Goal: Task Accomplishment & Management: Complete application form

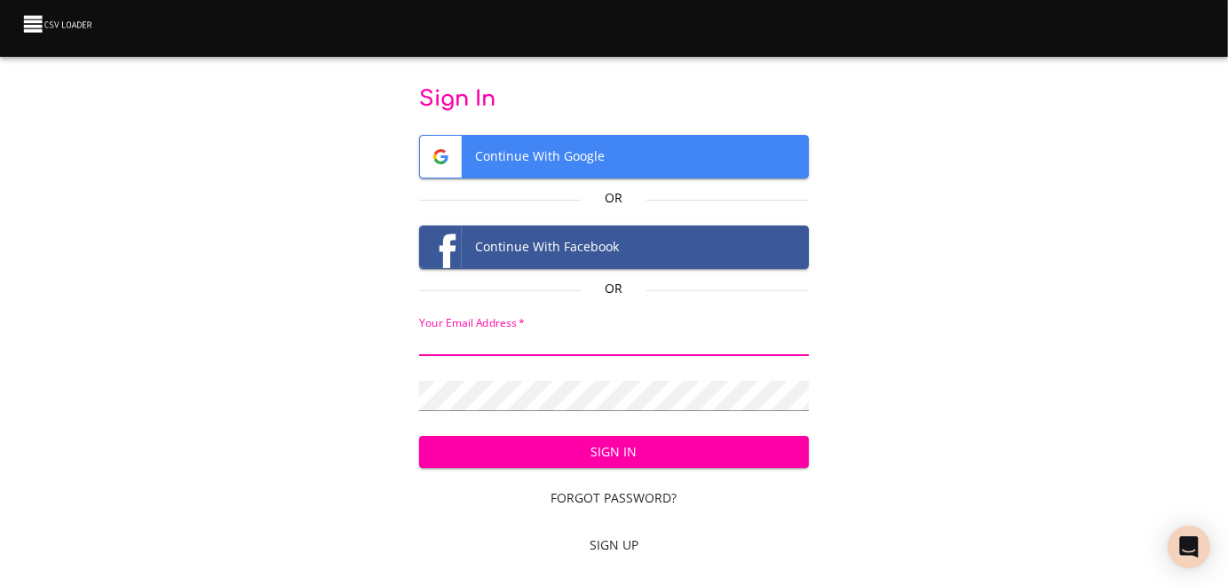
click at [422, 348] on input "email" at bounding box center [614, 343] width 391 height 26
type input "[EMAIL_ADDRESS][DOMAIN_NAME]"
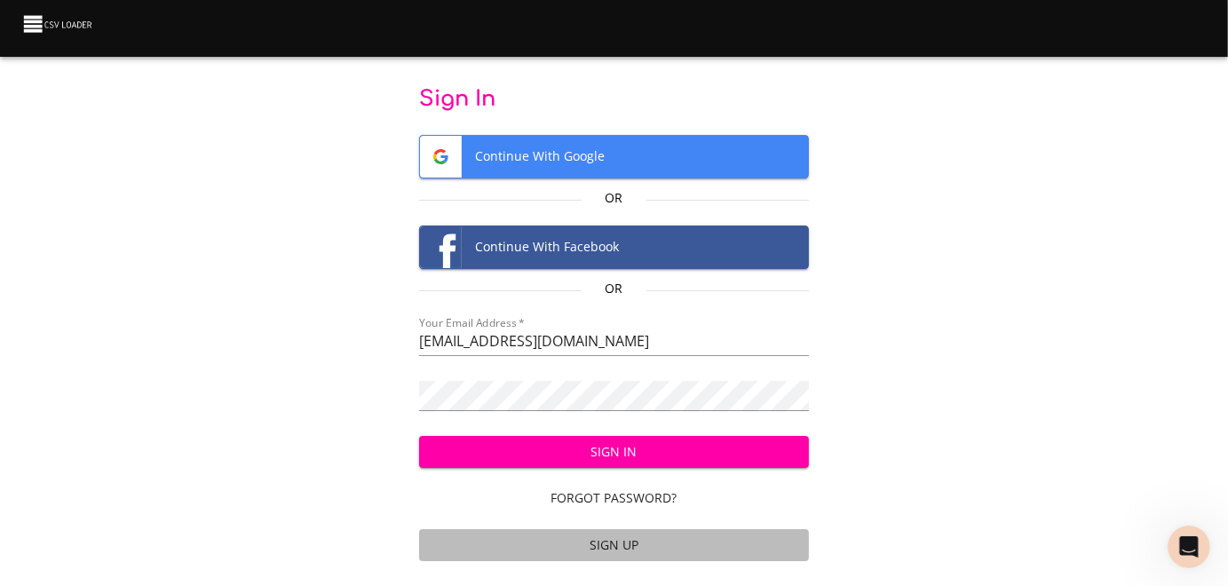
click at [623, 557] on span "Sign Up" at bounding box center [614, 545] width 376 height 22
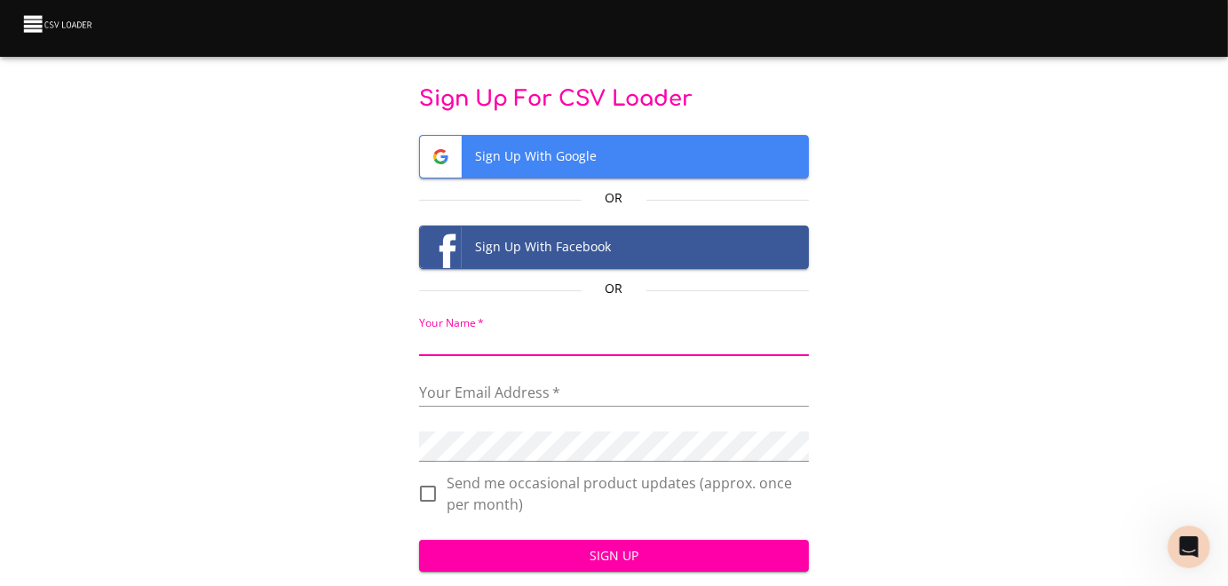
click at [420, 347] on input "text" at bounding box center [614, 343] width 391 height 26
type input "[PERSON_NAME]"
click at [421, 397] on input "email" at bounding box center [614, 394] width 391 height 26
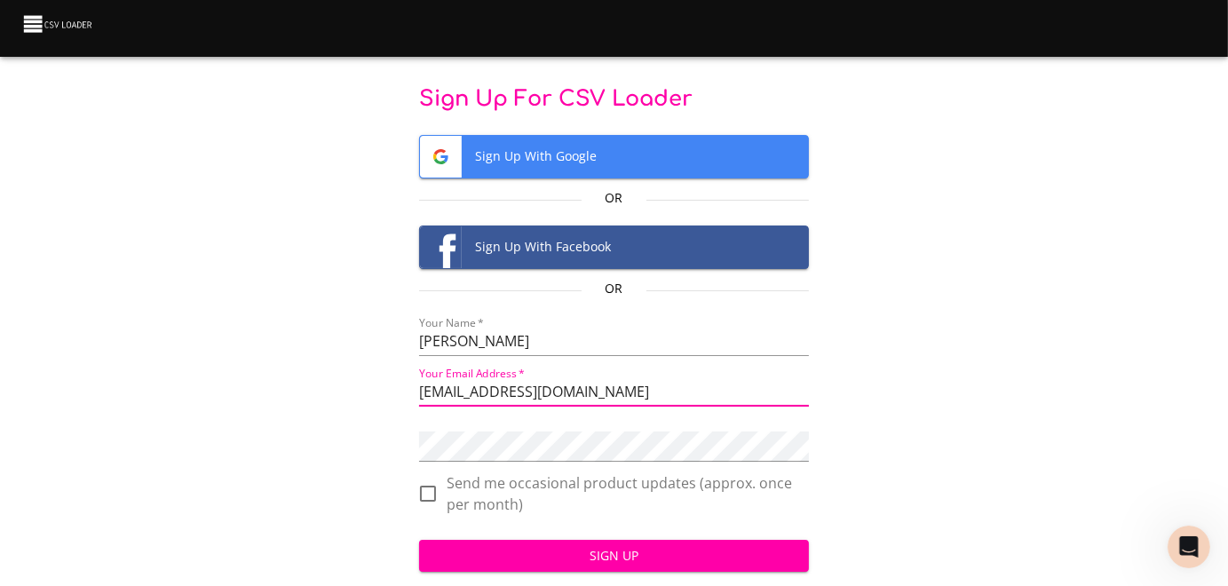
type input "cvanderhoof@breakingthecycle.com"
click at [415, 454] on div "Sign Up For CSV Loader Sign Up With Google Or Sign Up With Facebook Or Your Nam…" at bounding box center [613, 353] width 1171 height 537
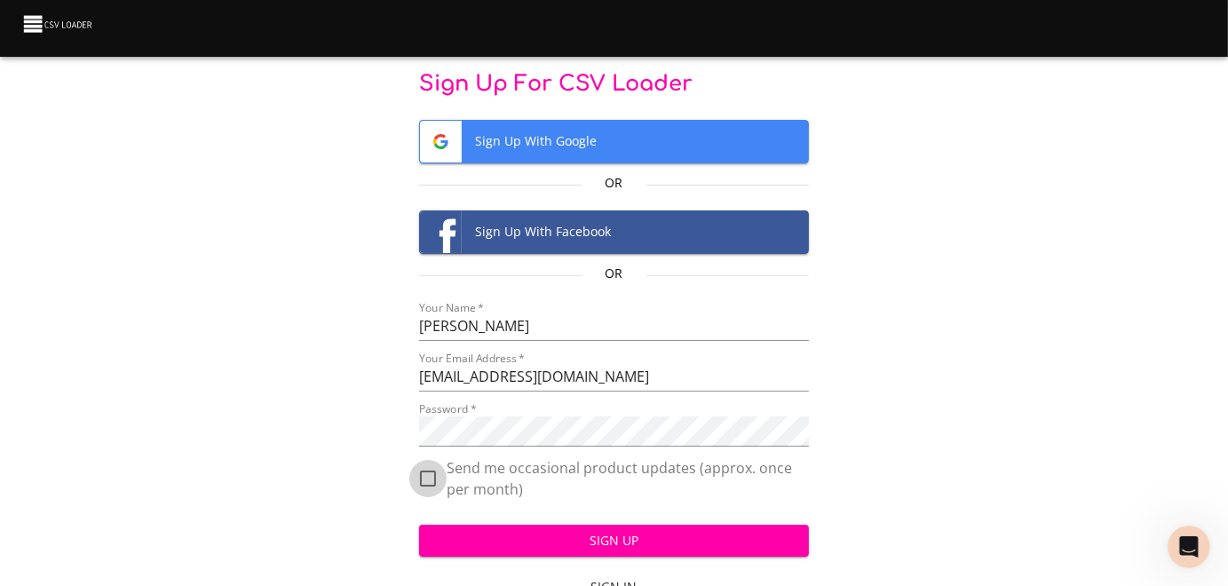
scroll to position [72, 0]
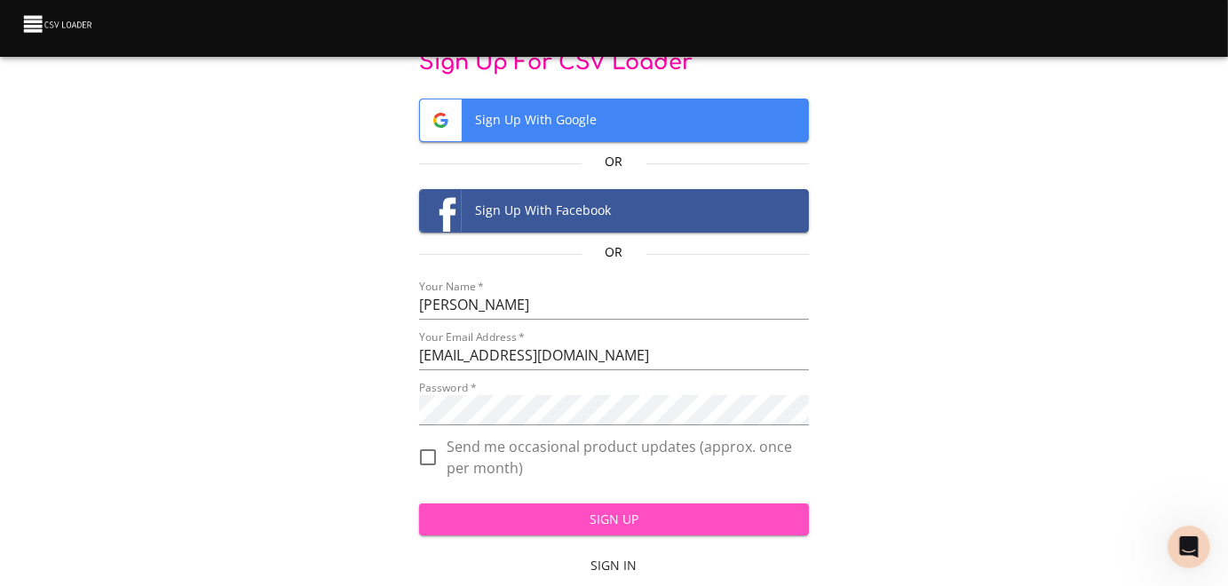
click at [622, 509] on span "Sign Up" at bounding box center [614, 520] width 362 height 22
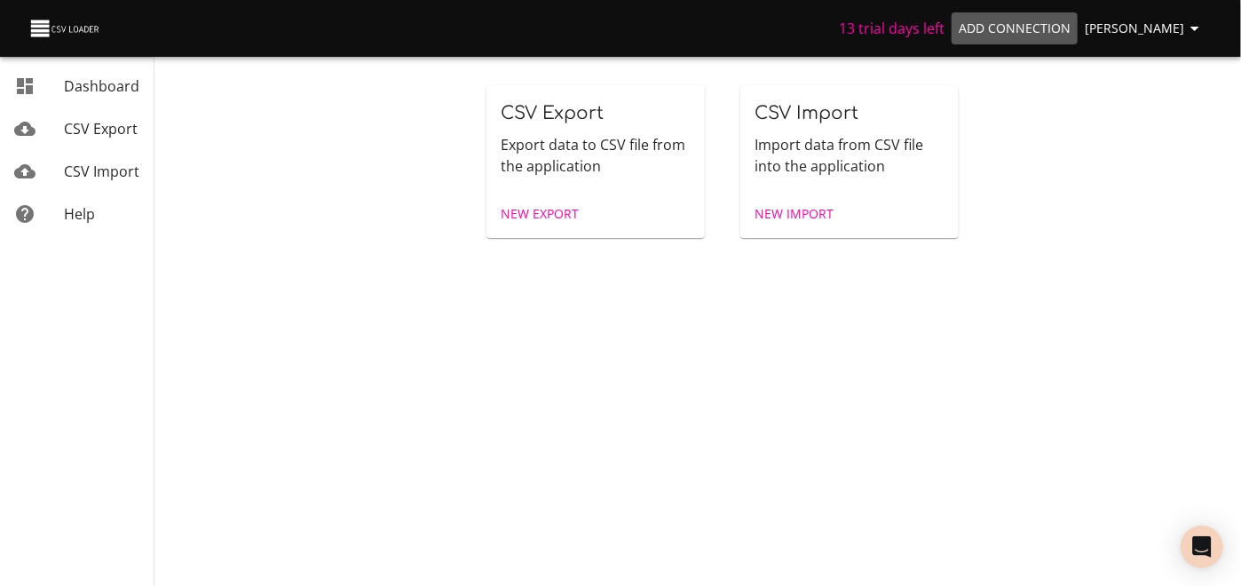
click at [959, 30] on span "Add Connection" at bounding box center [1015, 29] width 112 height 22
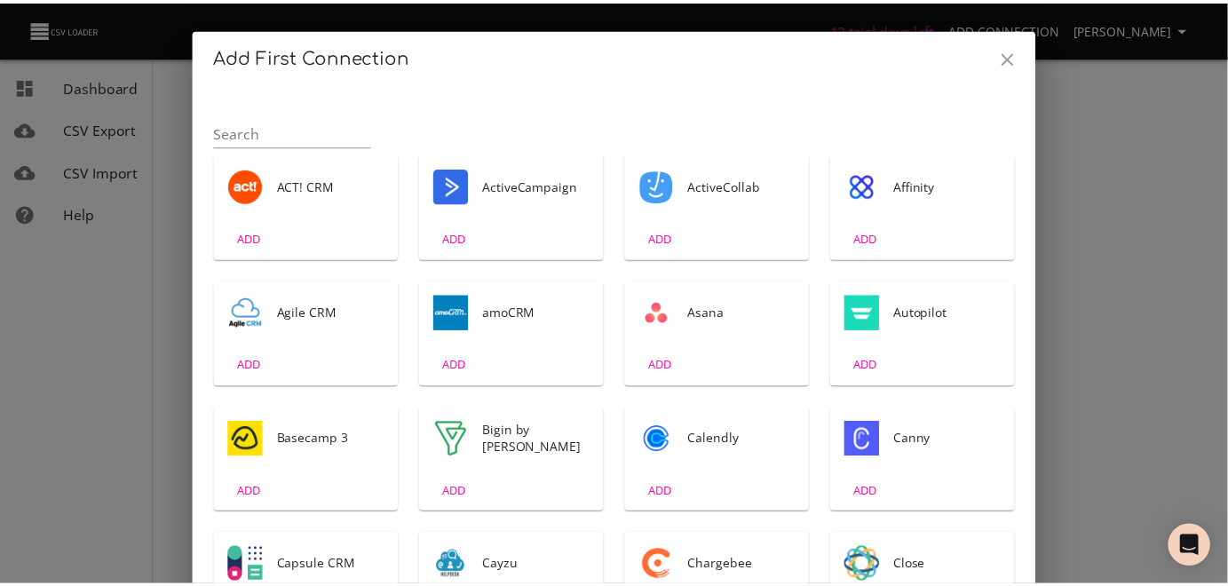
scroll to position [4, 0]
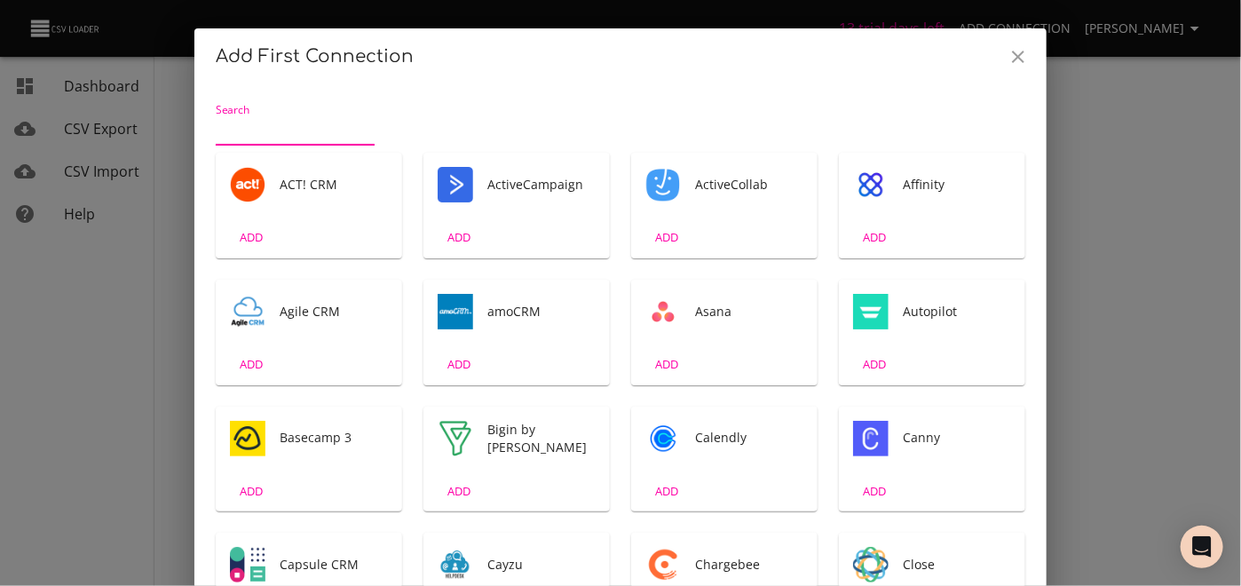
click at [216, 141] on input "Search" at bounding box center [295, 131] width 159 height 28
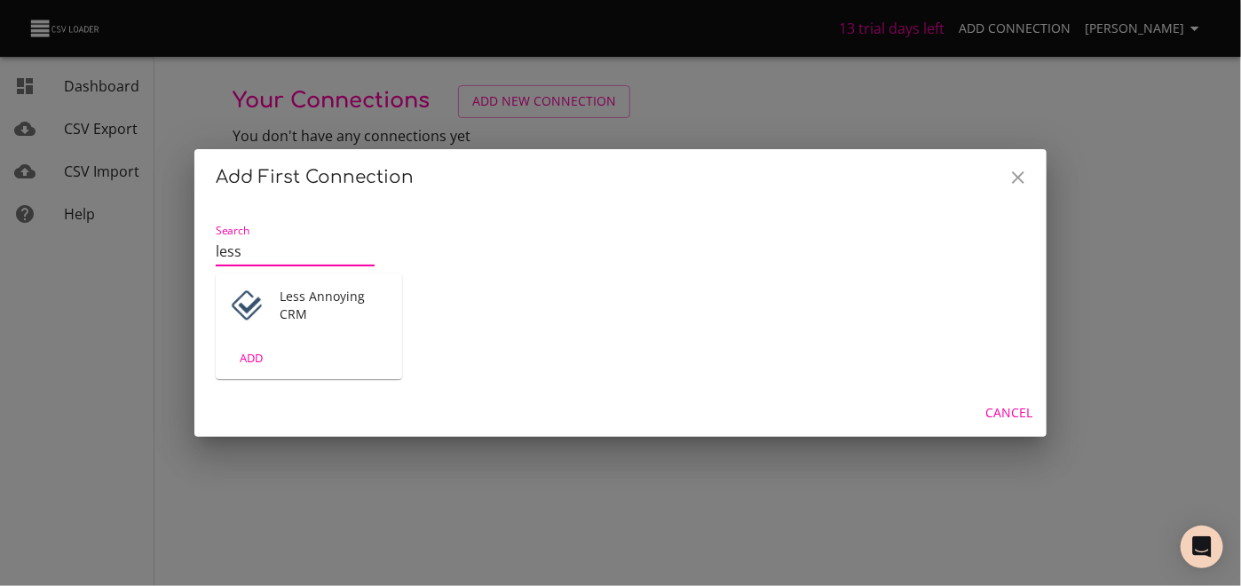
type input "less"
click at [257, 367] on span "ADD" at bounding box center [251, 358] width 48 height 20
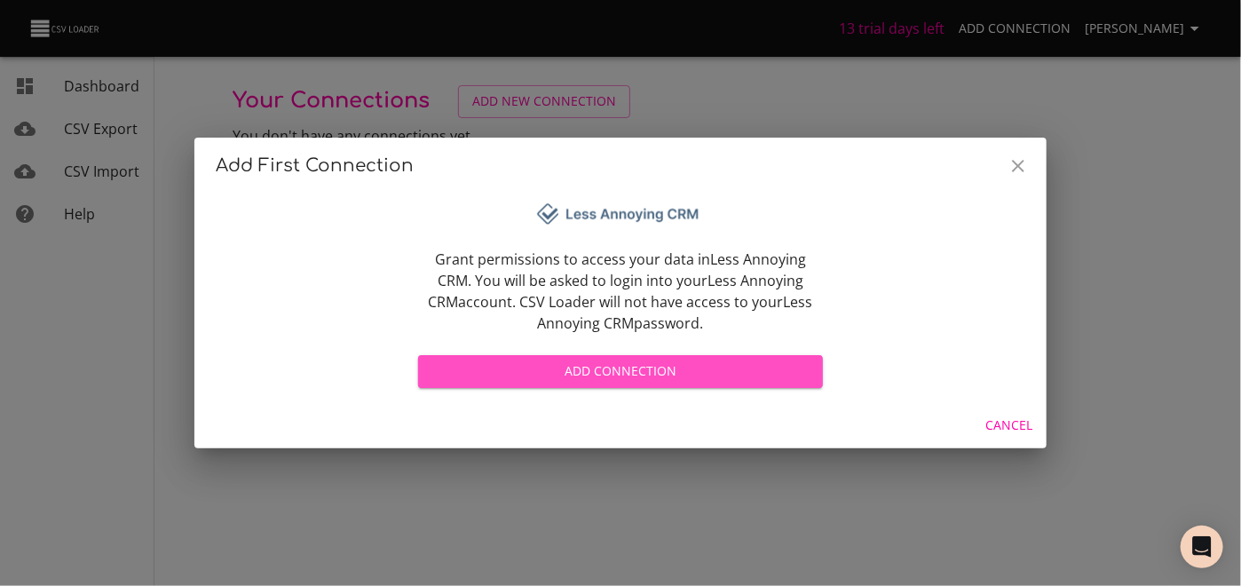
click at [629, 383] on span "Add Connection" at bounding box center [620, 371] width 376 height 22
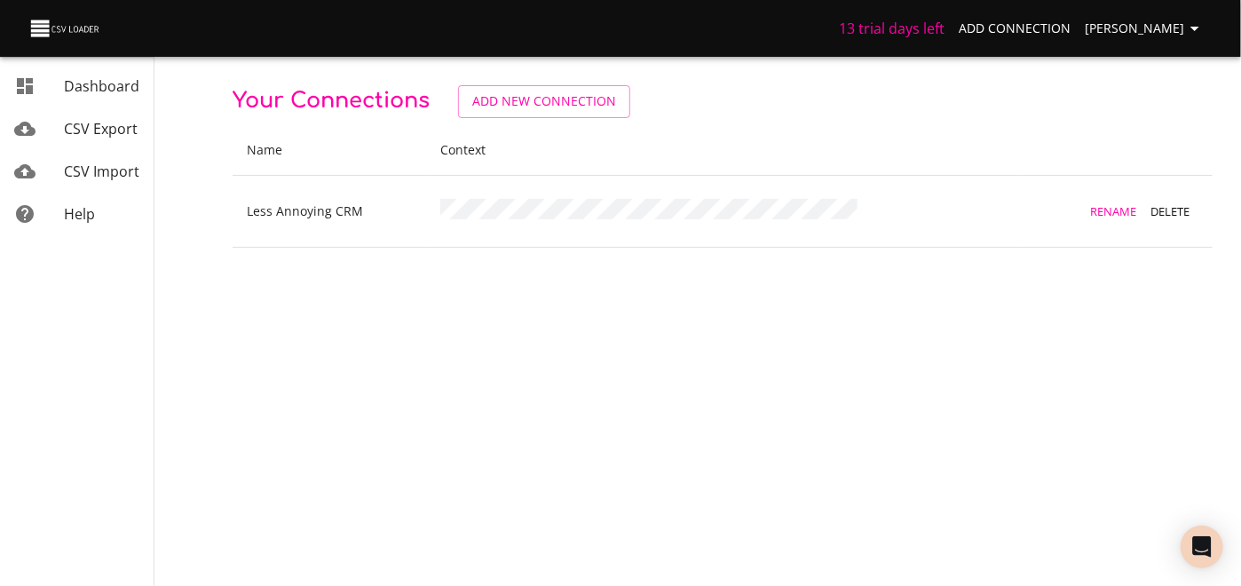
click at [84, 224] on span "Help" at bounding box center [79, 214] width 31 height 20
click at [118, 181] on span "CSV Import" at bounding box center [101, 172] width 75 height 20
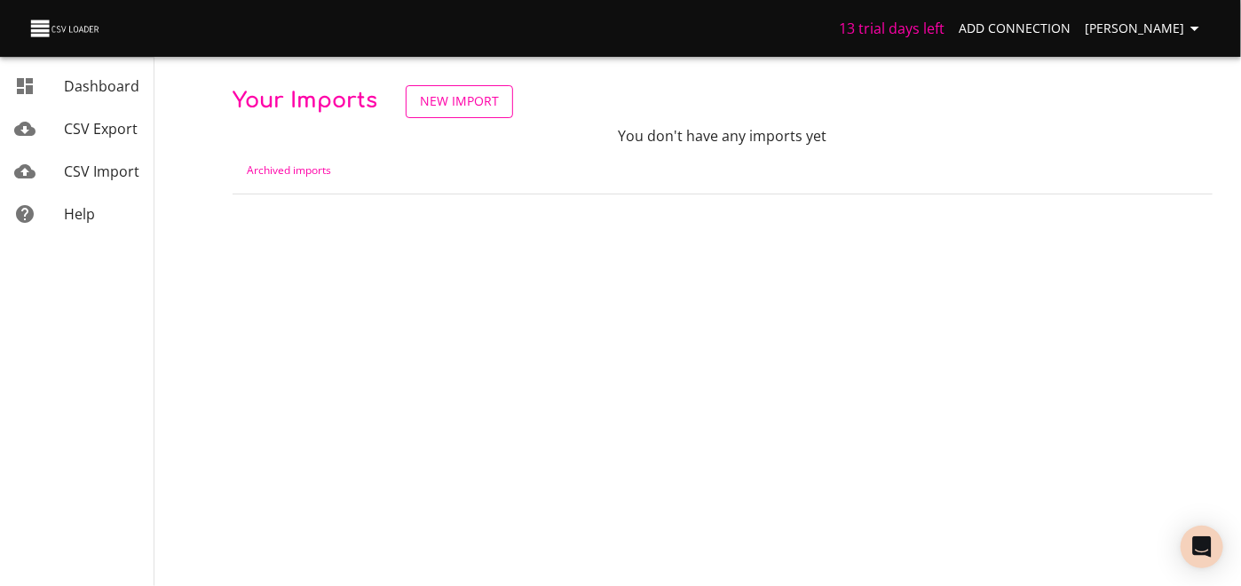
click at [499, 101] on span "New Import" at bounding box center [459, 102] width 79 height 22
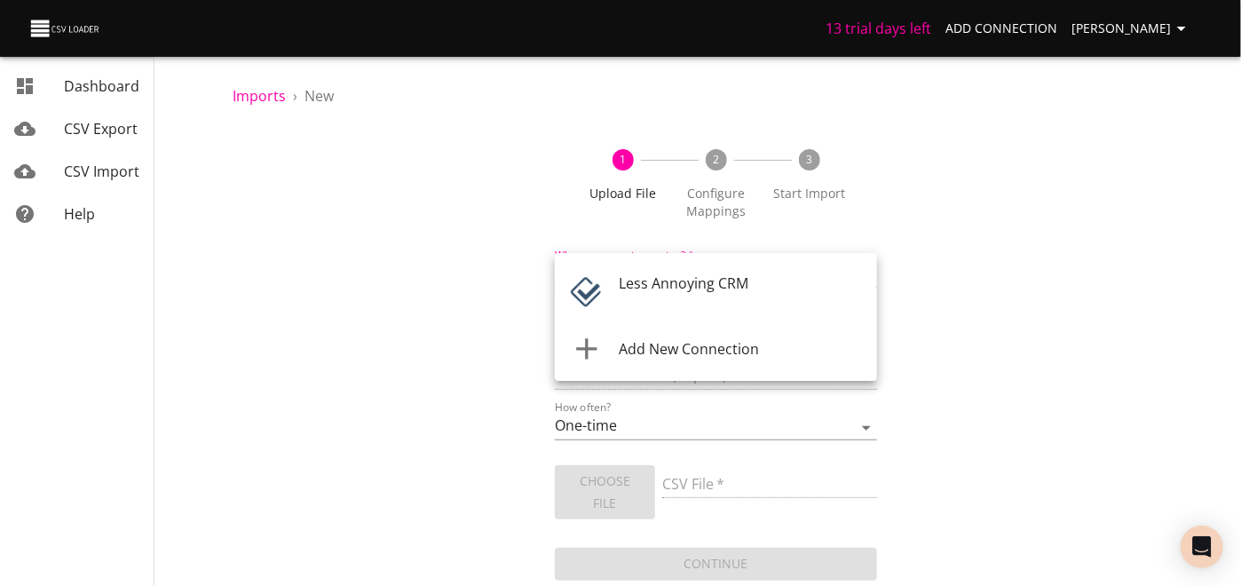
click at [863, 299] on body "13 trial days left Add Connection [PERSON_NAME] Dashboard CSV Export CSV Import…" at bounding box center [620, 293] width 1241 height 586
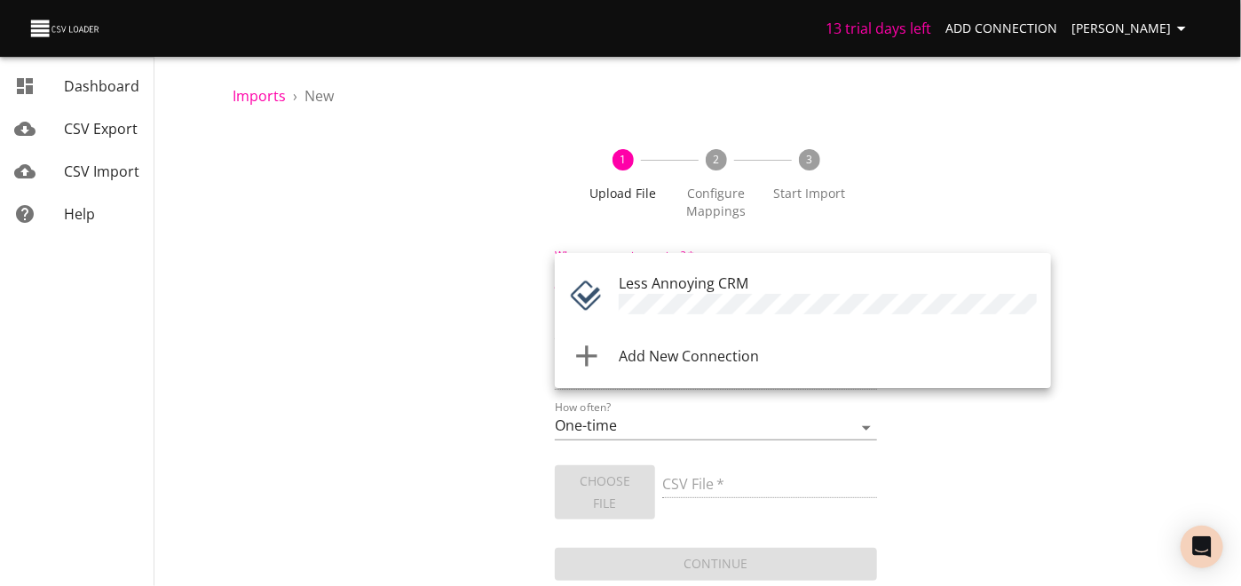
click at [724, 290] on span "Less Annoying CRM" at bounding box center [684, 283] width 130 height 20
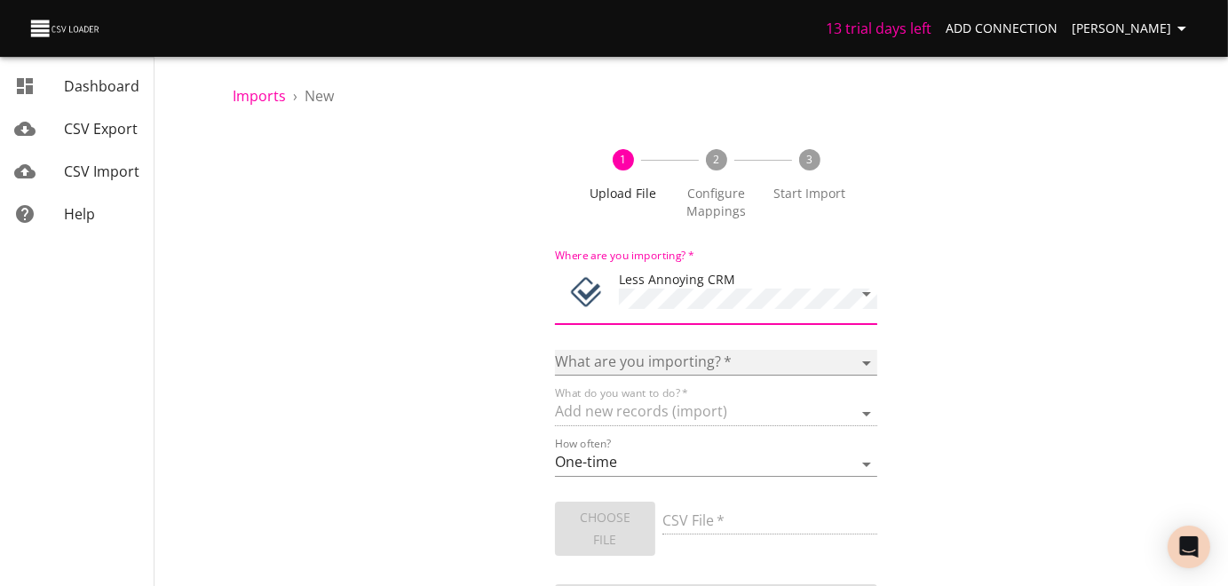
click at [863, 376] on select "Notes Tasks" at bounding box center [716, 363] width 322 height 26
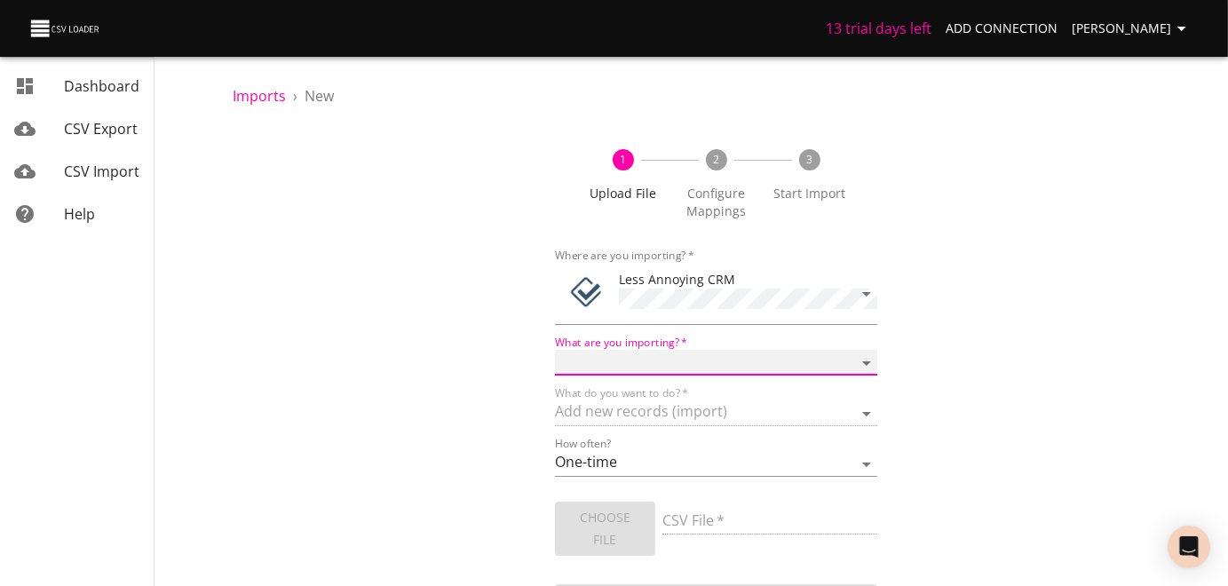
select select "notes"
click at [555, 371] on select "Notes Tasks" at bounding box center [716, 363] width 322 height 26
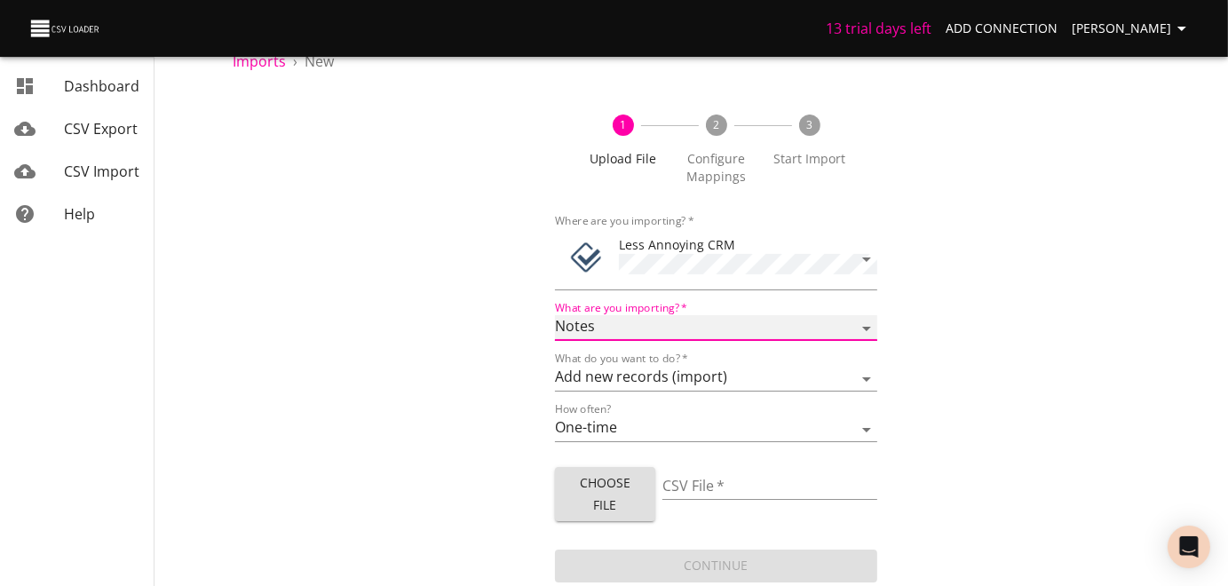
scroll to position [84, 0]
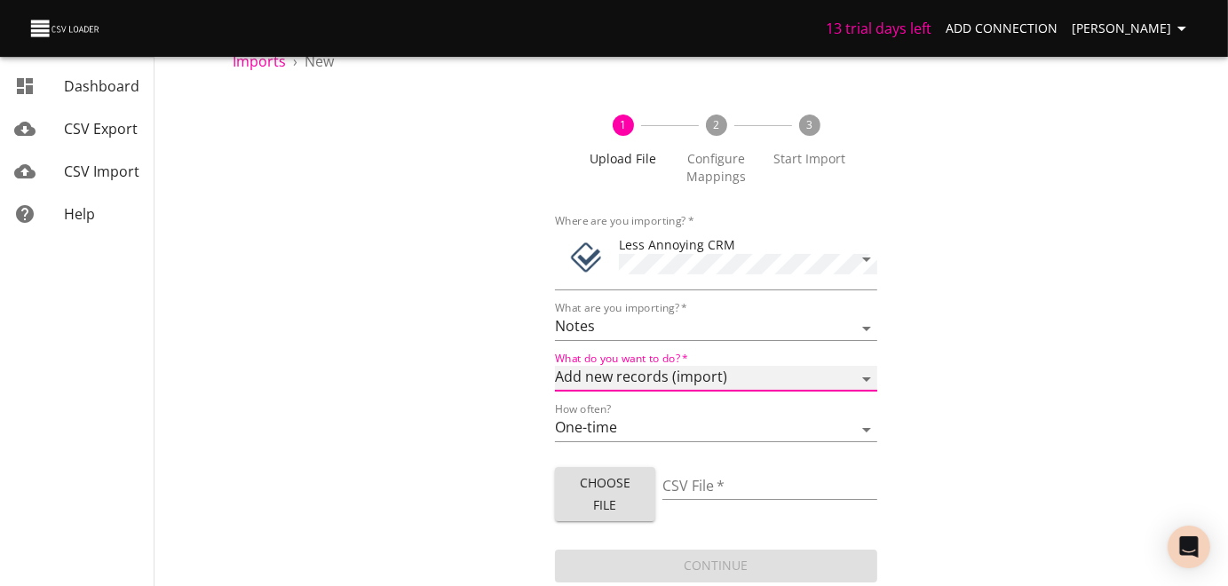
click at [862, 366] on select "Add new records (import) Update existing records (update) Add new and update ex…" at bounding box center [716, 379] width 322 height 26
click at [555, 366] on select "Add new records (import) Update existing records (update) Add new and update ex…" at bounding box center [716, 379] width 322 height 26
click at [692, 475] on input "CSV File   *" at bounding box center [769, 487] width 215 height 26
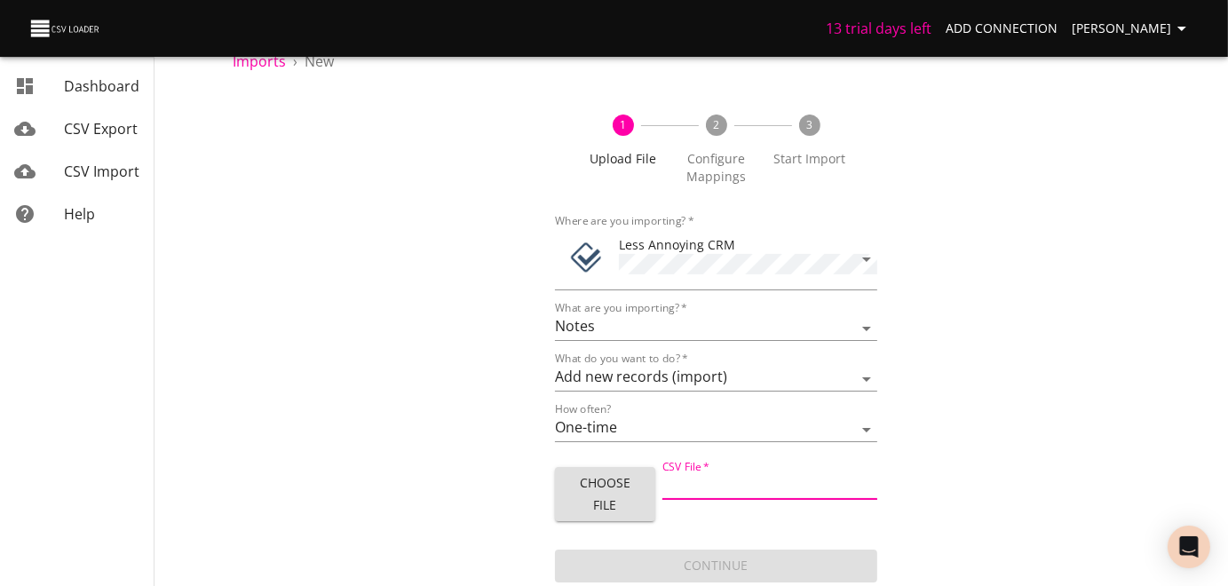
type input "All BTC Person Notes.csv"
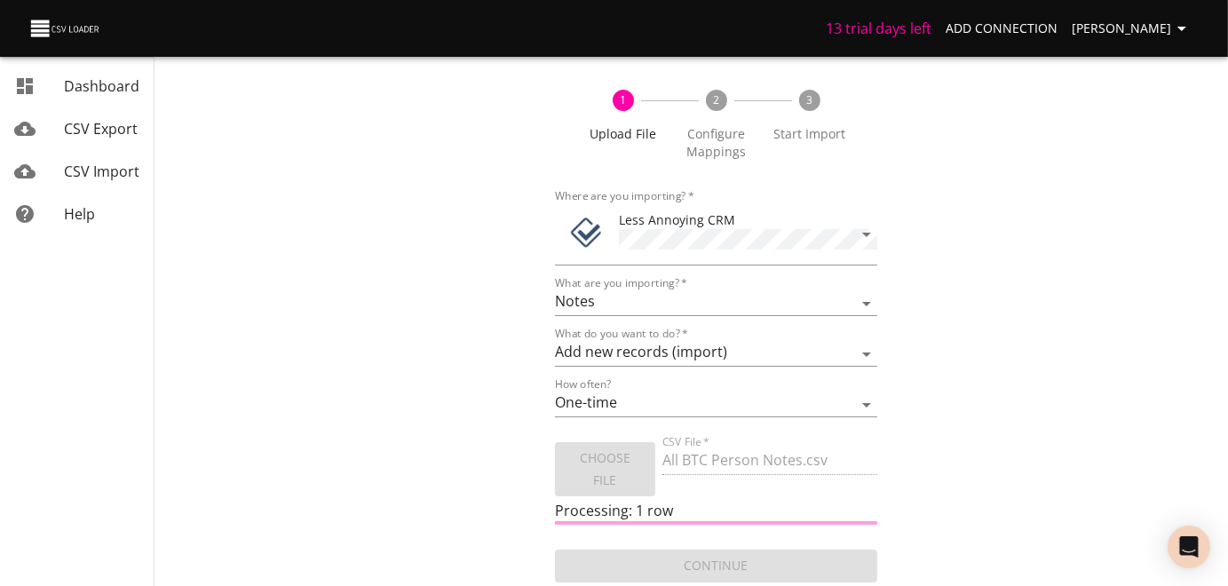
scroll to position [115, 0]
click at [606, 502] on span "Processing: 1 row" at bounding box center [614, 511] width 118 height 20
click at [608, 501] on span "Processing: 1 row" at bounding box center [614, 511] width 118 height 20
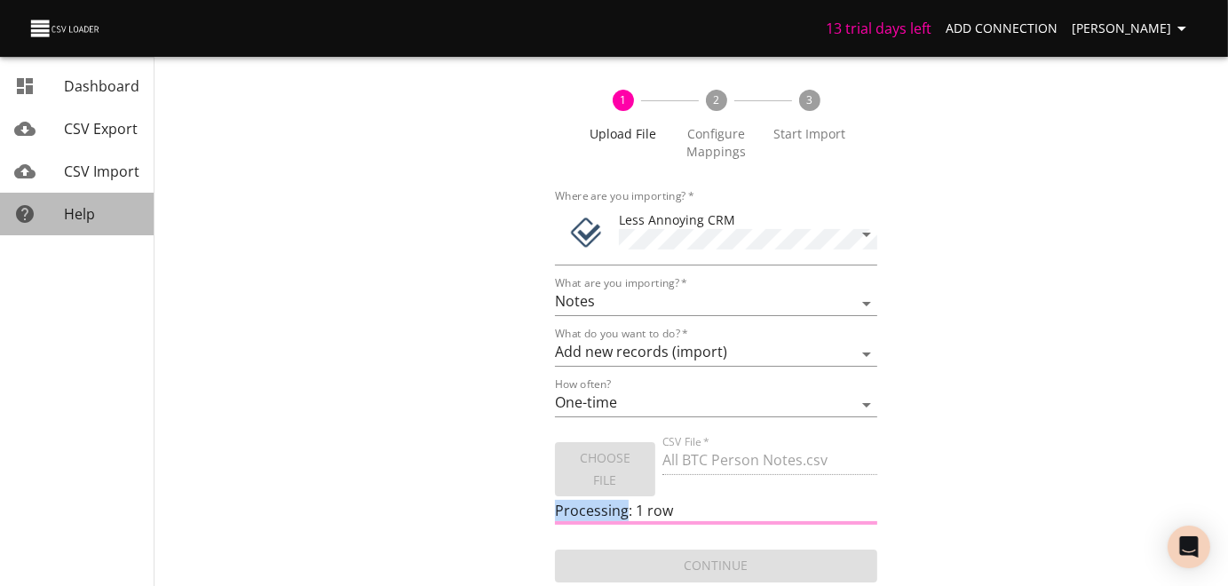
click at [79, 224] on span "Help" at bounding box center [79, 214] width 31 height 20
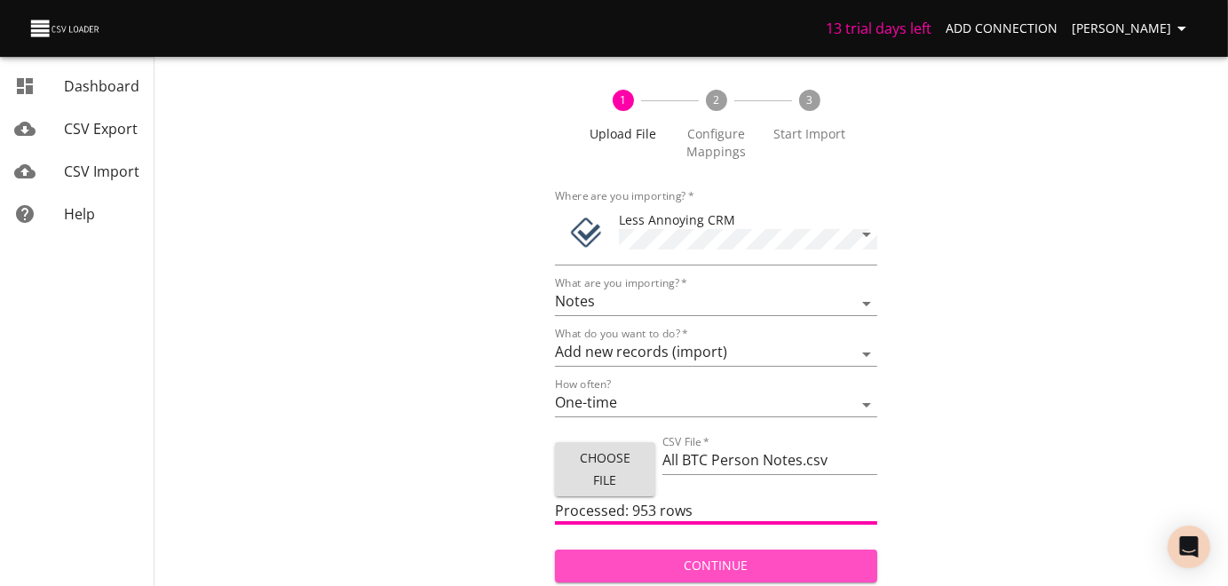
click at [736, 557] on span "Continue" at bounding box center [716, 566] width 294 height 22
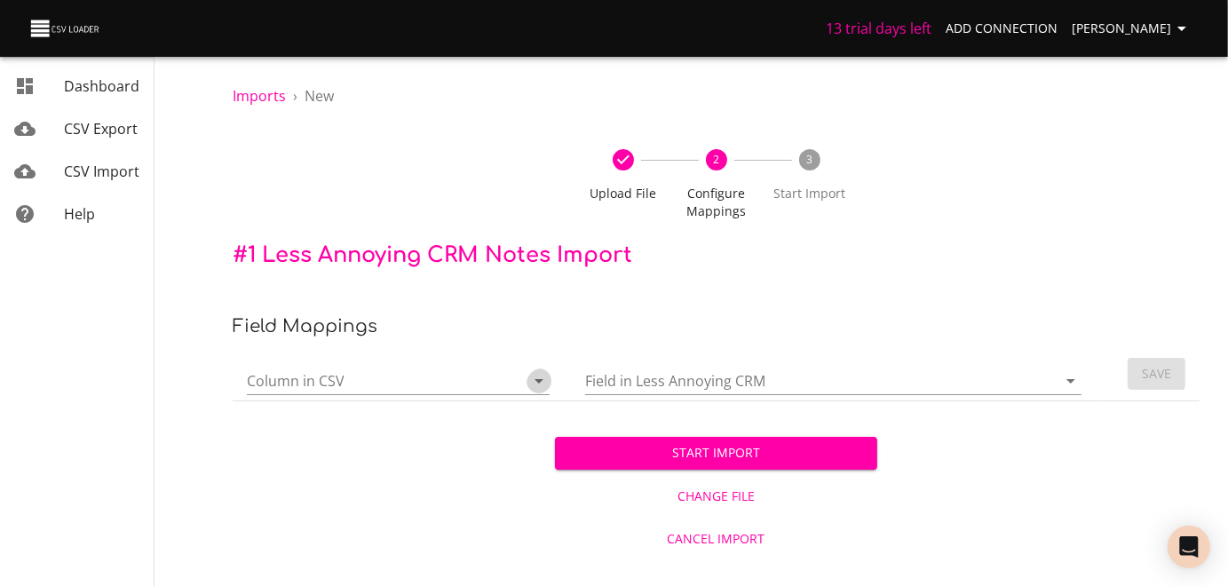
click at [536, 383] on icon "Open" at bounding box center [538, 381] width 9 height 4
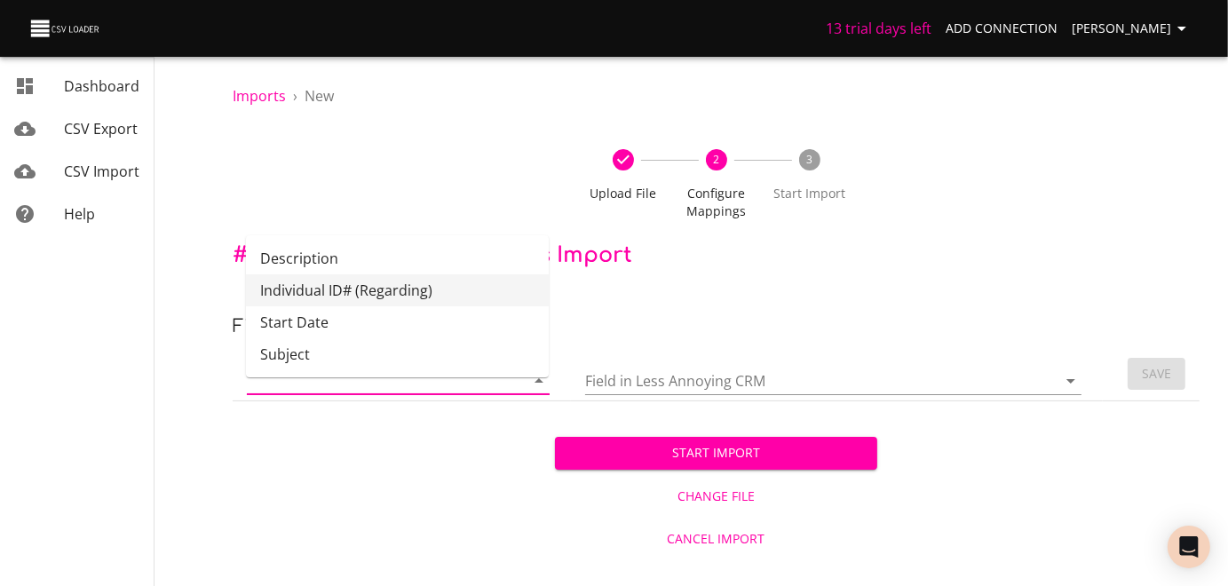
click at [429, 301] on li "Individual ID# (Regarding)" at bounding box center [397, 290] width 303 height 32
type input "Individual ID# (Regarding)"
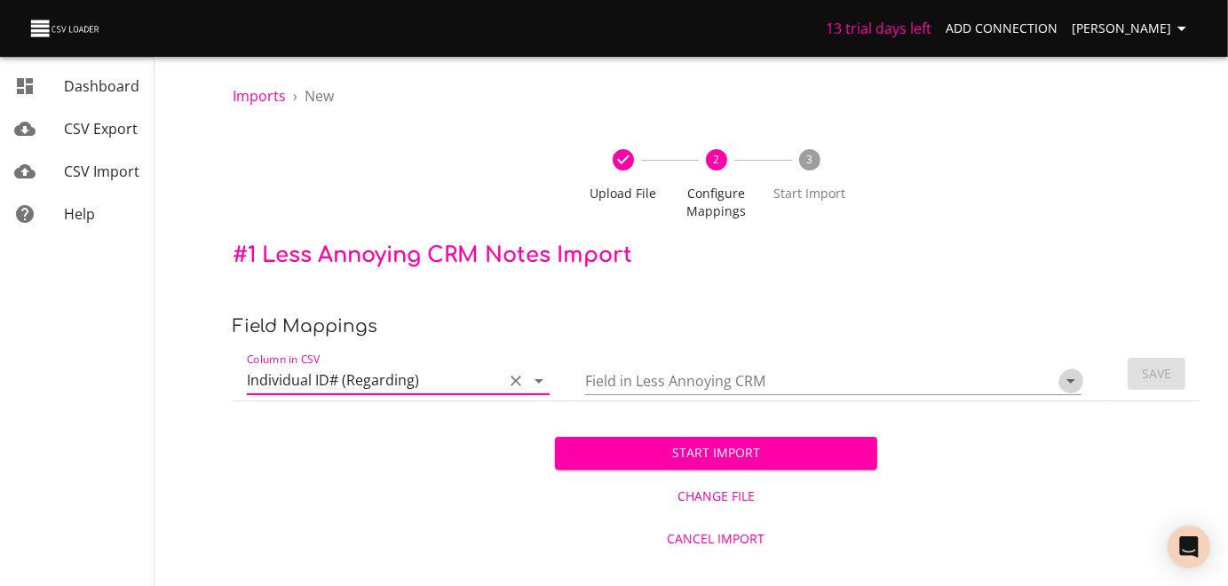
click at [1066, 383] on icon "Open" at bounding box center [1070, 381] width 9 height 4
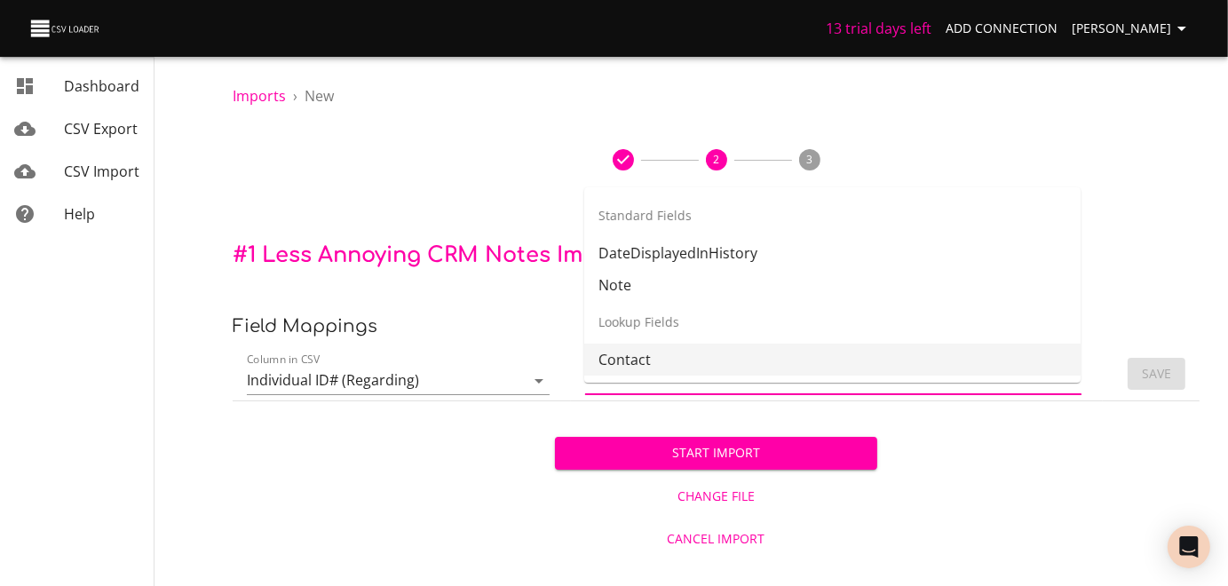
click at [668, 368] on li "Contact" at bounding box center [832, 360] width 496 height 32
type input "Contact"
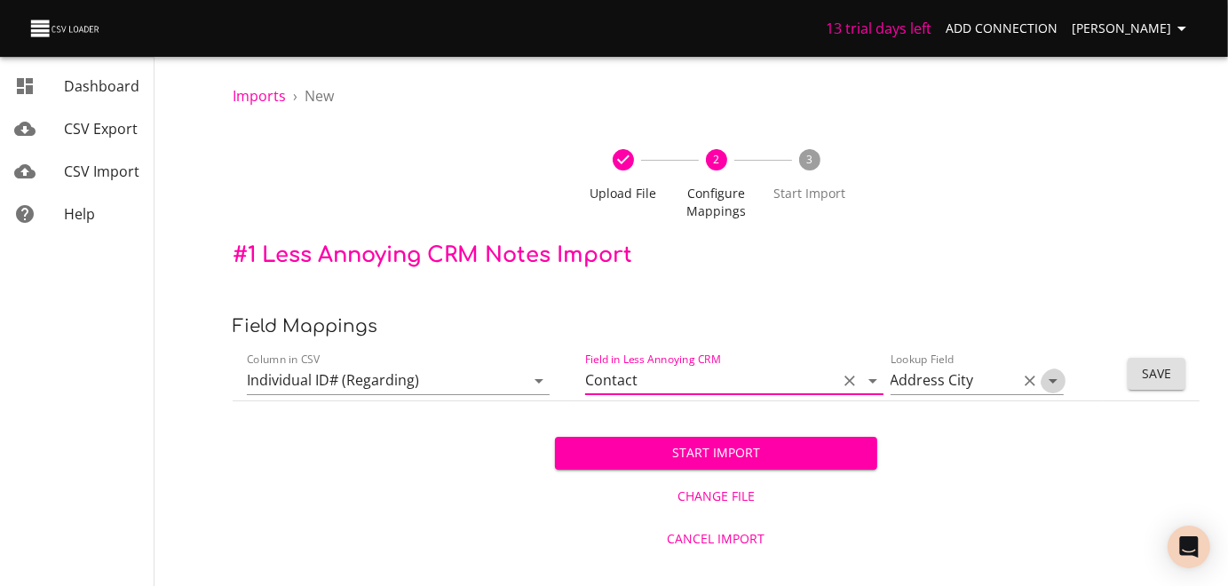
click at [1048, 383] on icon "Open" at bounding box center [1052, 381] width 9 height 4
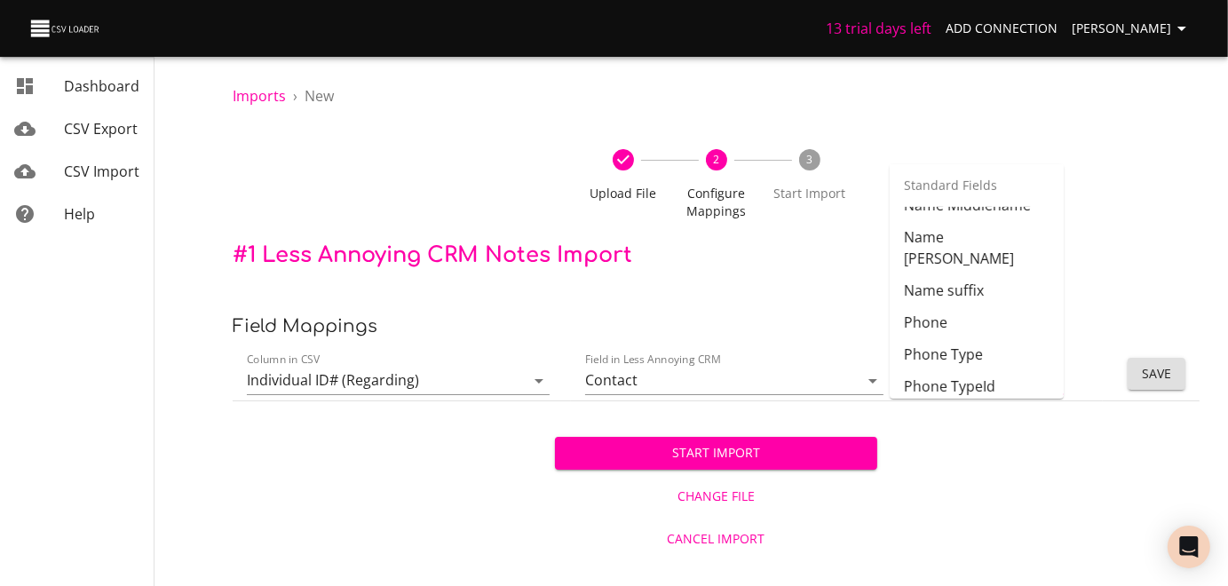
scroll to position [643, 0]
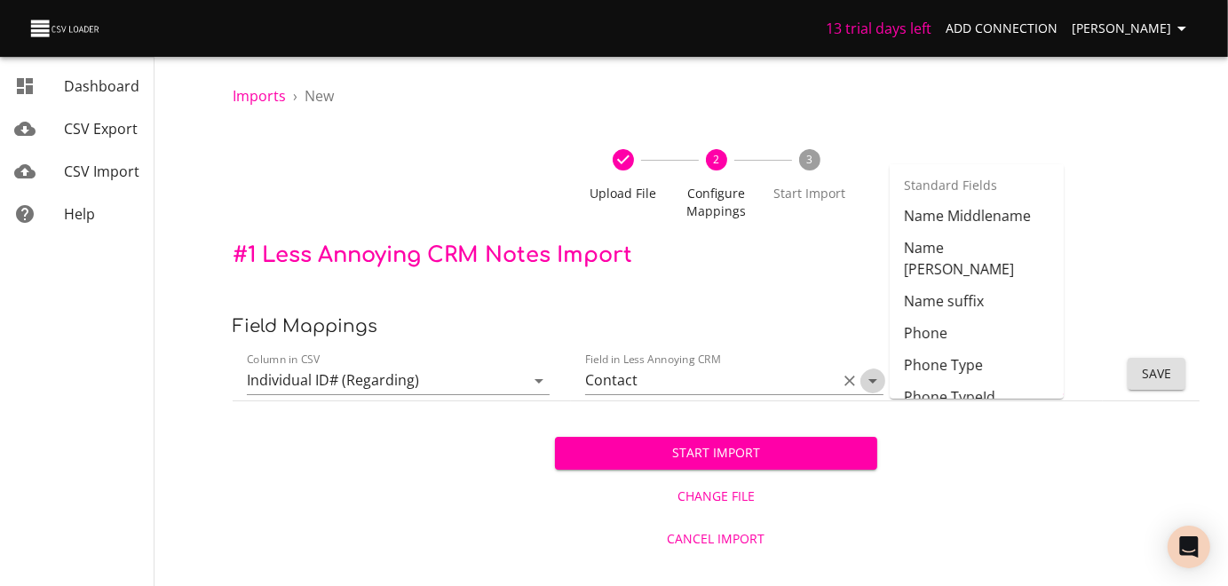
click at [868, 383] on icon "Open" at bounding box center [872, 381] width 9 height 4
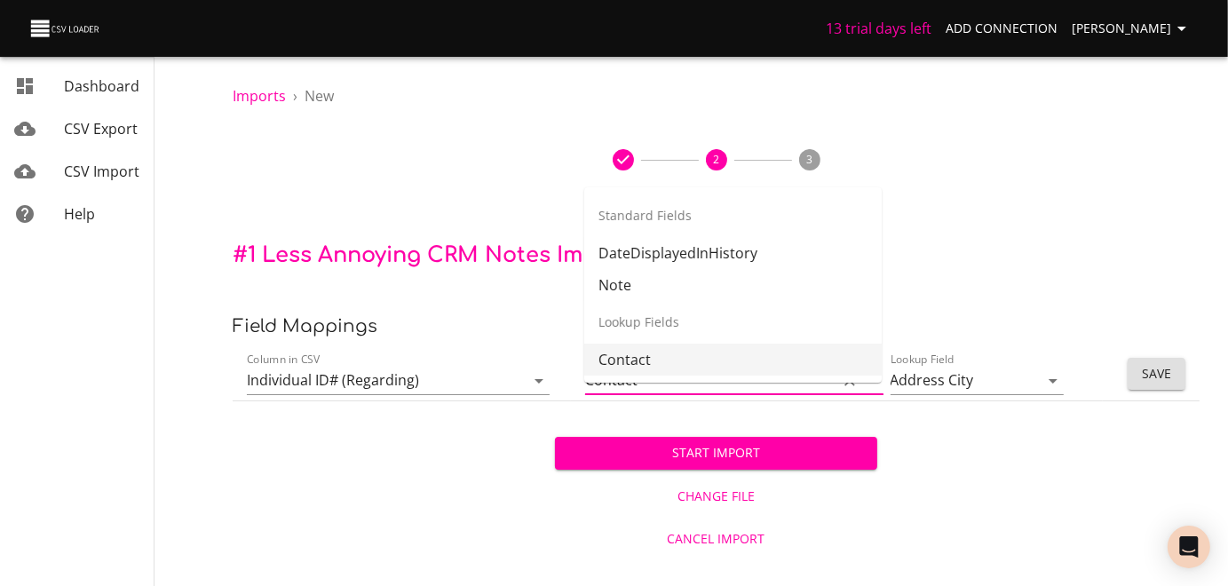
click at [688, 331] on div "Lookup Fields" at bounding box center [732, 322] width 297 height 43
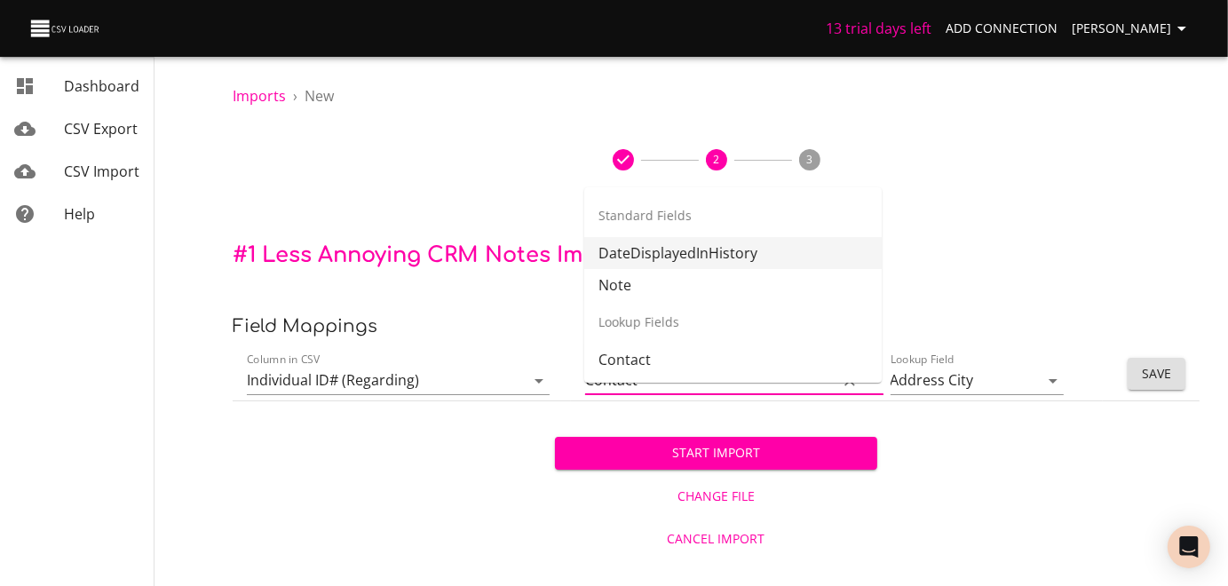
click at [680, 216] on div "Standard Fields" at bounding box center [732, 215] width 297 height 43
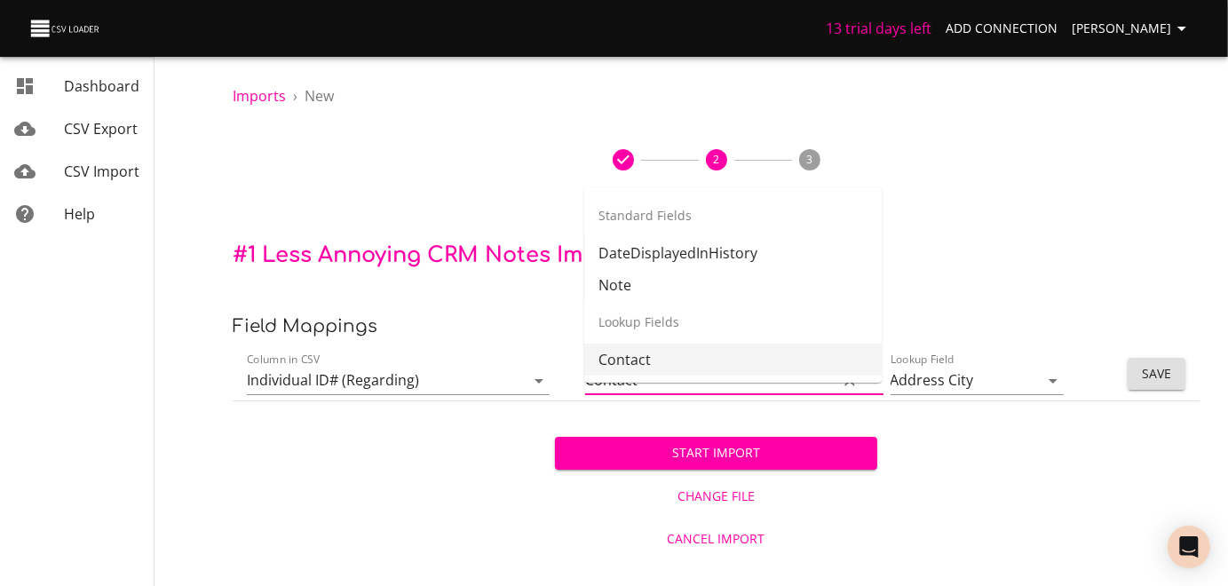
click at [644, 371] on li "Contact" at bounding box center [732, 360] width 297 height 32
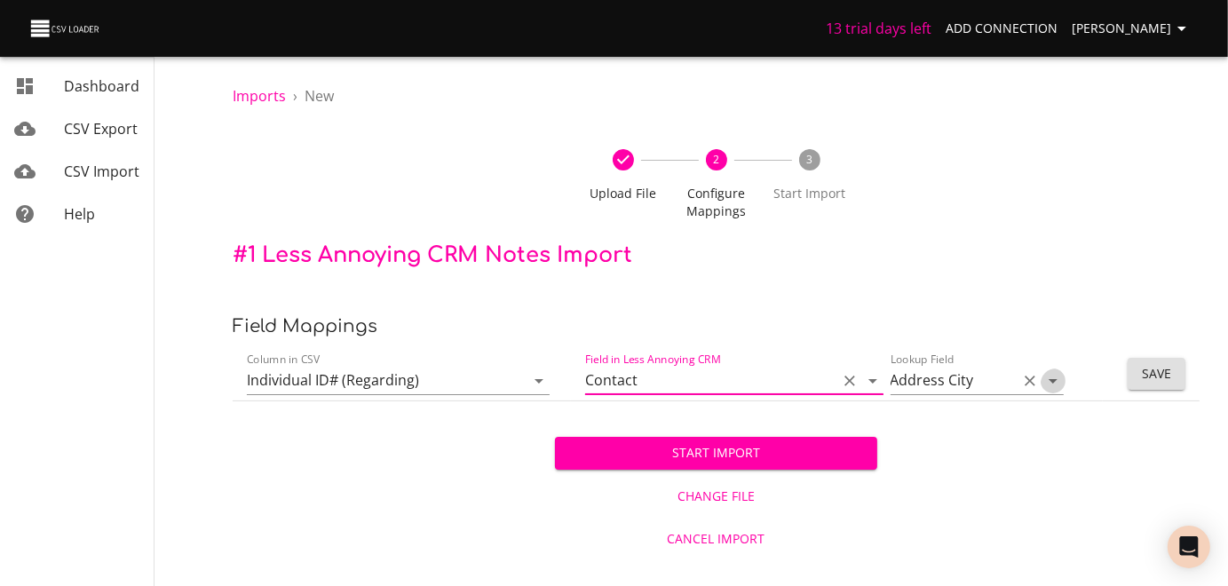
click at [1048, 383] on icon "Open" at bounding box center [1052, 381] width 9 height 4
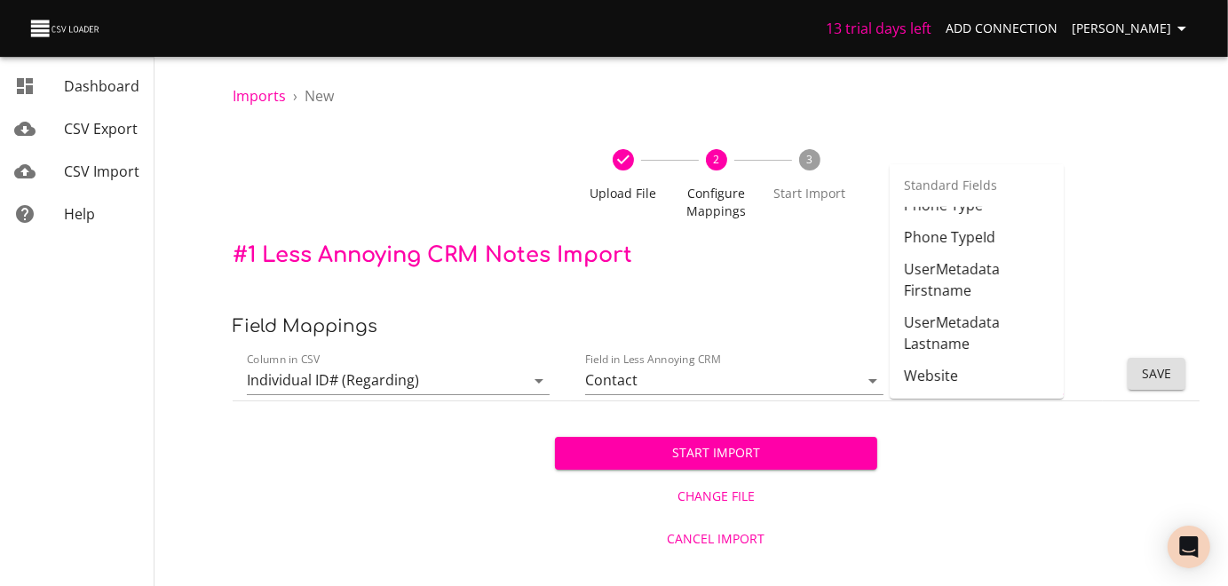
scroll to position [1146, 0]
click at [1104, 323] on div "Imports › New Upload File 2 Configure Mappings 3 Start Import # 1 Less Annoying…" at bounding box center [716, 279] width 1024 height 559
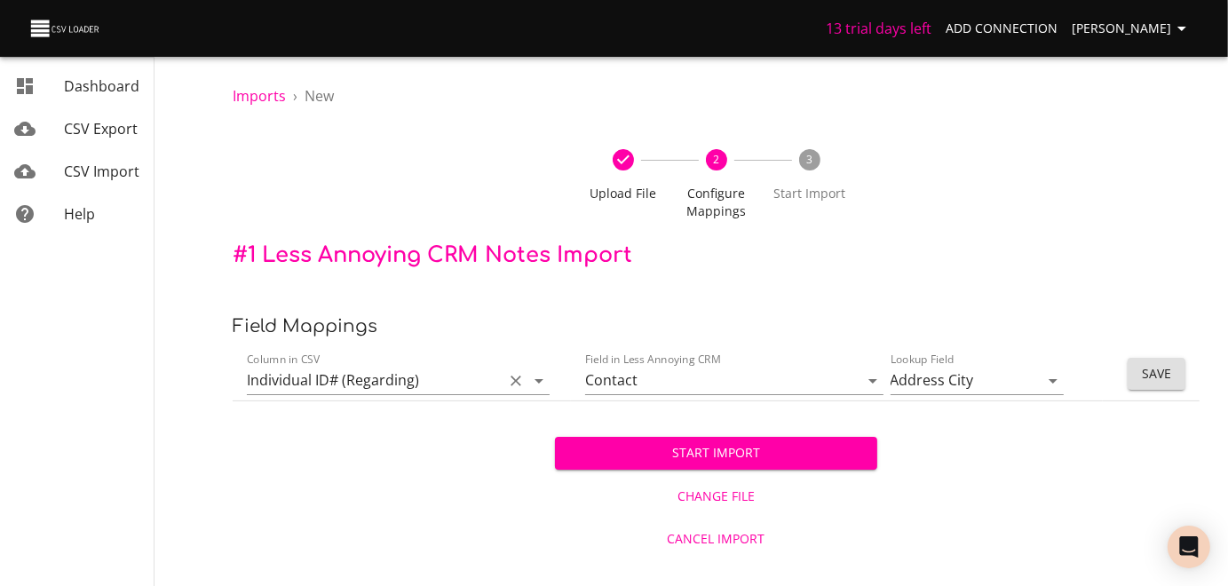
click at [538, 391] on icon "Open" at bounding box center [538, 380] width 21 height 21
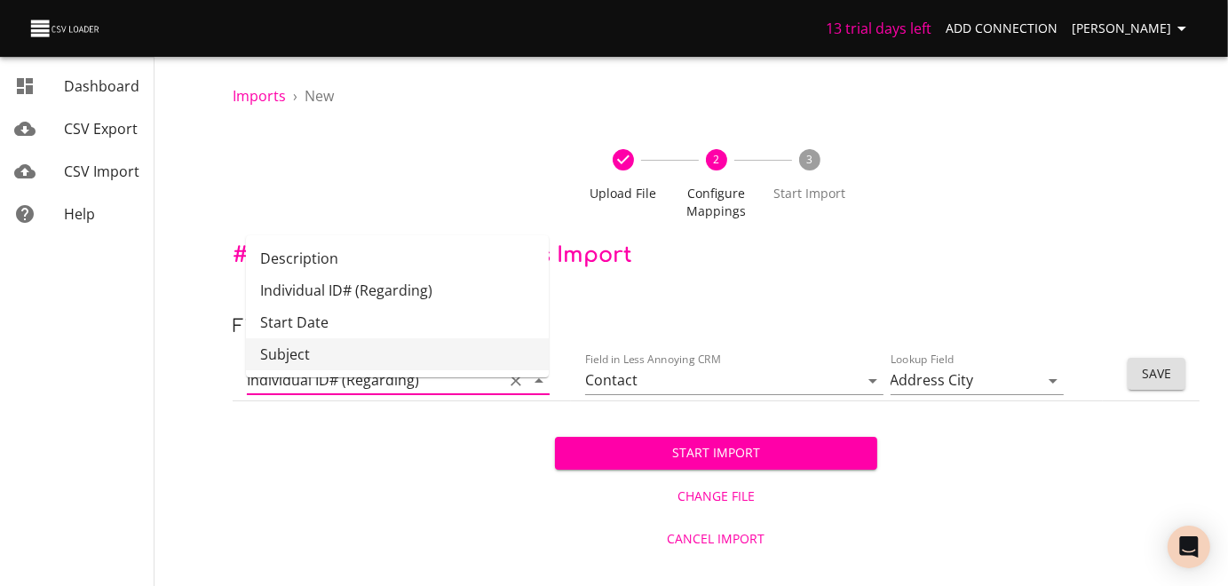
click at [509, 370] on li "Subject" at bounding box center [397, 354] width 303 height 32
type input "Subject"
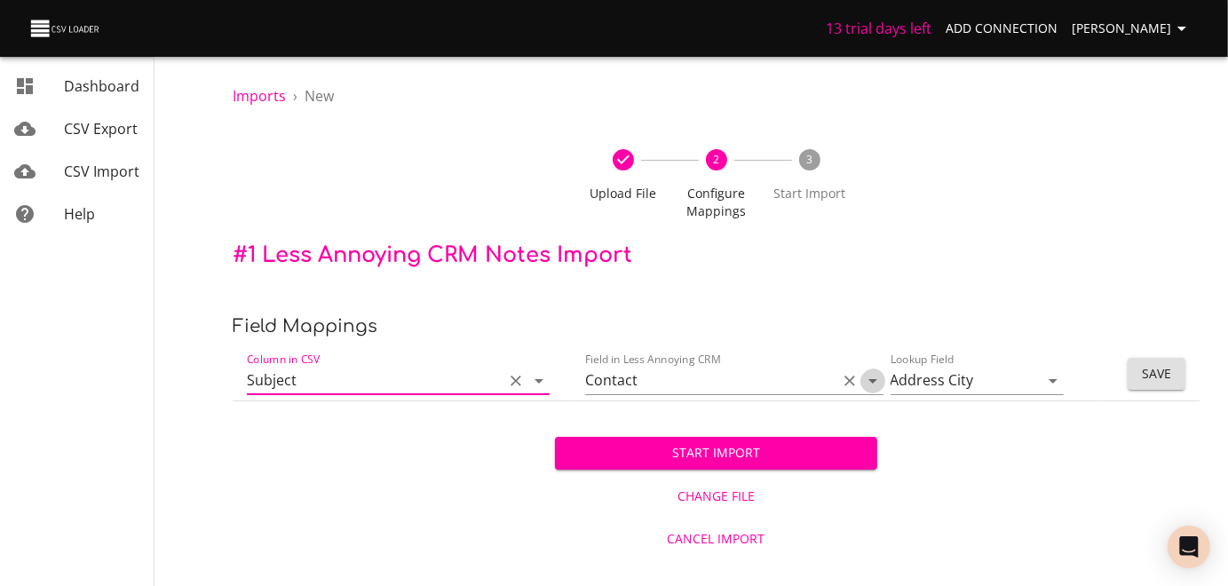
click at [868, 391] on icon "Open" at bounding box center [872, 380] width 21 height 21
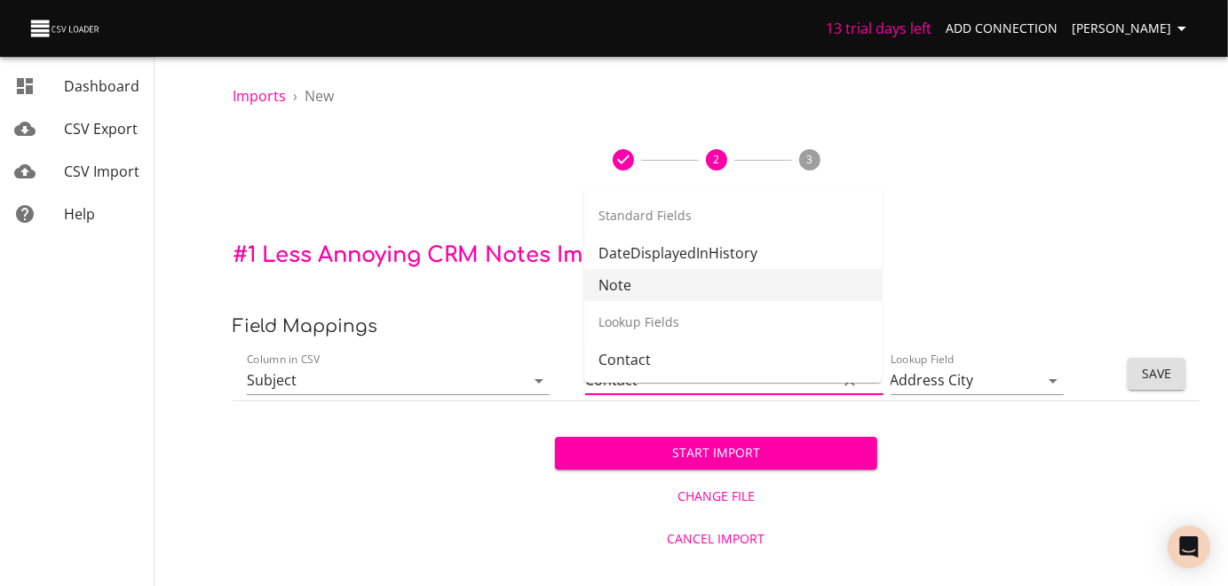
click at [755, 289] on li "Note" at bounding box center [732, 285] width 297 height 32
type input "Note"
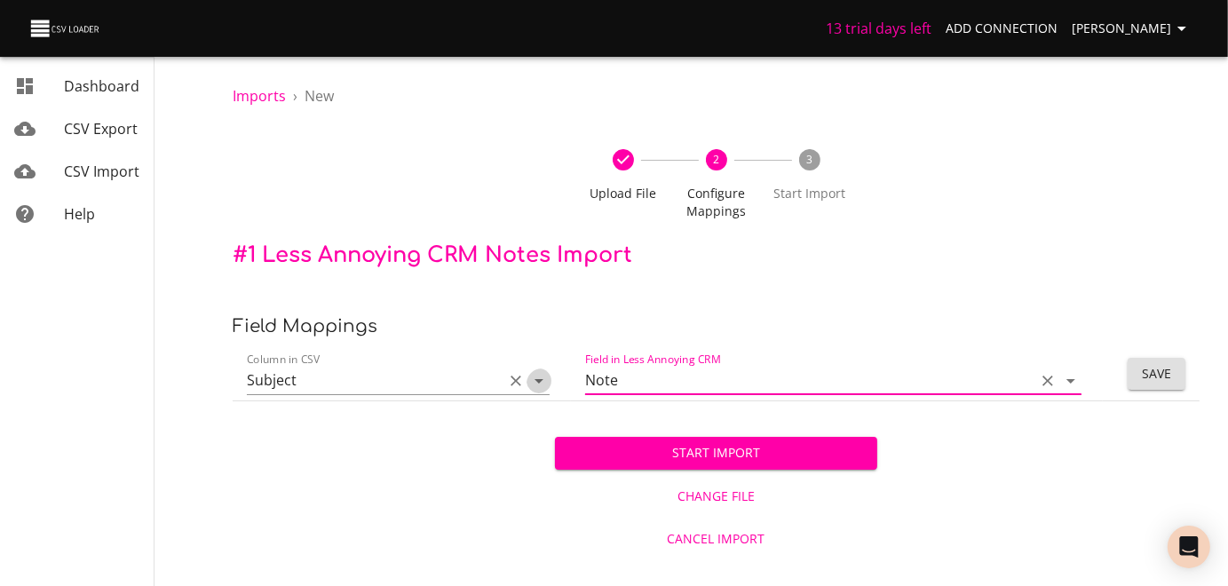
click at [540, 383] on icon "Open" at bounding box center [538, 381] width 9 height 4
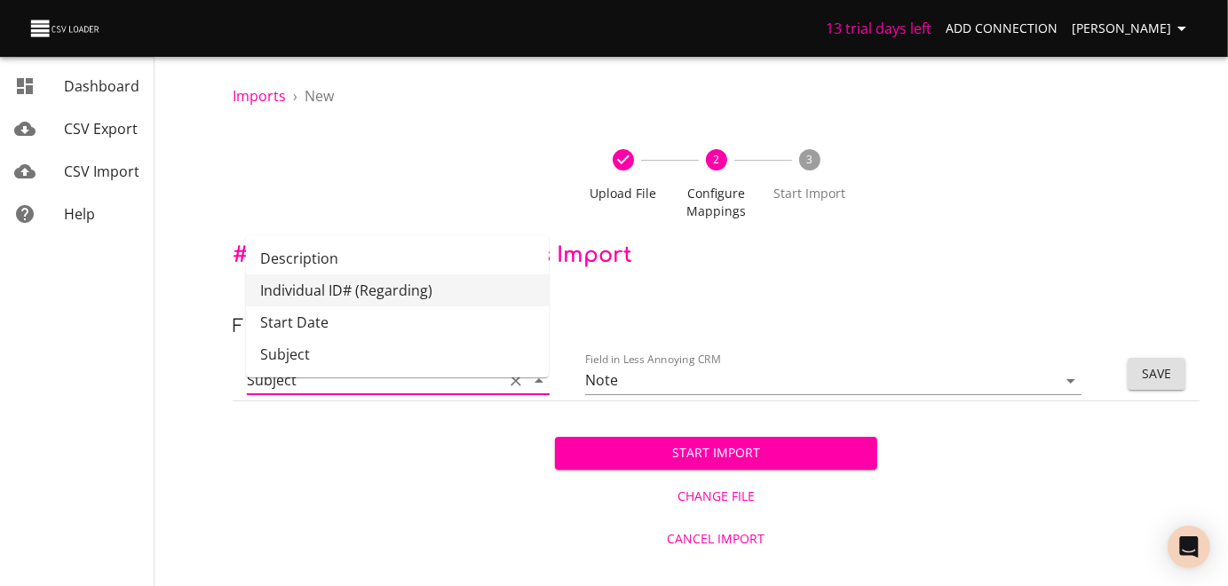
click at [605, 315] on div "Imports › New Upload File 2 Configure Mappings 3 Start Import # 1 Less Annoying…" at bounding box center [716, 279] width 1024 height 559
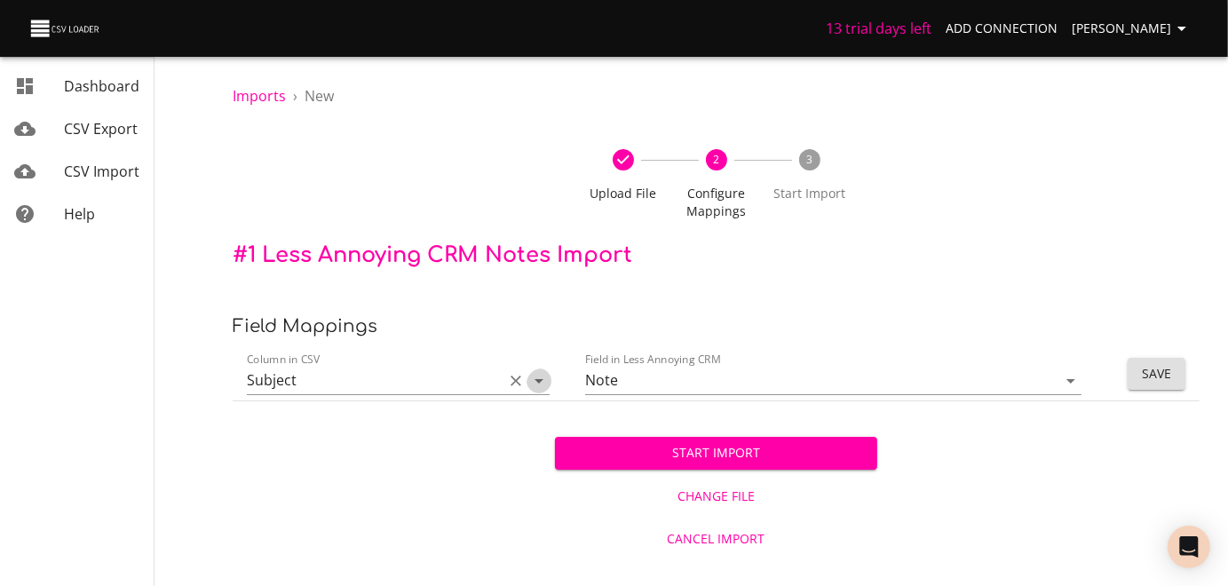
click at [536, 391] on icon "Open" at bounding box center [538, 380] width 21 height 21
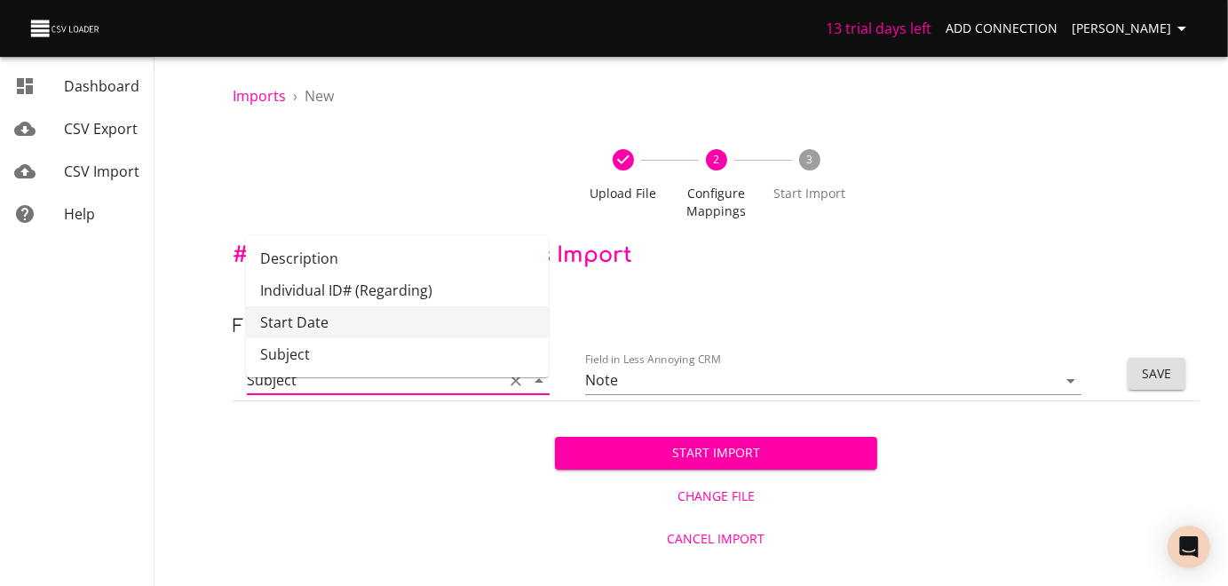
click at [437, 333] on li "Start Date" at bounding box center [397, 322] width 303 height 32
type input "Start Date"
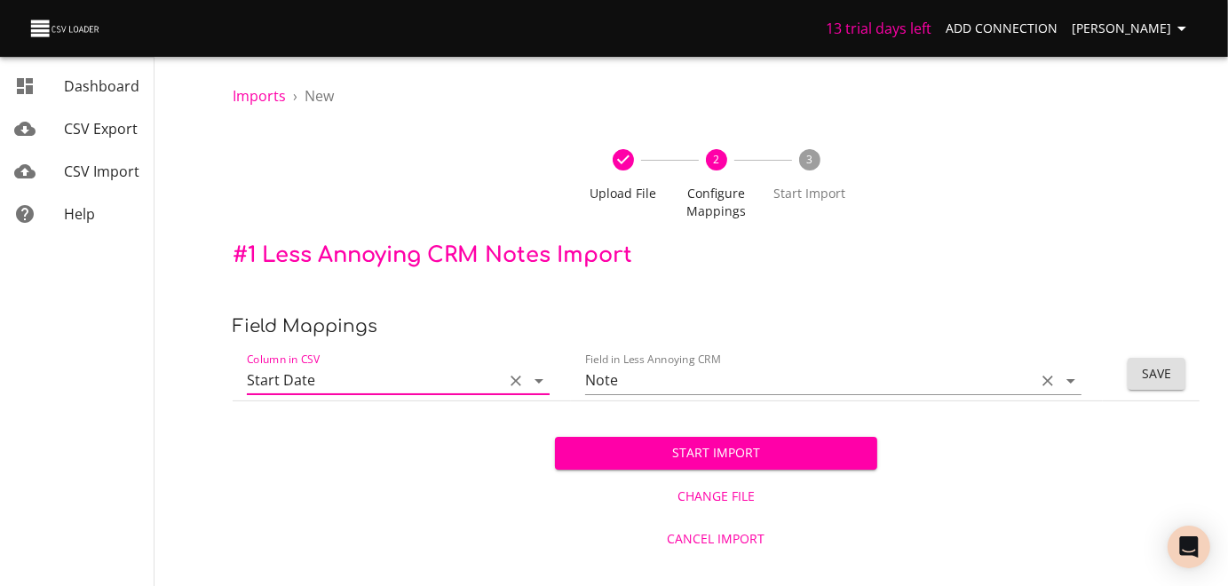
click at [1069, 391] on icon "Open" at bounding box center [1070, 380] width 21 height 21
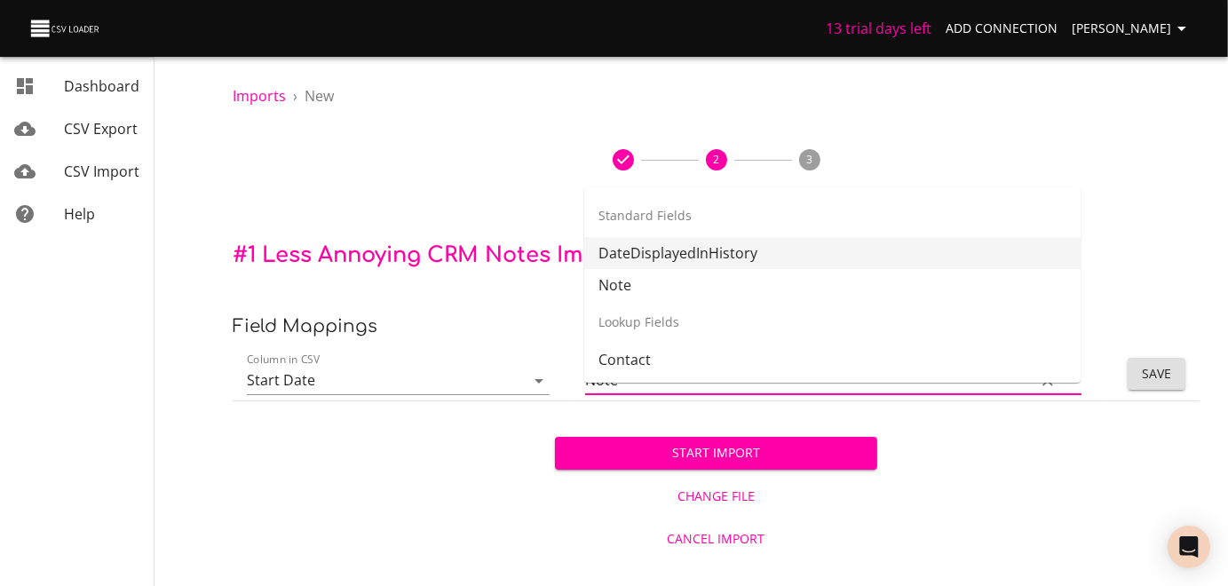
click at [746, 251] on li "DateDisplayedInHistory" at bounding box center [832, 253] width 496 height 32
type input "DateDisplayedInHistory"
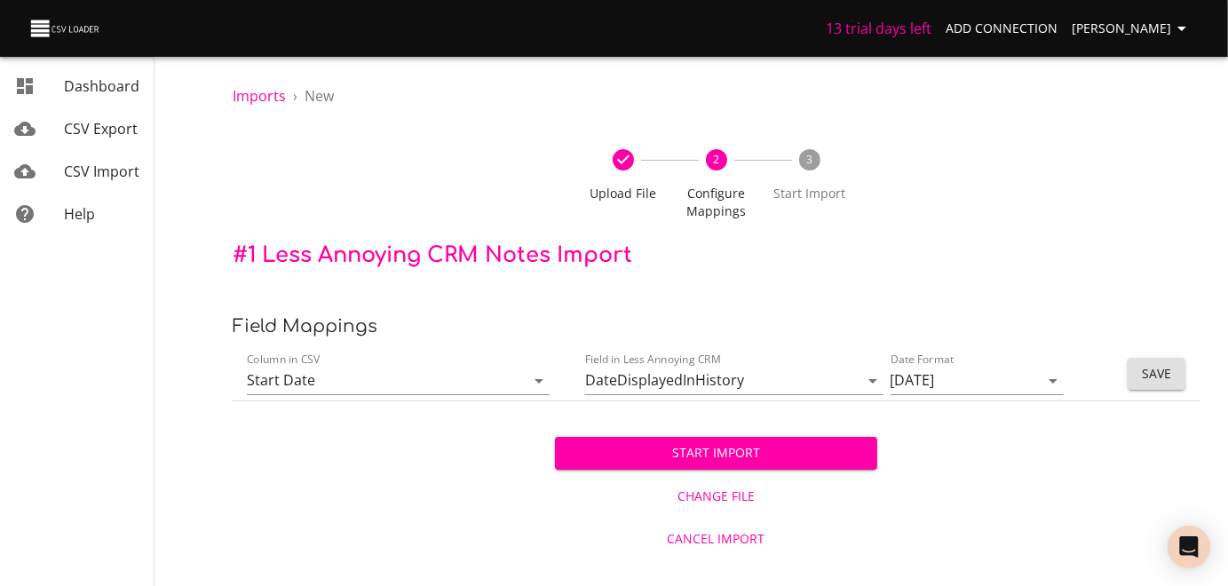
click at [510, 472] on div "Start Import Change File Cancel Import" at bounding box center [716, 480] width 967 height 158
click at [1160, 385] on span "Save" at bounding box center [1156, 374] width 29 height 22
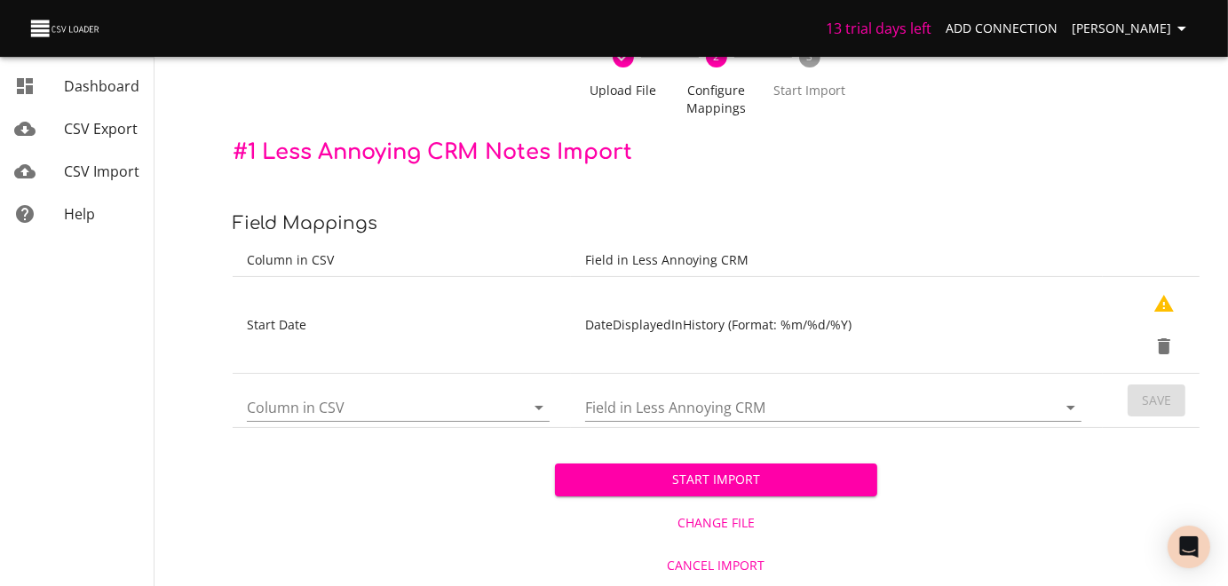
scroll to position [174, 0]
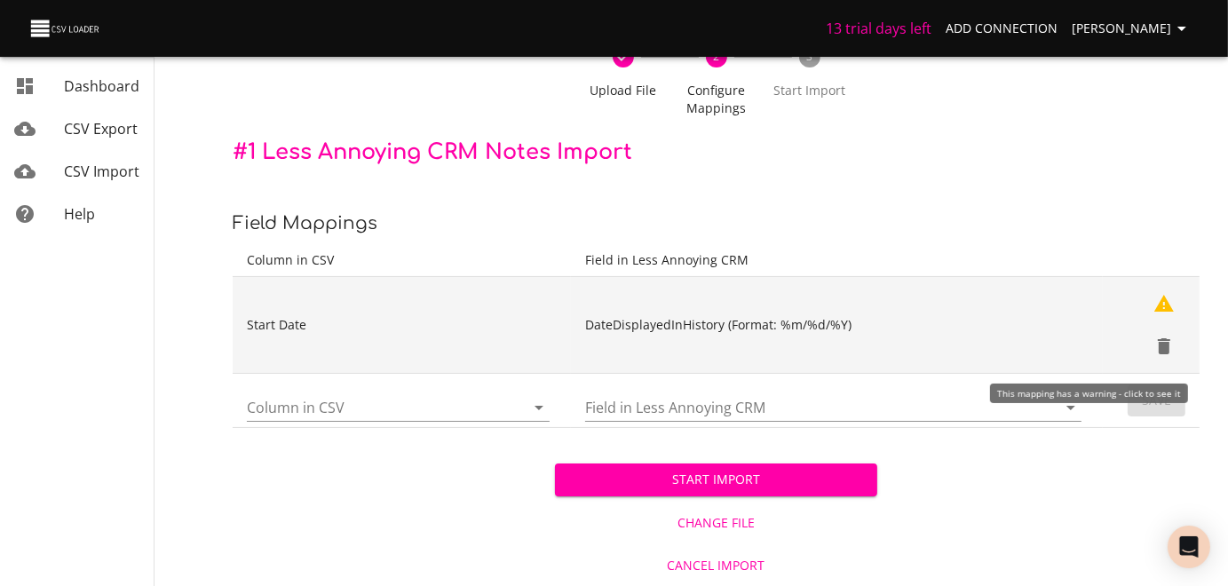
click at [1161, 293] on icon "Show Warnings" at bounding box center [1163, 303] width 21 height 21
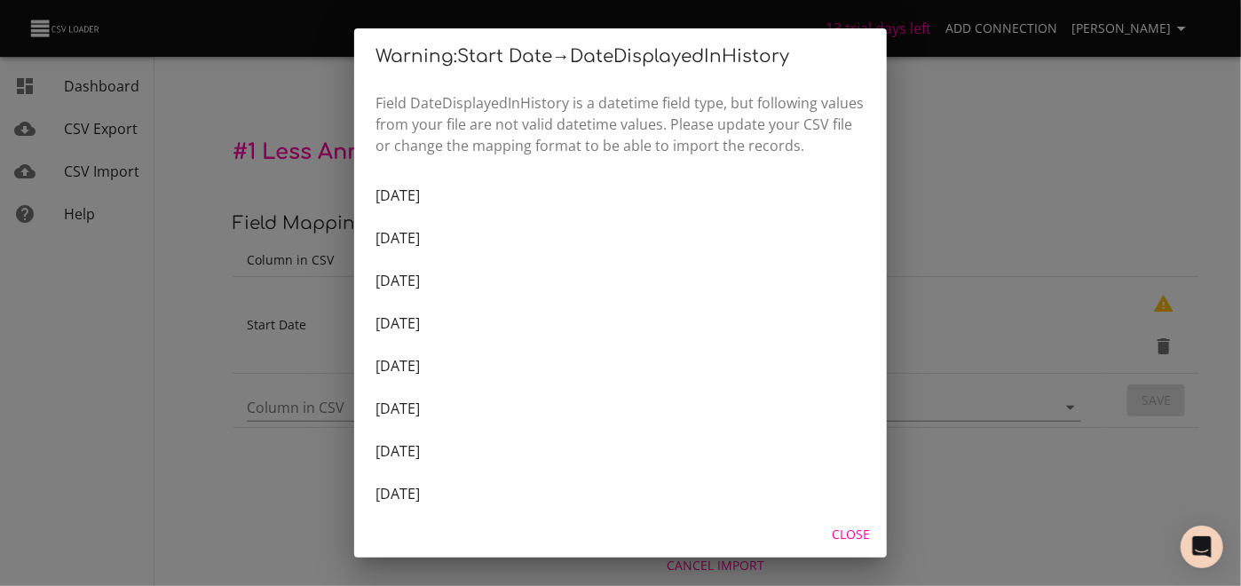
click at [847, 531] on span "Close" at bounding box center [851, 535] width 43 height 22
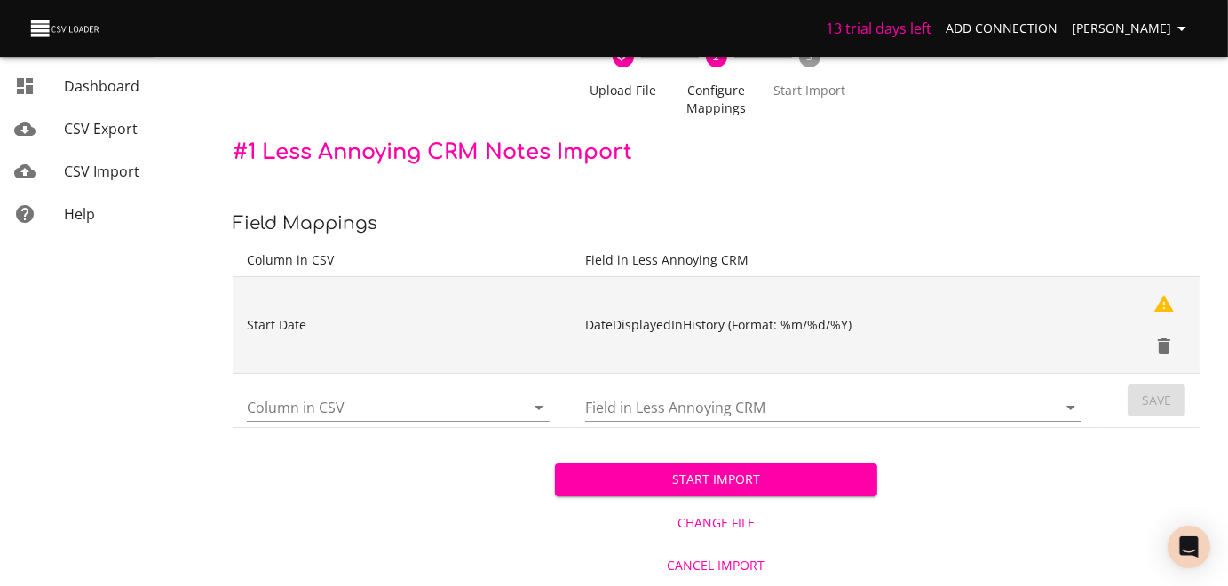
click at [844, 301] on td "DateDisplayedInHistory (Format: %m/%d/%Y)" at bounding box center [837, 325] width 532 height 97
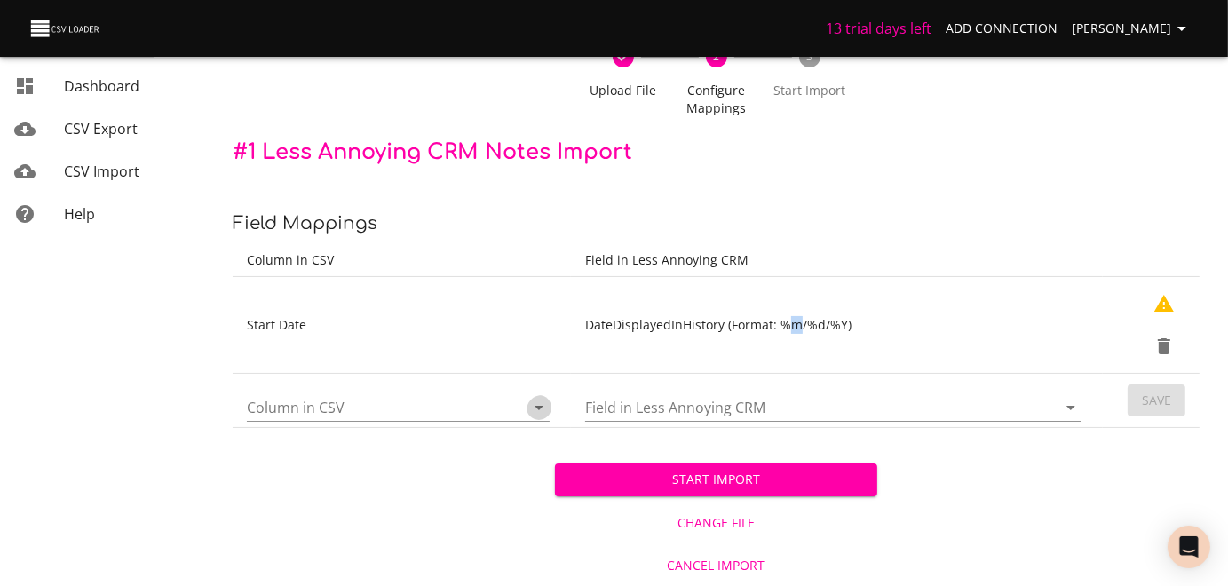
click at [536, 406] on icon "Open" at bounding box center [538, 408] width 9 height 4
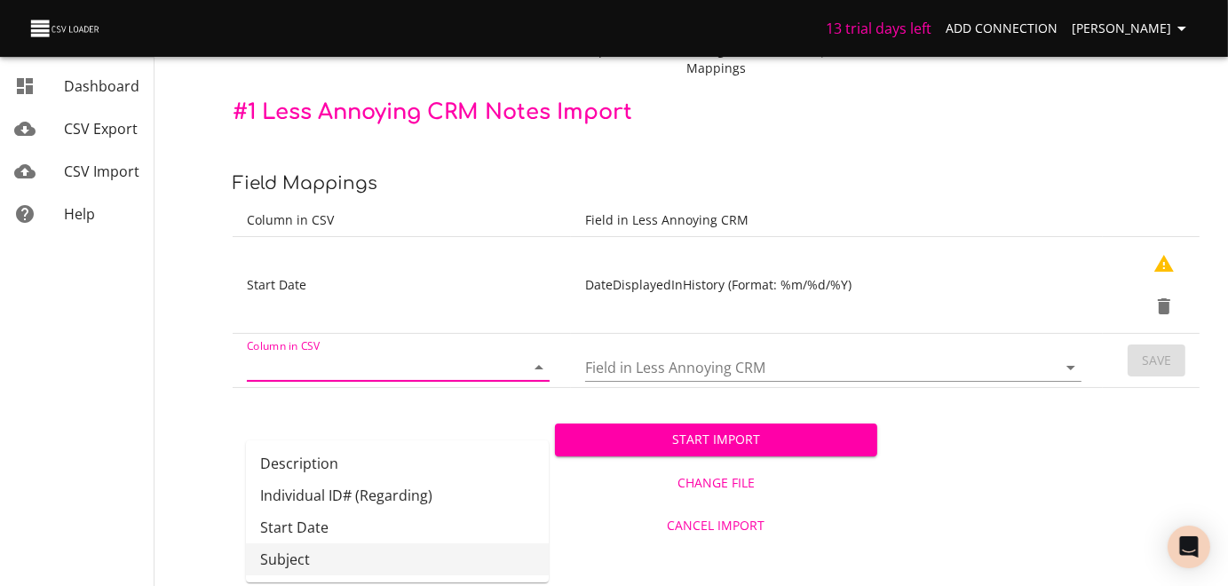
click at [353, 543] on li "Subject" at bounding box center [397, 559] width 303 height 32
type input "Subject"
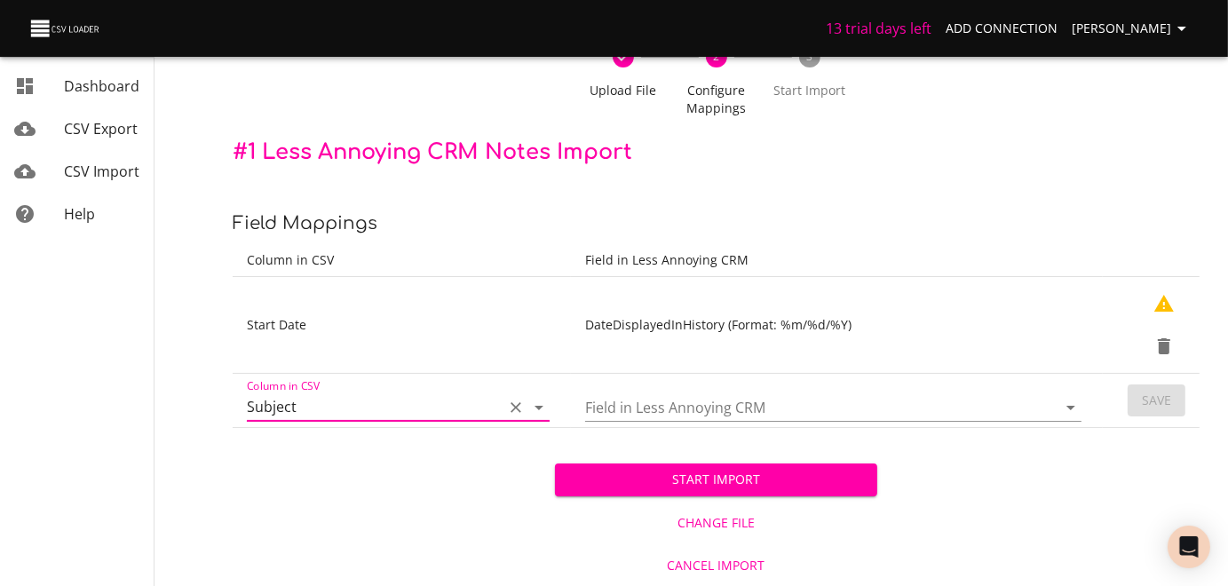
click at [1069, 406] on icon "Open" at bounding box center [1070, 408] width 9 height 4
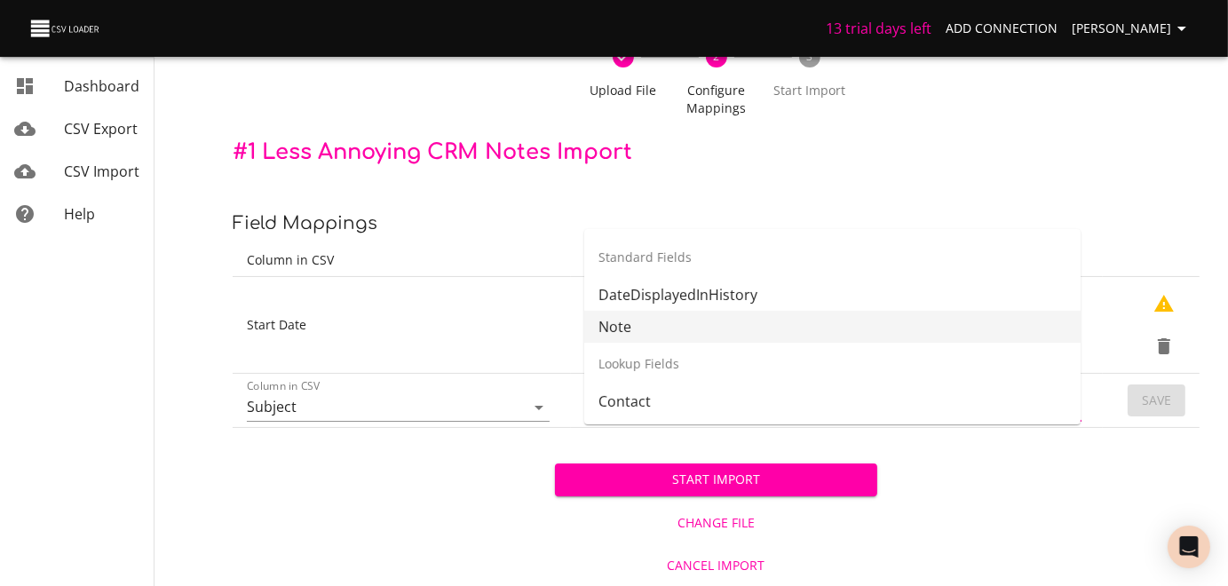
click at [615, 311] on li "Note" at bounding box center [832, 327] width 496 height 32
type input "Note"
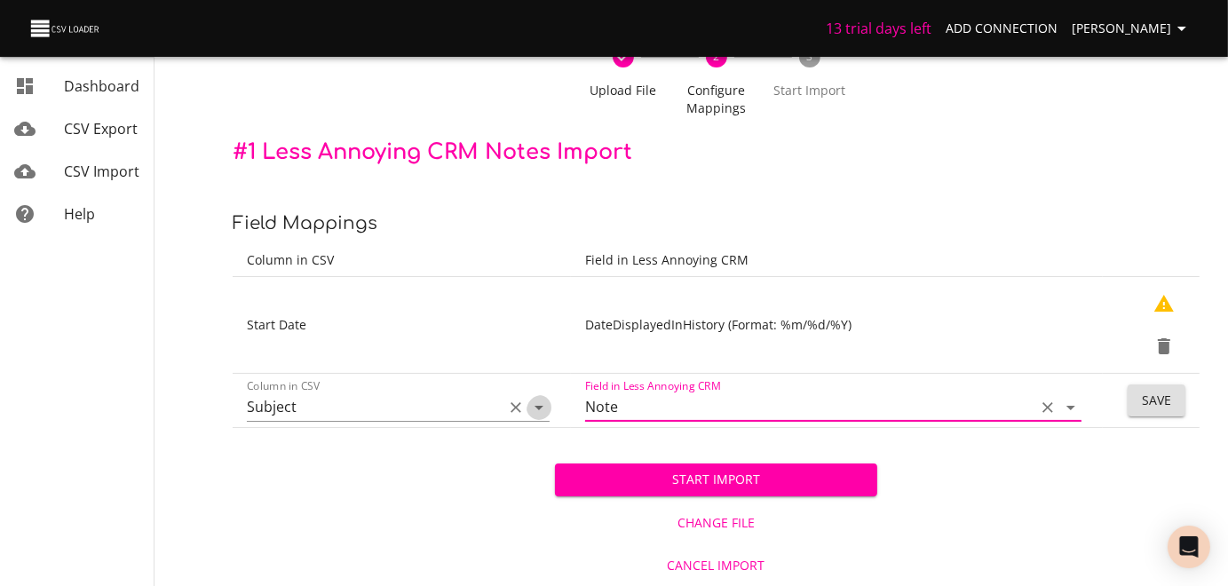
click at [534, 397] on icon "Open" at bounding box center [538, 407] width 21 height 21
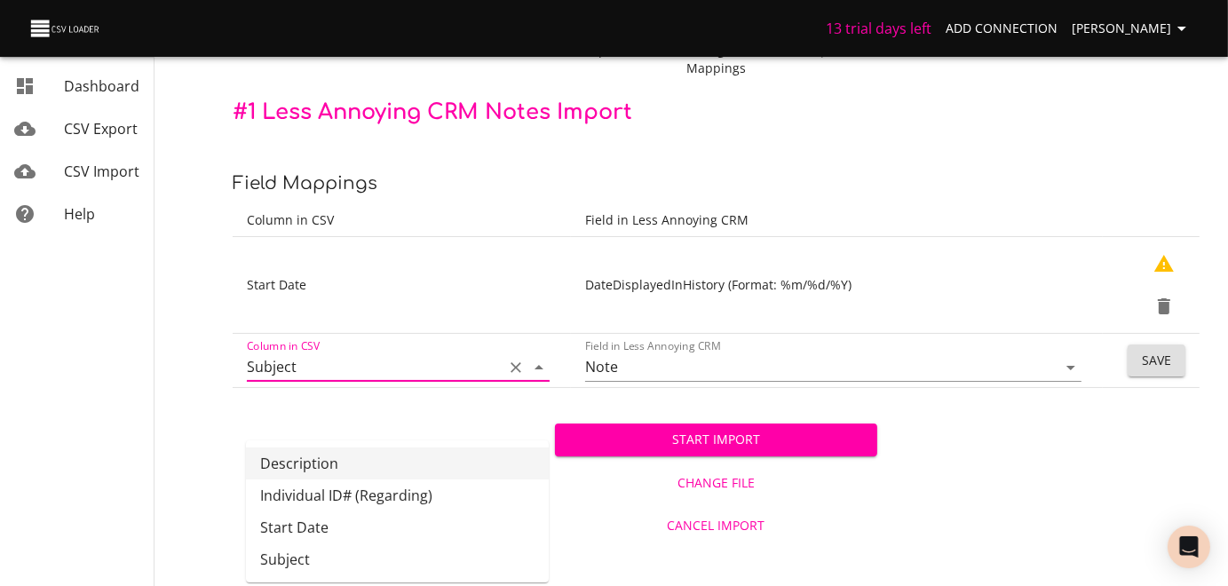
click at [336, 447] on li "Description" at bounding box center [397, 463] width 303 height 32
type input "Description"
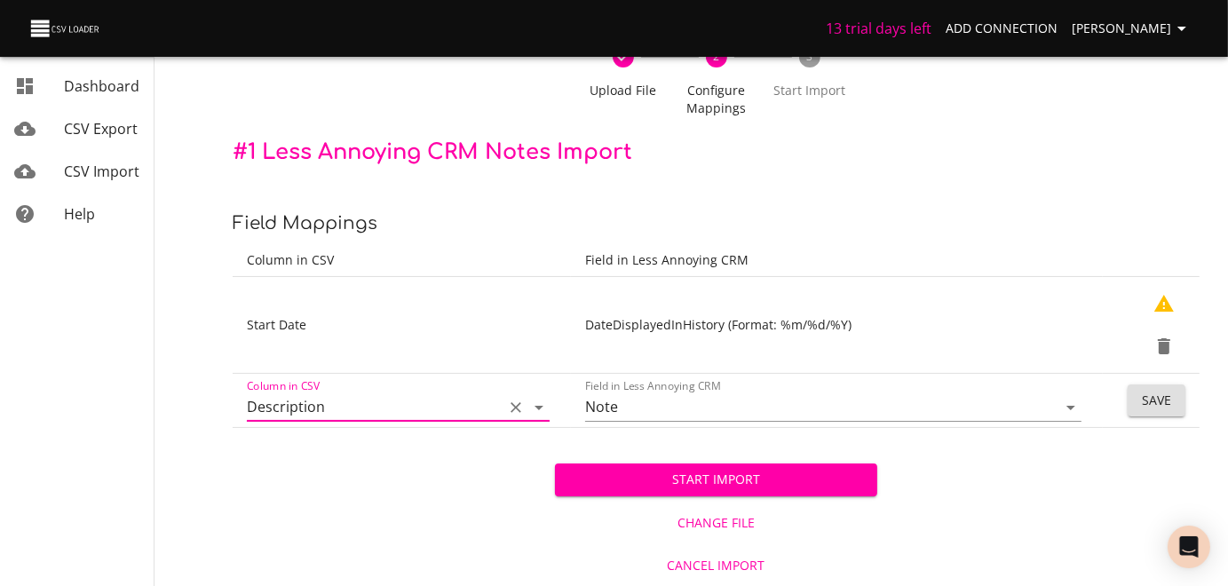
click at [1153, 390] on span "Save" at bounding box center [1156, 401] width 29 height 22
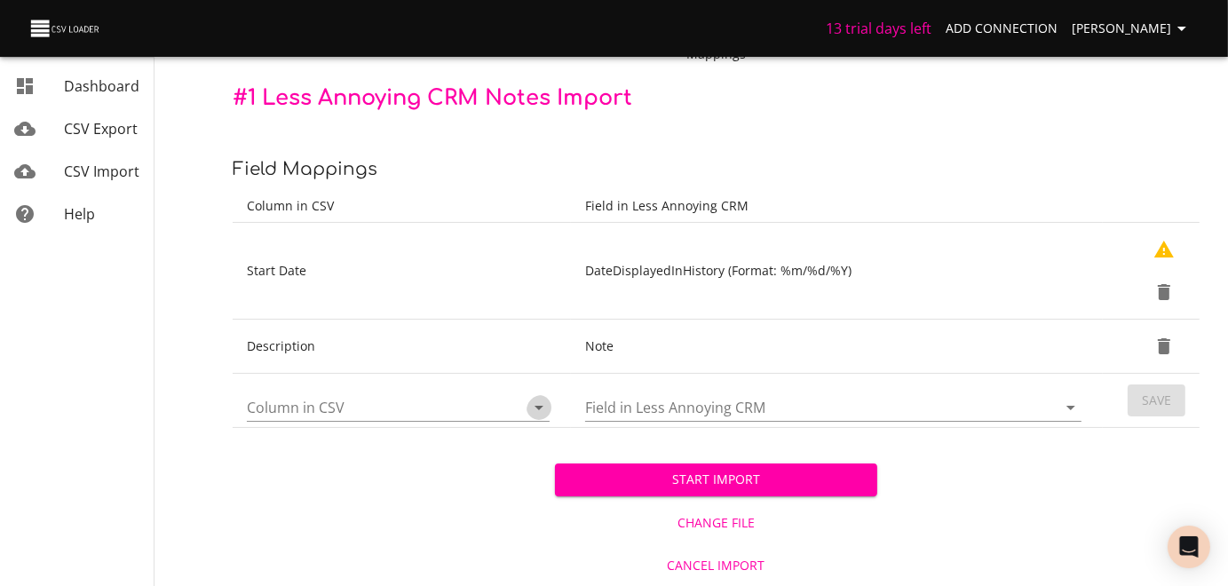
click at [534, 410] on icon "Open" at bounding box center [538, 408] width 9 height 4
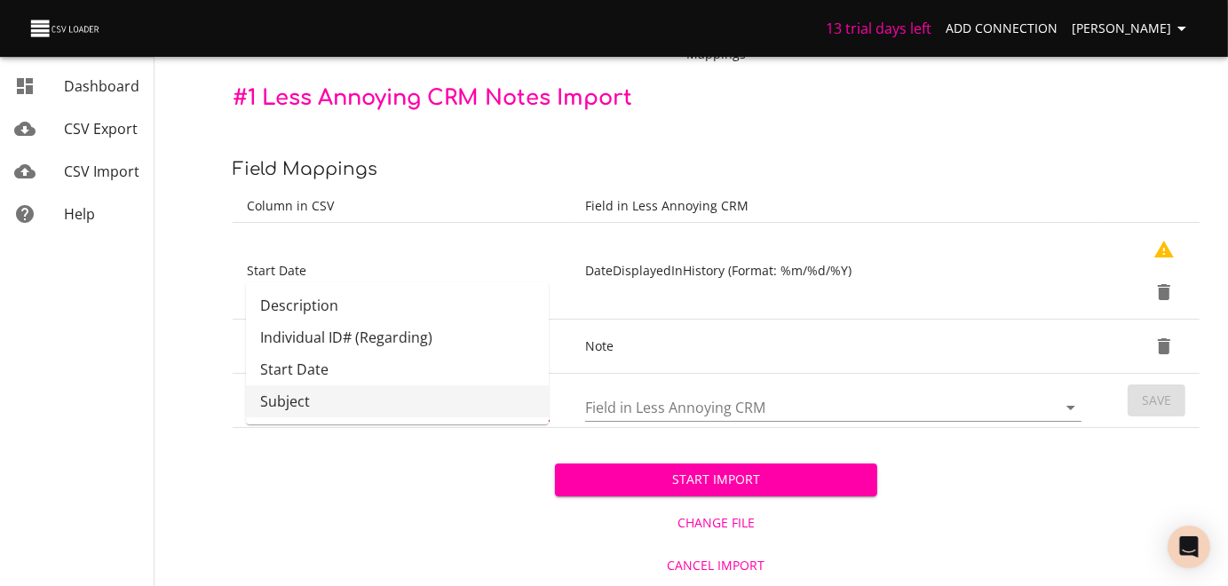
click at [394, 400] on li "Subject" at bounding box center [397, 401] width 303 height 32
type input "Subject"
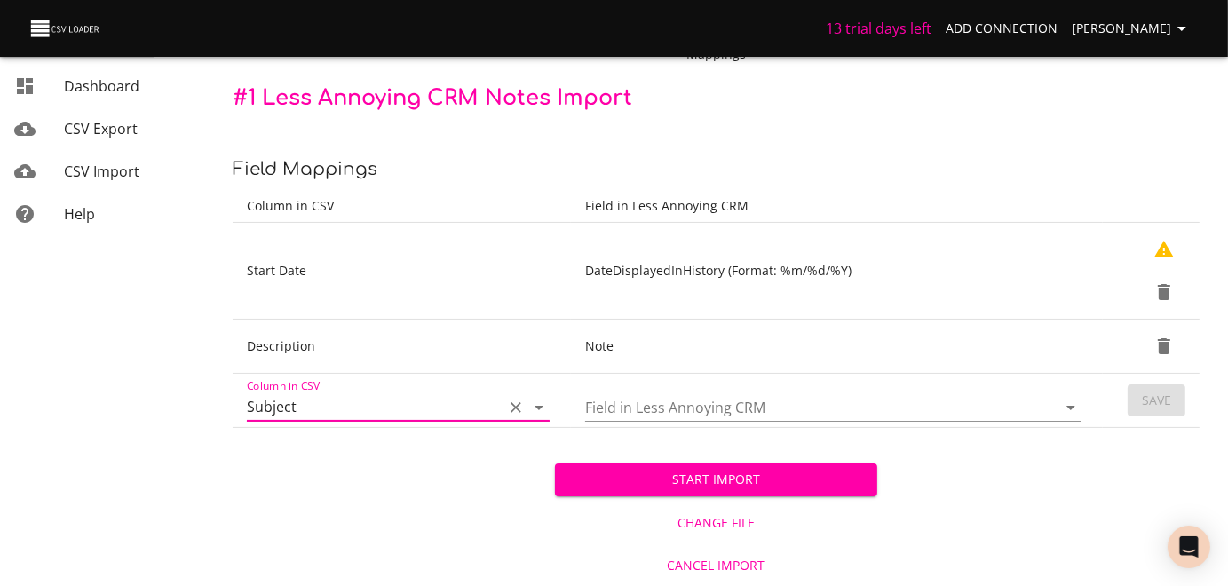
click at [1067, 410] on icon "Open" at bounding box center [1070, 408] width 9 height 4
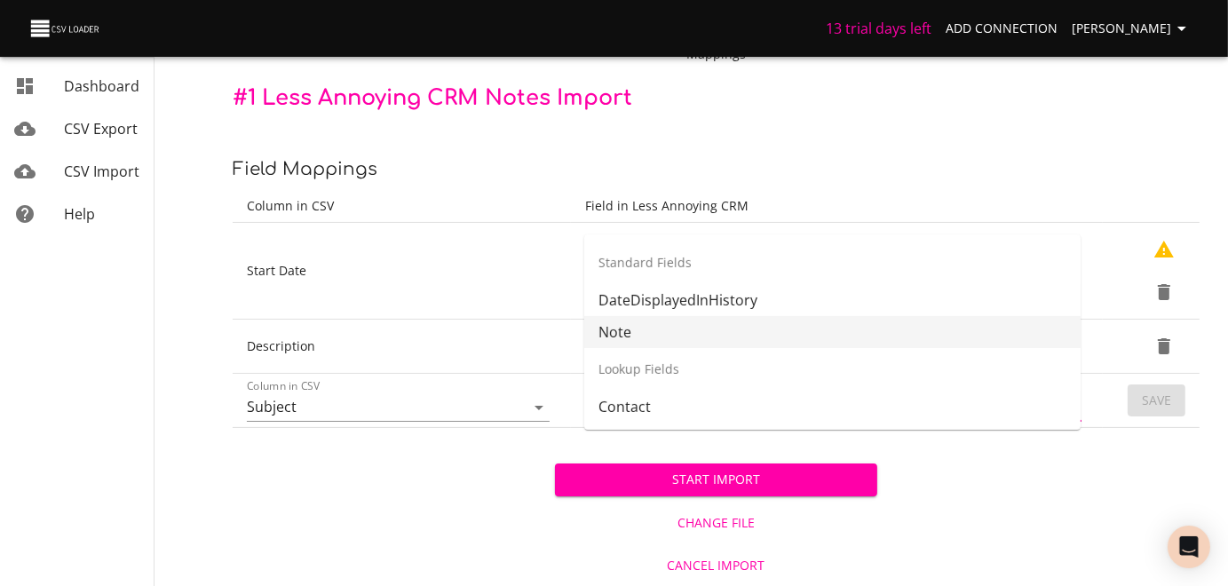
click at [622, 317] on li "Note" at bounding box center [832, 332] width 496 height 32
type input "Note"
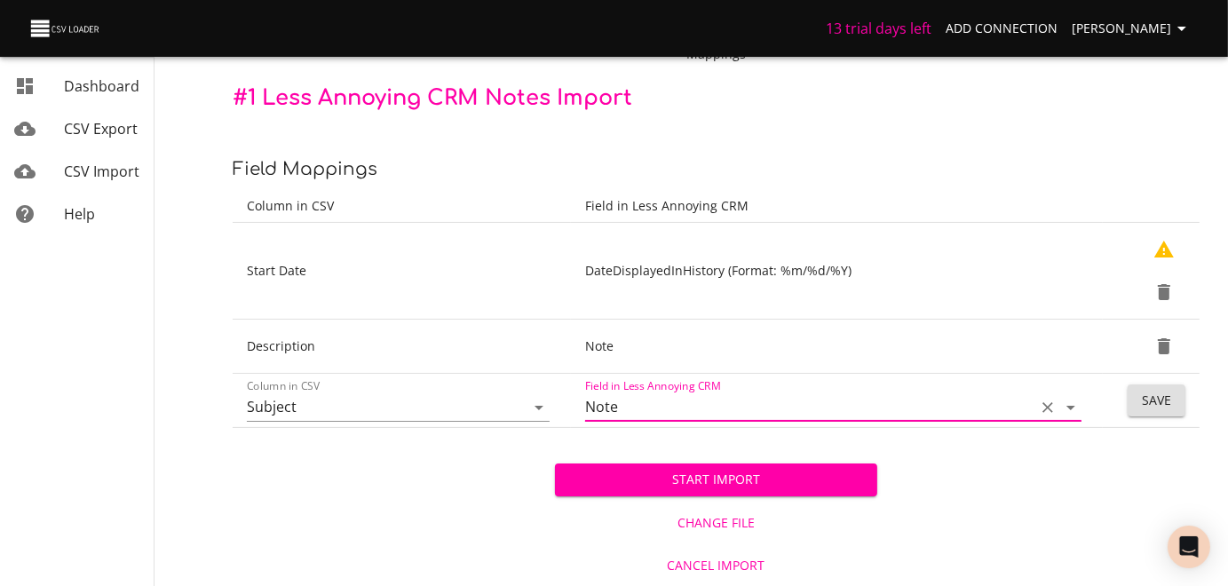
click at [1161, 412] on span "Save" at bounding box center [1156, 401] width 29 height 22
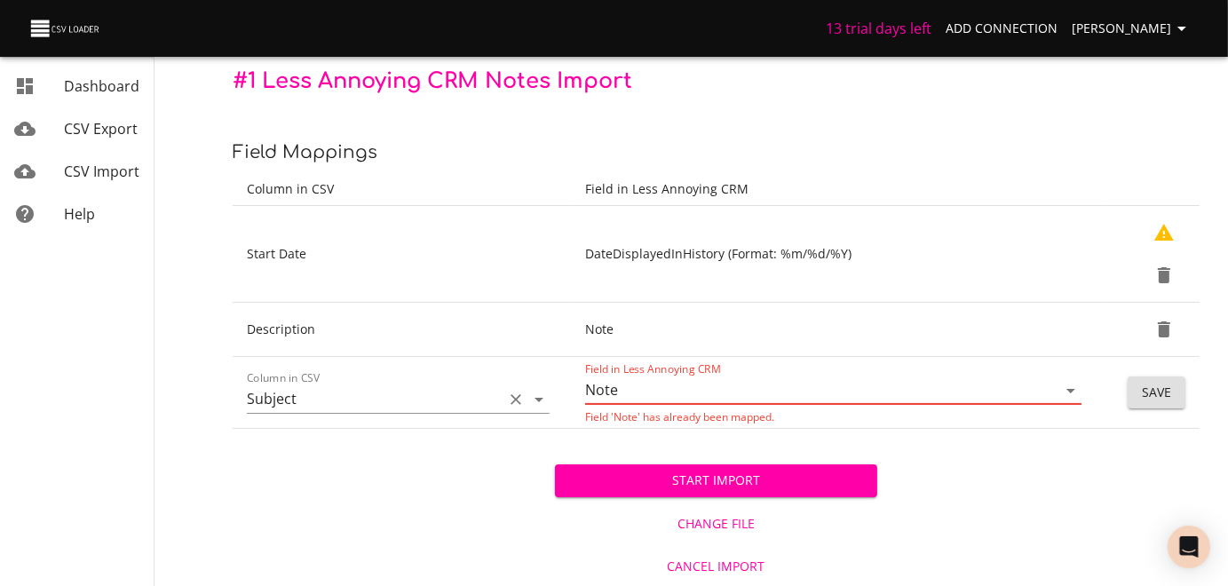
click at [509, 408] on icon "Clear" at bounding box center [516, 400] width 18 height 18
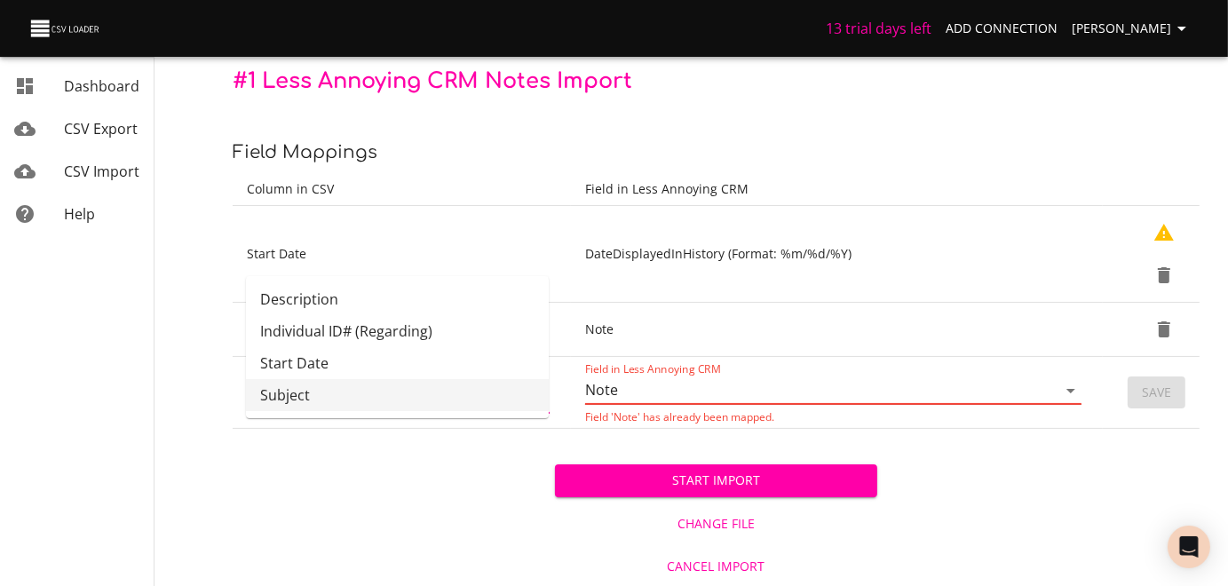
click at [307, 411] on li "Subject" at bounding box center [397, 395] width 303 height 32
type input "Subject"
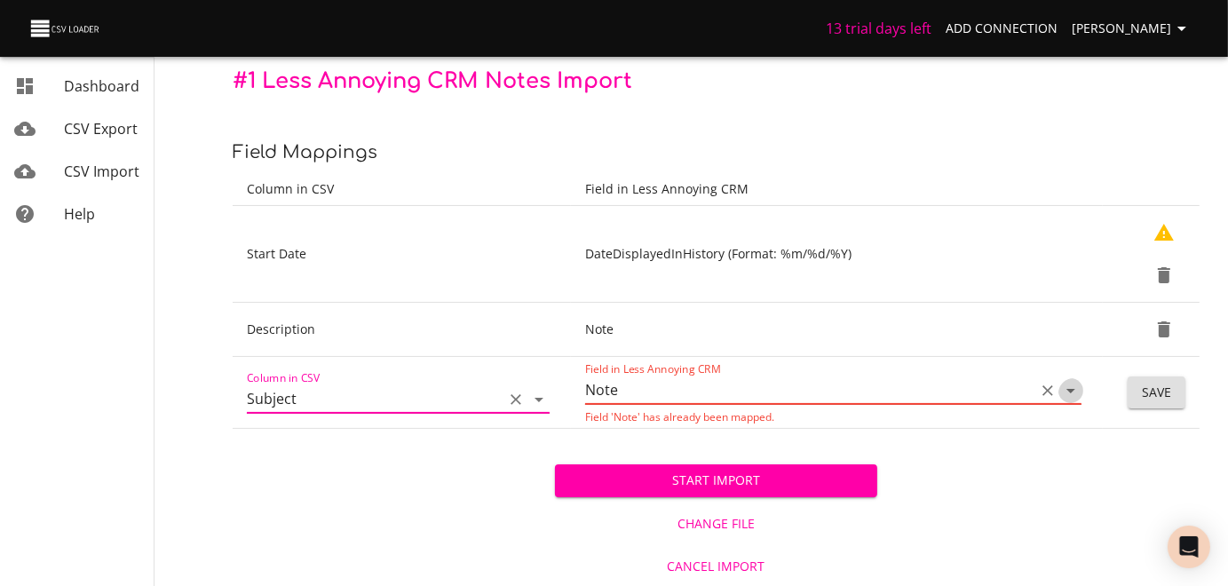
click at [1069, 393] on icon "Open" at bounding box center [1070, 391] width 9 height 4
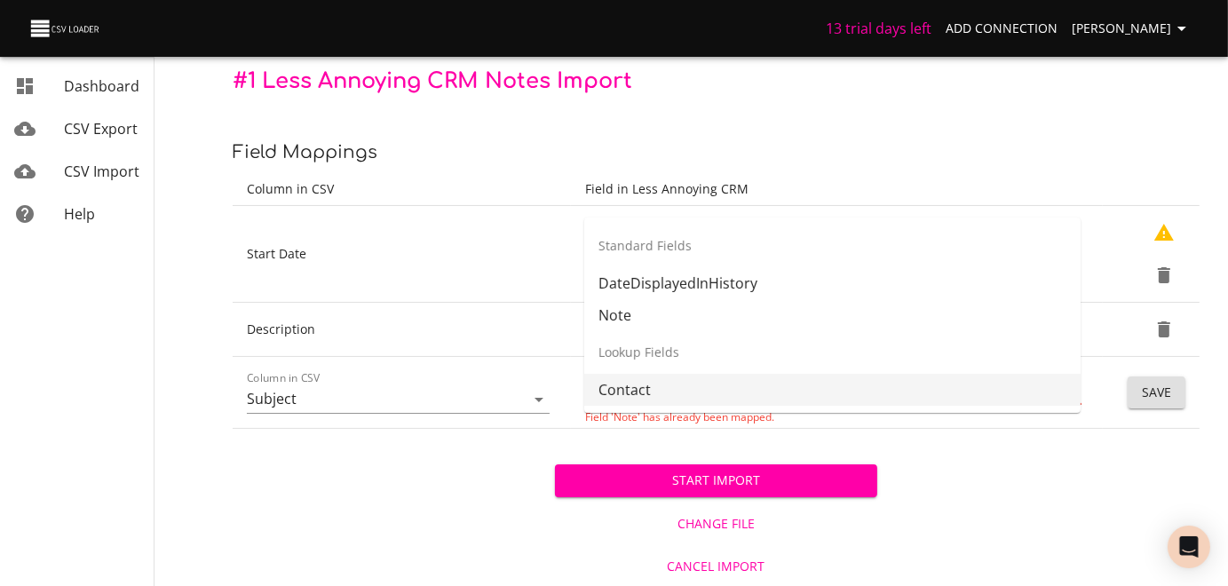
click at [646, 401] on li "Contact" at bounding box center [832, 390] width 496 height 32
type input "Contact"
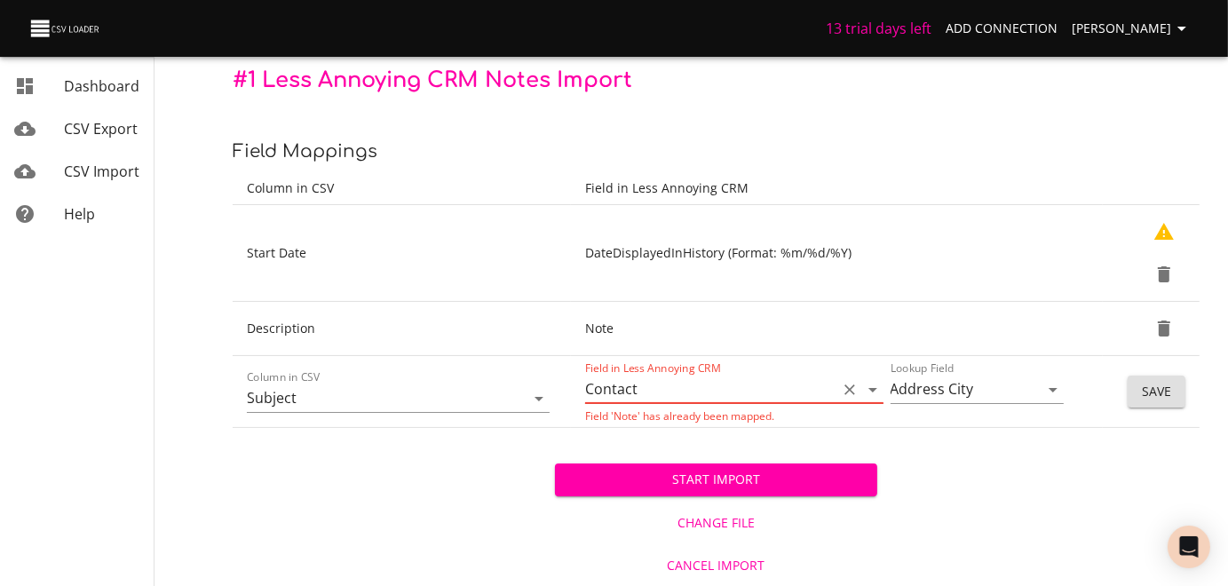
scroll to position [253, 0]
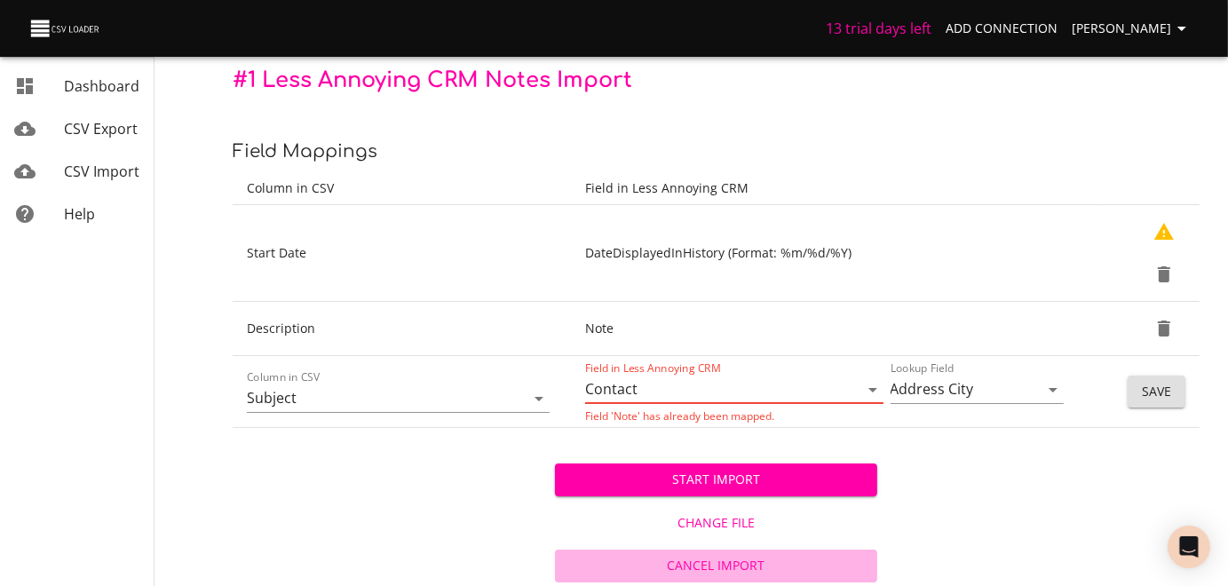
click at [743, 559] on span "Cancel Import" at bounding box center [716, 566] width 308 height 22
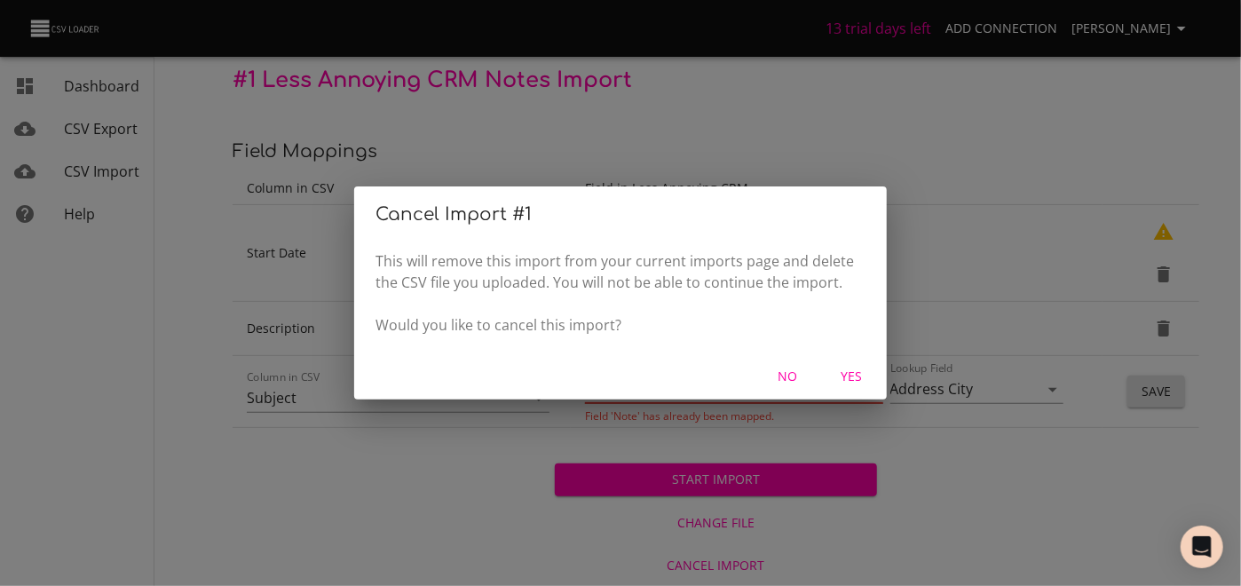
click at [850, 388] on span "Yes" at bounding box center [851, 377] width 43 height 22
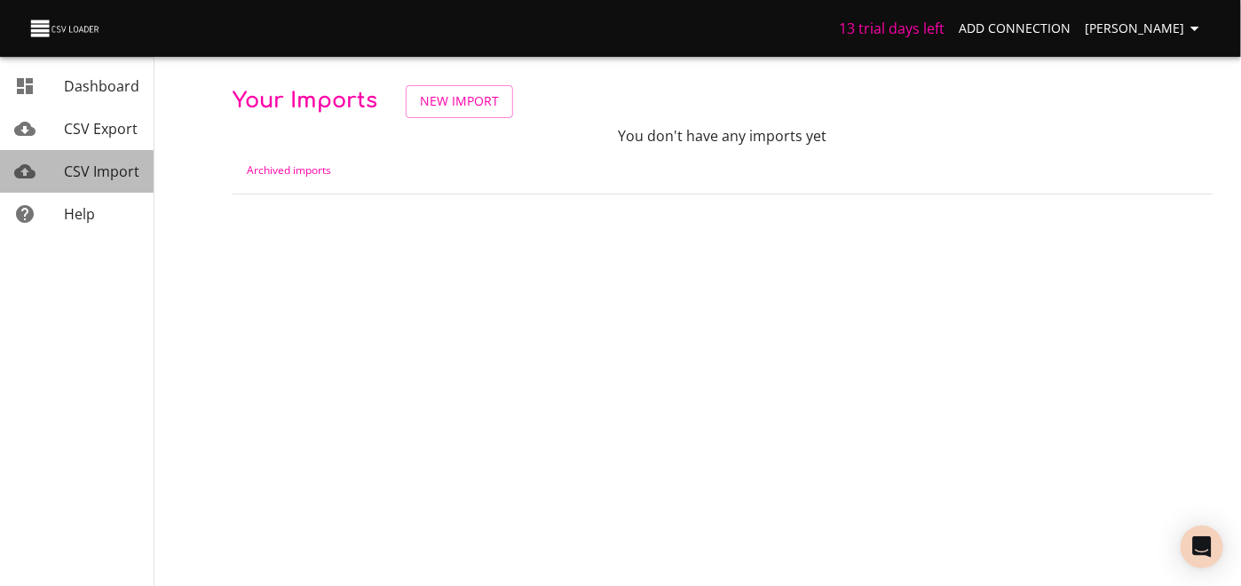
click at [126, 181] on span "CSV Import" at bounding box center [101, 172] width 75 height 20
click at [126, 81] on span "Dashboard" at bounding box center [101, 86] width 75 height 20
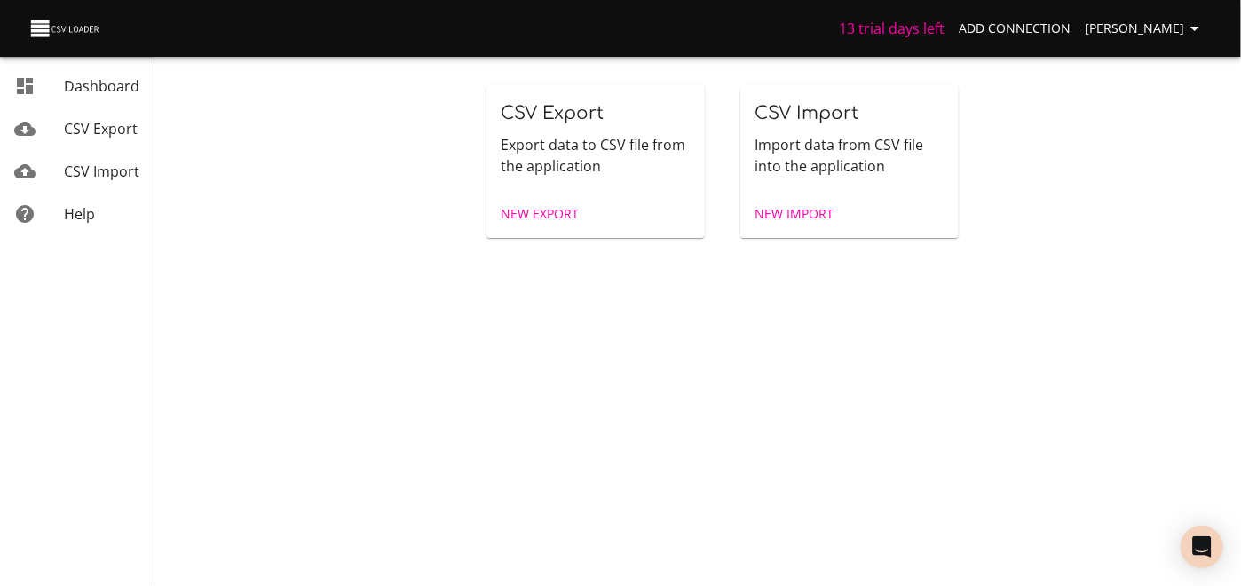
click at [804, 225] on span "New Import" at bounding box center [794, 214] width 79 height 22
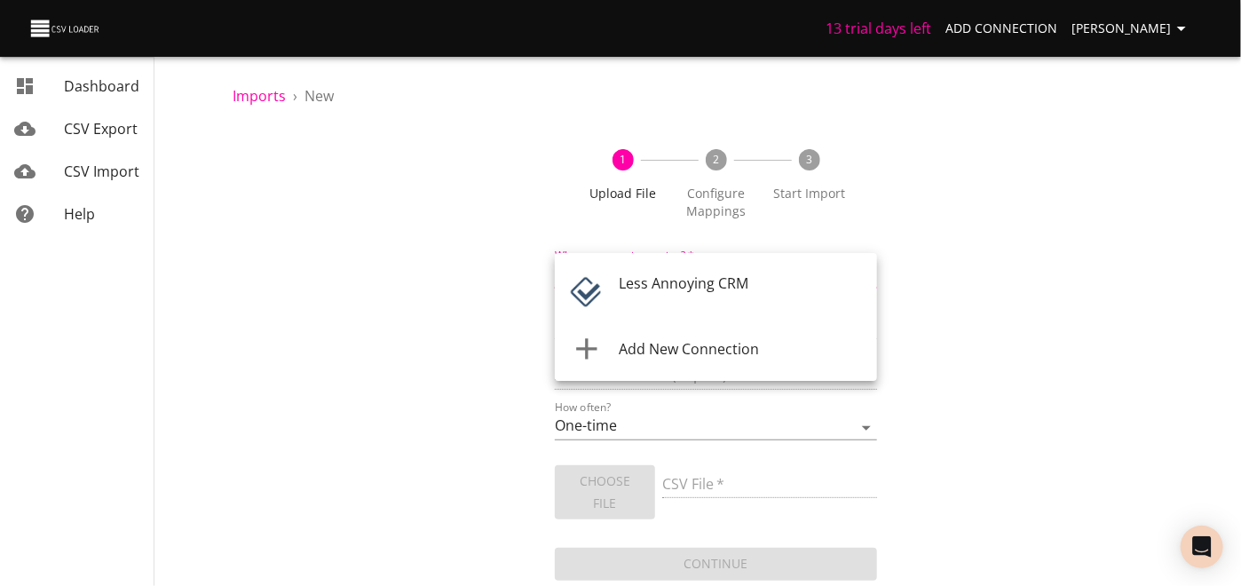
click at [861, 298] on body "13 trial days left Add Connection [PERSON_NAME] Dashboard CSV Export CSV Import…" at bounding box center [620, 293] width 1241 height 586
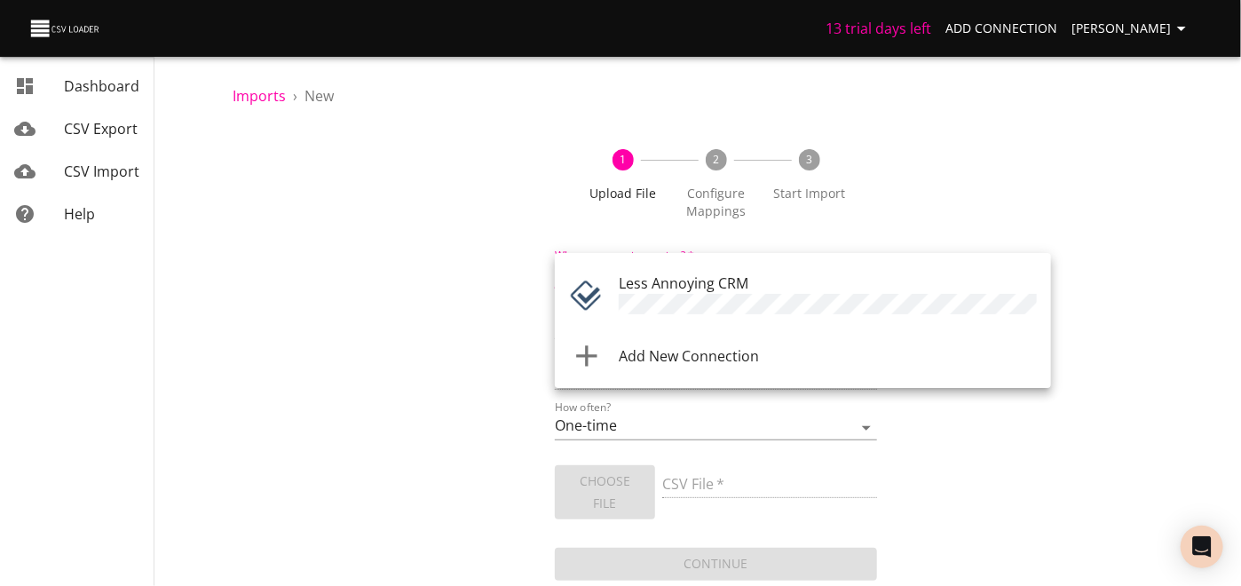
click at [748, 289] on span "Less Annoying CRM" at bounding box center [684, 283] width 130 height 20
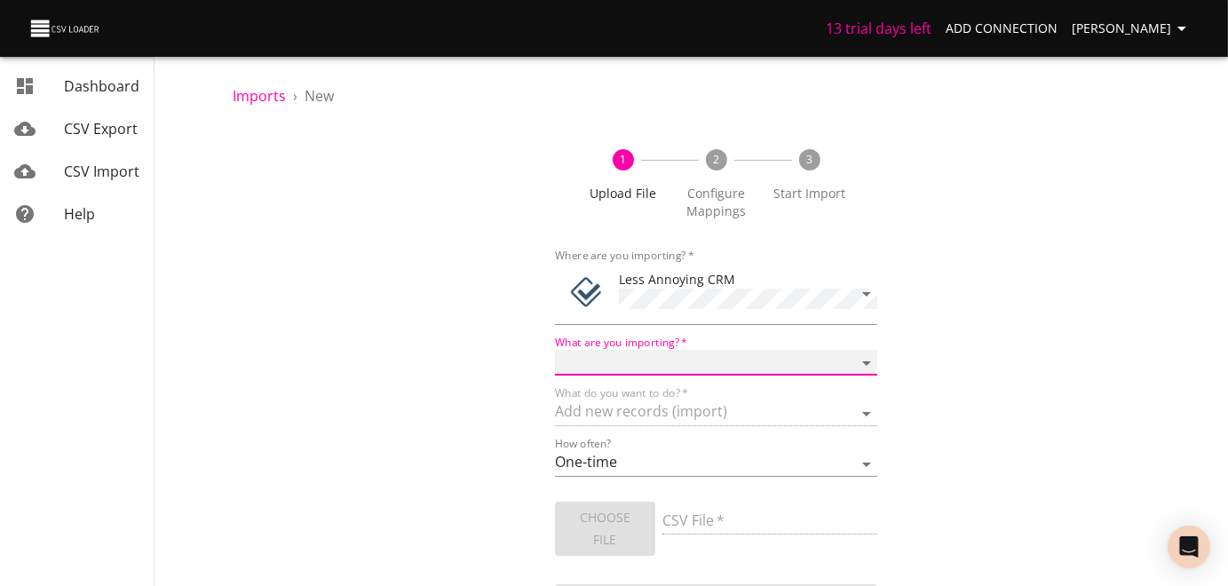
click at [866, 376] on select "Notes Tasks" at bounding box center [716, 363] width 322 height 26
select select "notes"
click at [555, 371] on select "Notes Tasks" at bounding box center [716, 363] width 322 height 26
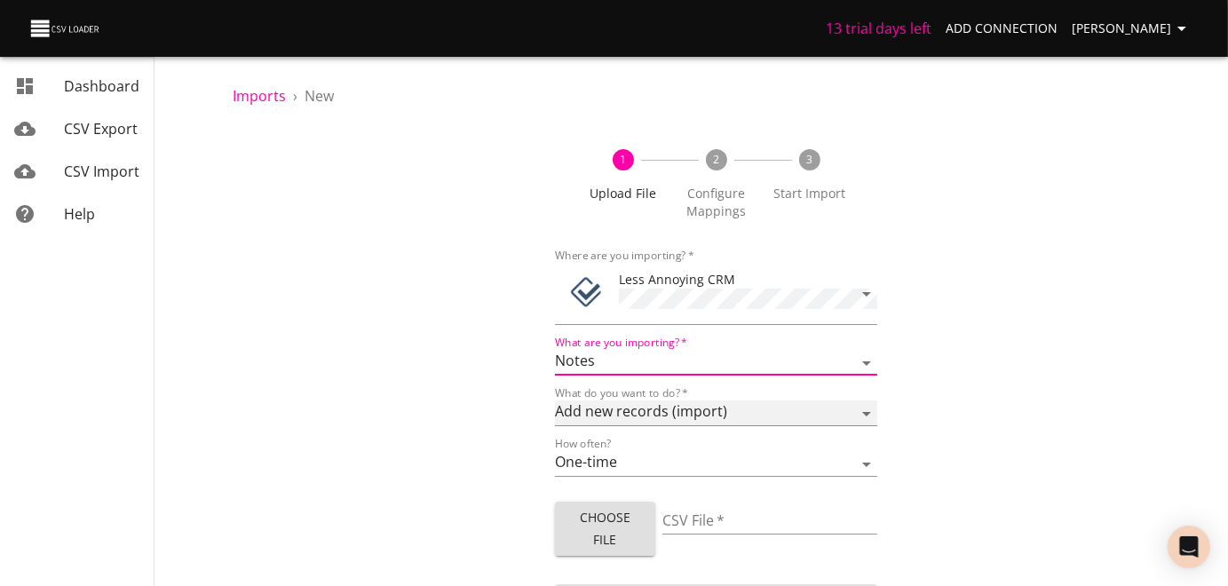
click at [860, 426] on select "Add new records (import) Update existing records (update) Add new and update ex…" at bounding box center [716, 413] width 322 height 26
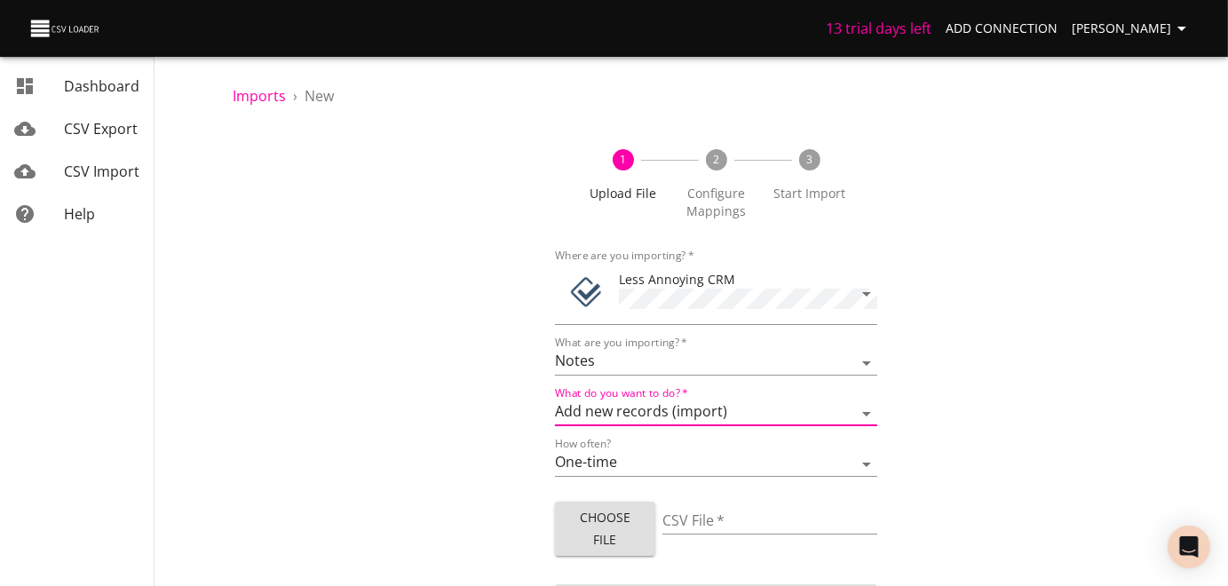
click at [1016, 447] on div "1 Upload File 2 Configure Mappings 3 Start Import Where are you importing?   * …" at bounding box center [716, 374] width 967 height 493
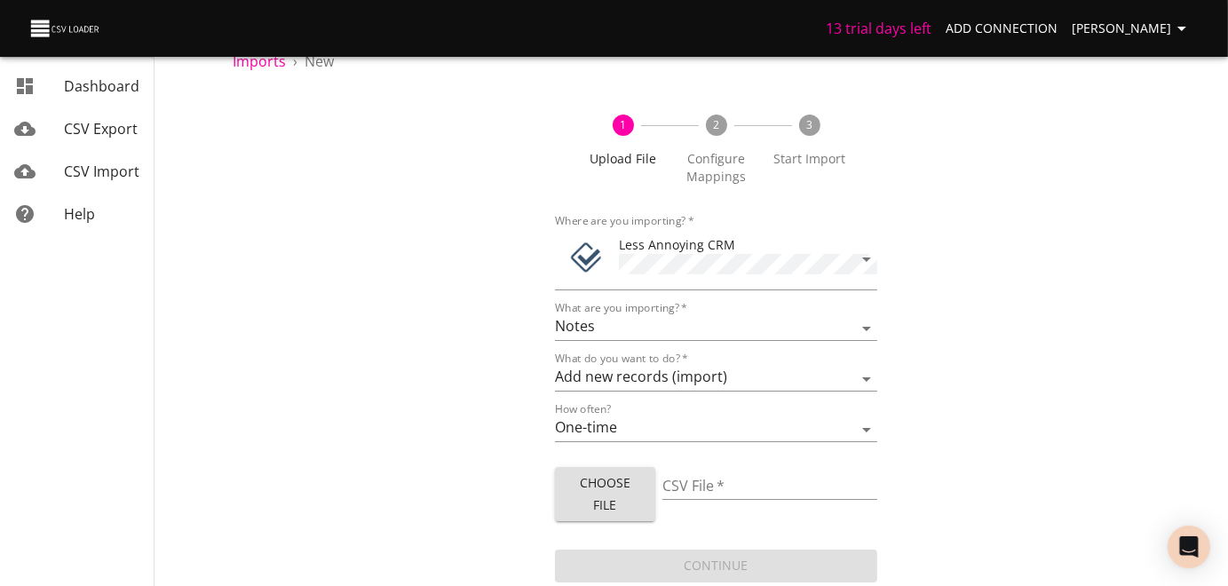
scroll to position [84, 0]
click at [605, 476] on span "Choose File" at bounding box center [605, 493] width 72 height 43
type input "People Notes.xlsx"
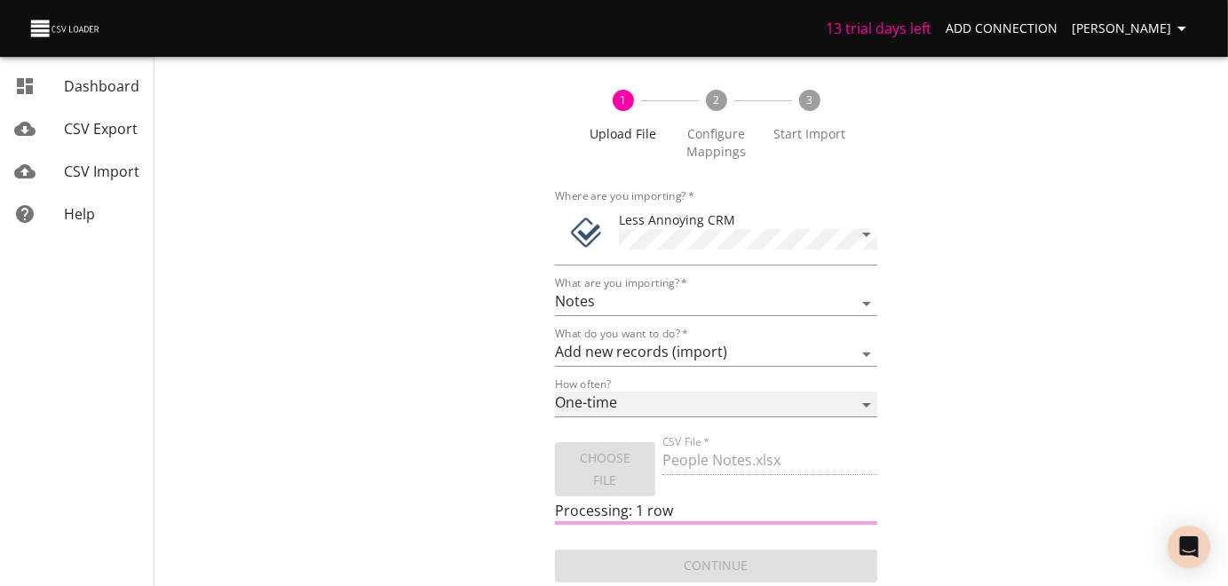
click at [862, 412] on select "One-time Auto import" at bounding box center [716, 404] width 322 height 26
click at [921, 369] on div "1 Upload File 2 Configure Mappings 3 Start Import Where are you importing?   * …" at bounding box center [716, 327] width 967 height 518
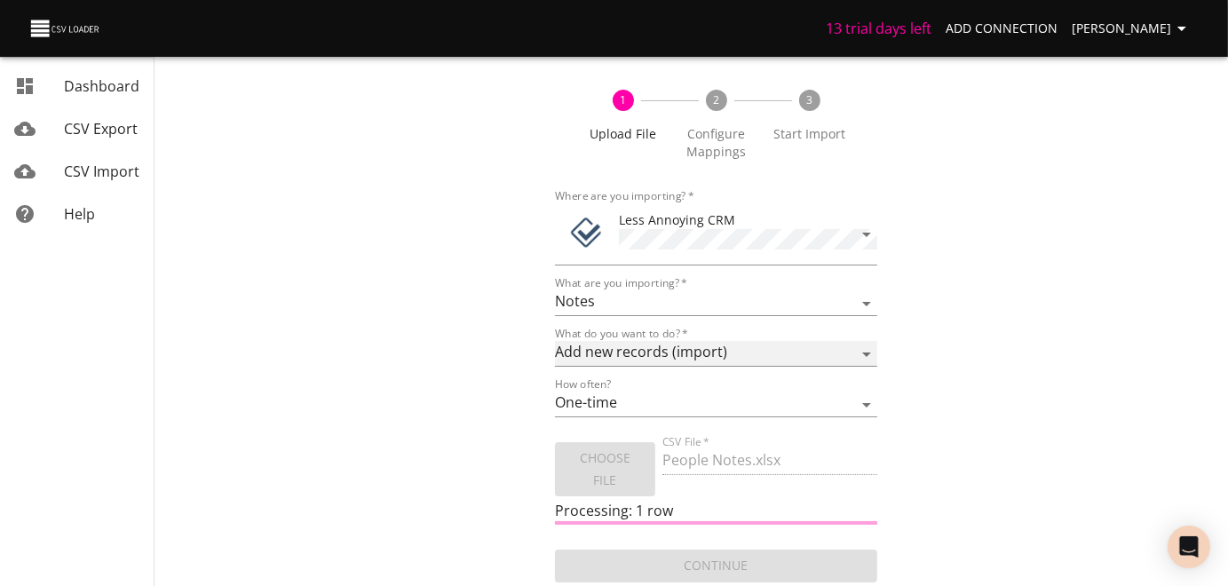
click at [862, 356] on select "Add new records (import) Update existing records (update) Add new and update ex…" at bounding box center [716, 354] width 322 height 26
click at [976, 283] on div "1 Upload File 2 Configure Mappings 3 Start Import Where are you importing?   * …" at bounding box center [716, 327] width 967 height 518
click at [411, 530] on div "1 Upload File 2 Configure Mappings 3 Start Import Where are you importing?   * …" at bounding box center [716, 327] width 967 height 518
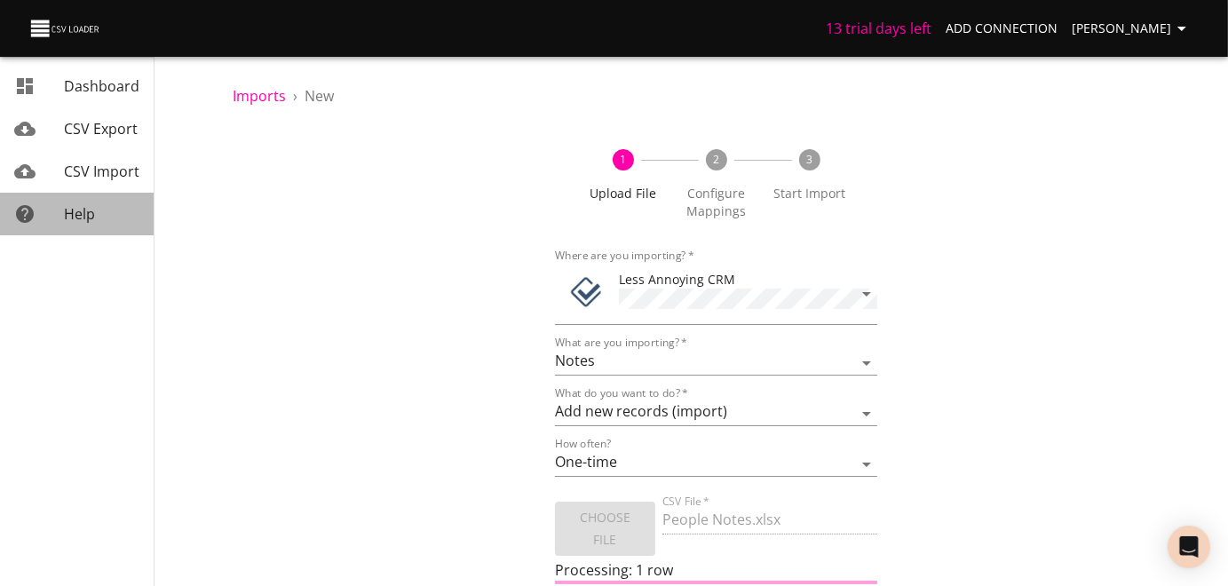
click at [80, 224] on span "Help" at bounding box center [79, 214] width 31 height 20
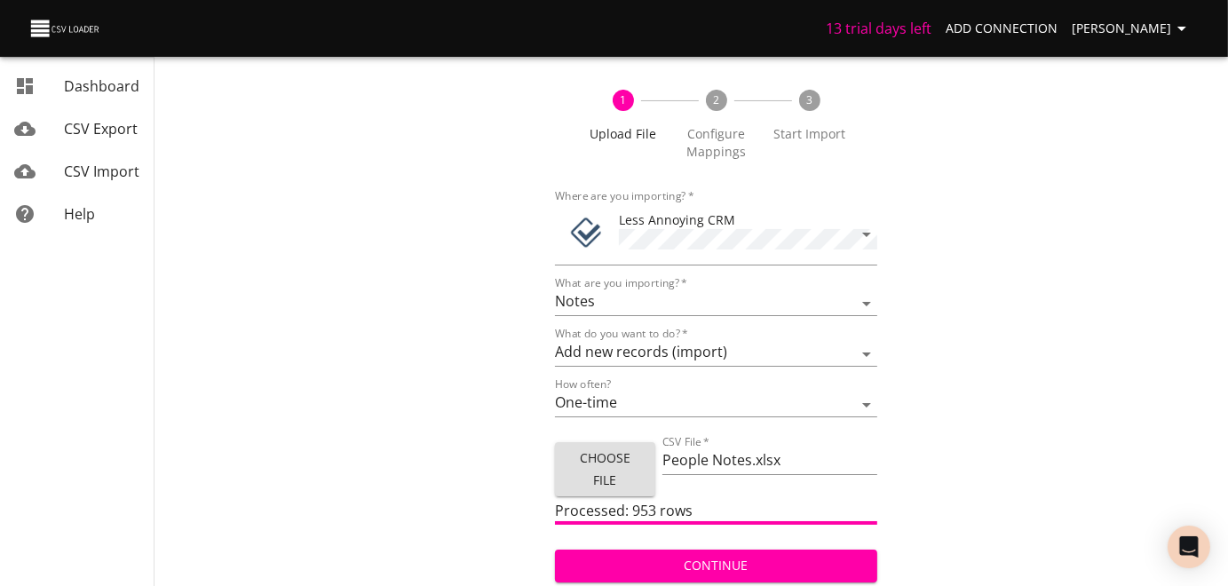
scroll to position [115, 0]
click at [707, 565] on span "Continue" at bounding box center [716, 566] width 294 height 22
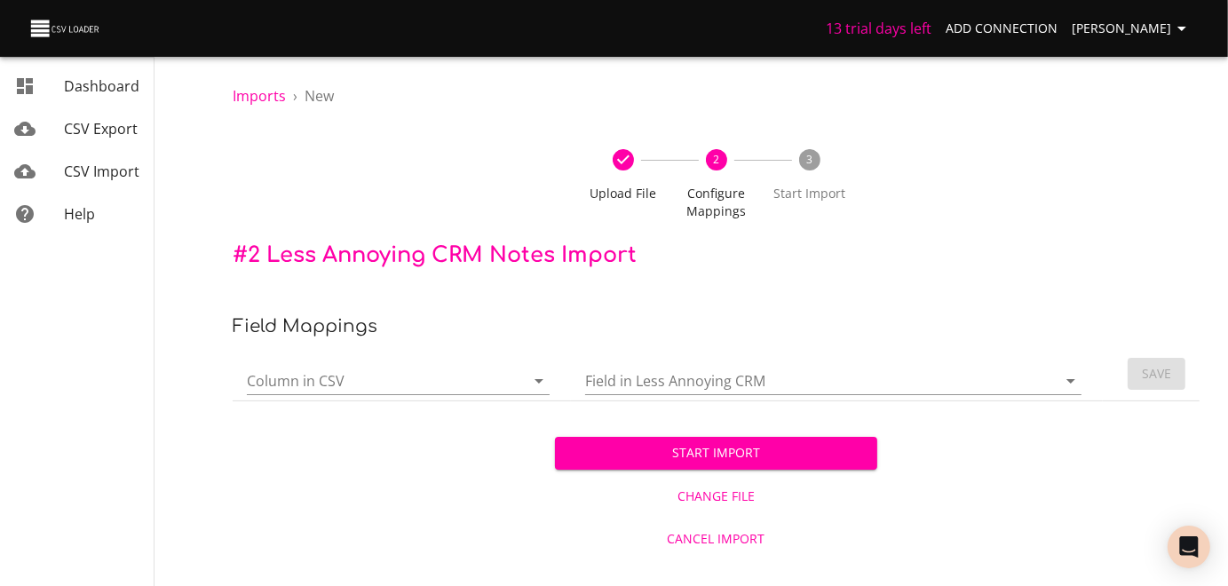
scroll to position [28, 0]
click at [534, 383] on icon "Open" at bounding box center [538, 381] width 9 height 4
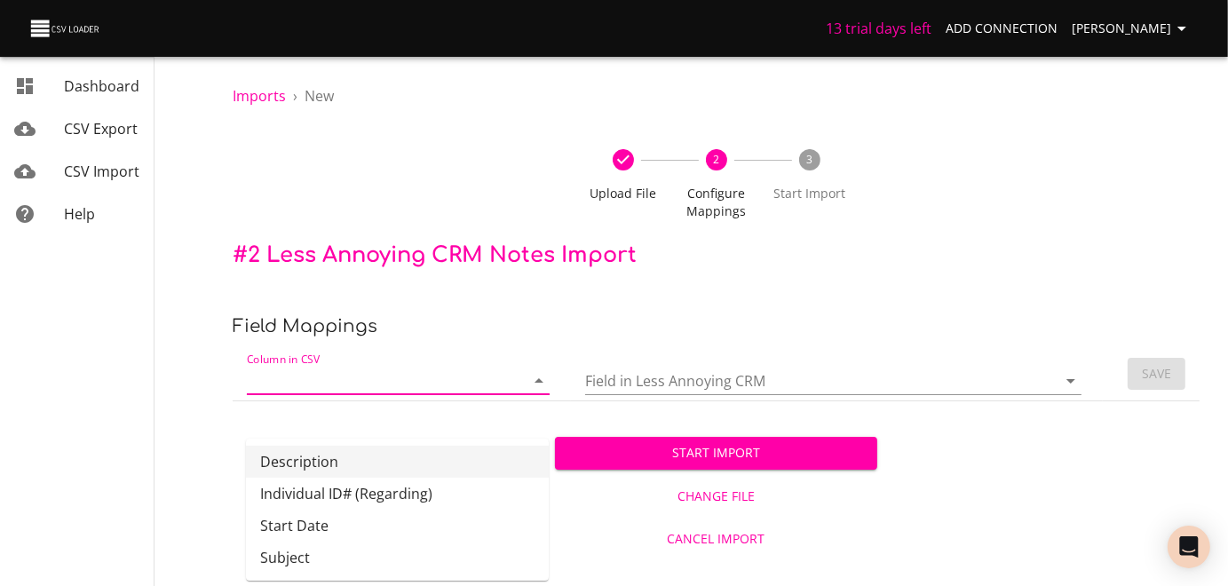
click at [316, 446] on li "Description" at bounding box center [397, 462] width 303 height 32
type input "Description"
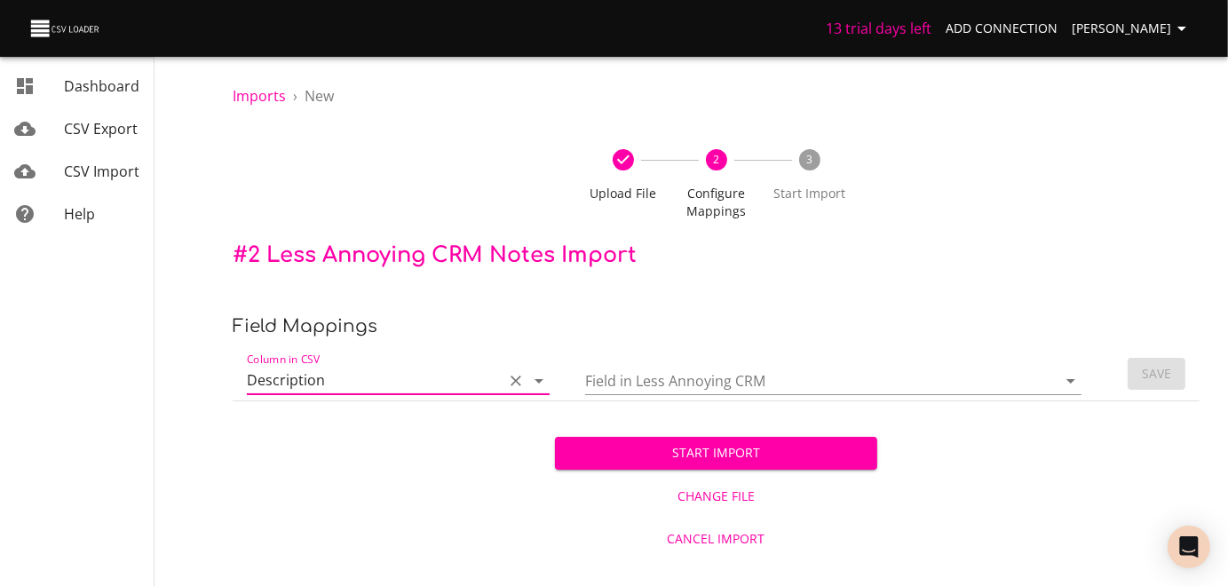
click at [1066, 383] on icon "Open" at bounding box center [1070, 381] width 9 height 4
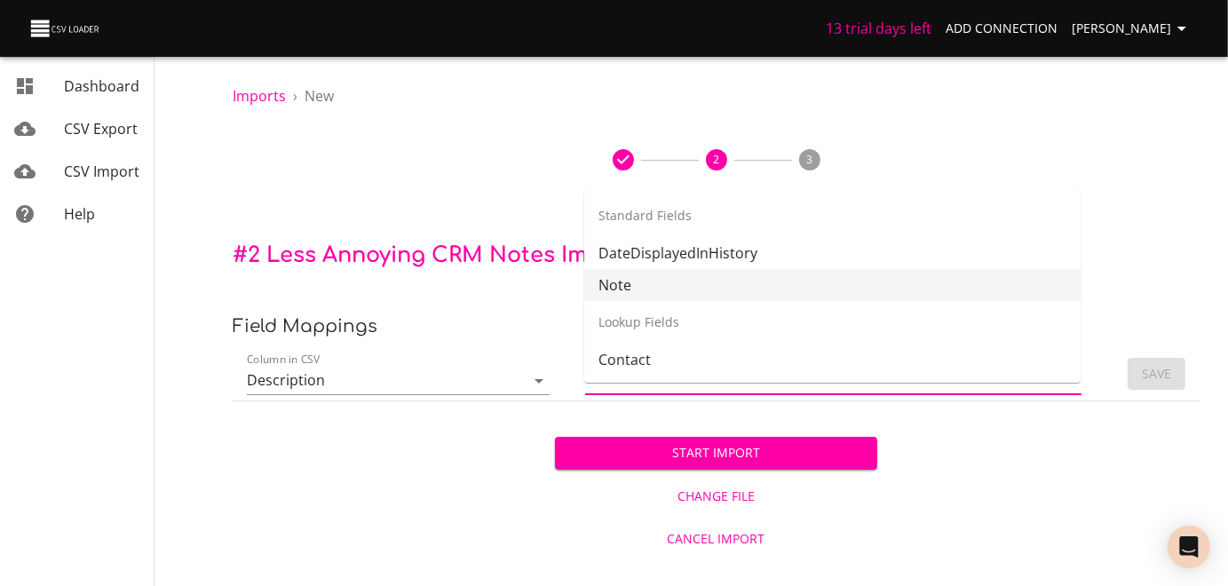
click at [625, 269] on li "Note" at bounding box center [832, 285] width 496 height 32
type input "Note"
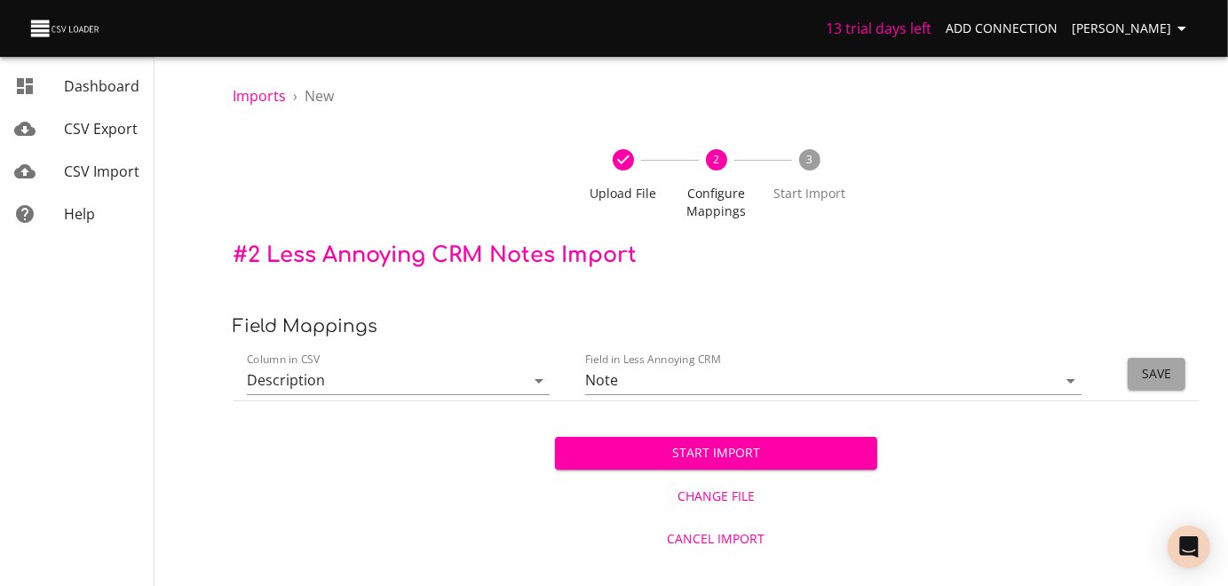
click at [1162, 380] on span "Save" at bounding box center [1156, 374] width 29 height 22
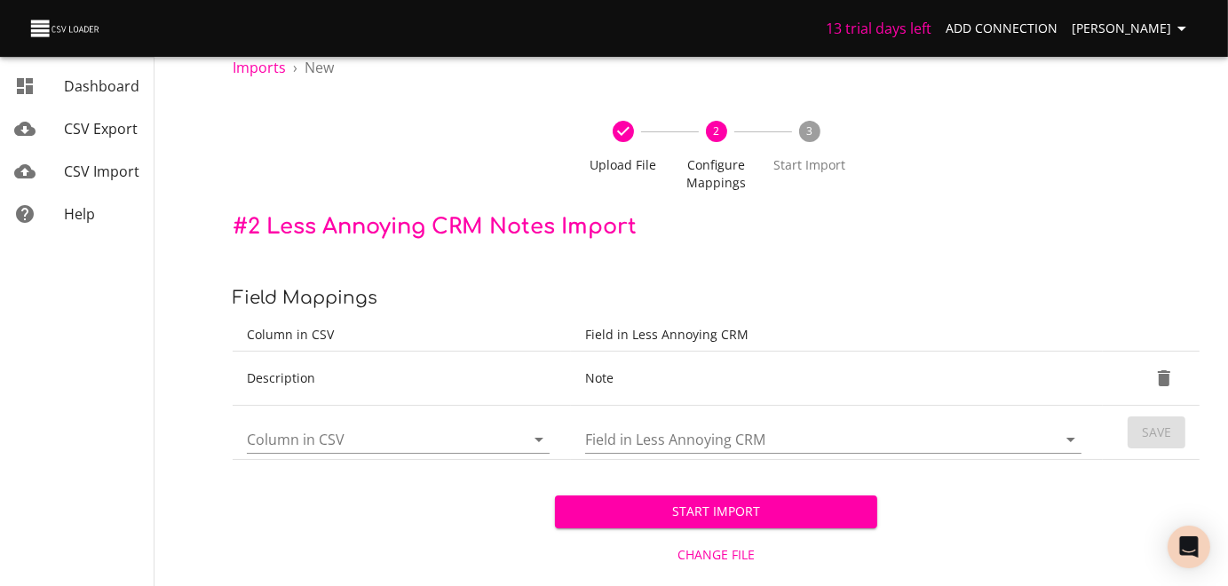
click at [535, 442] on icon "Open" at bounding box center [538, 440] width 9 height 4
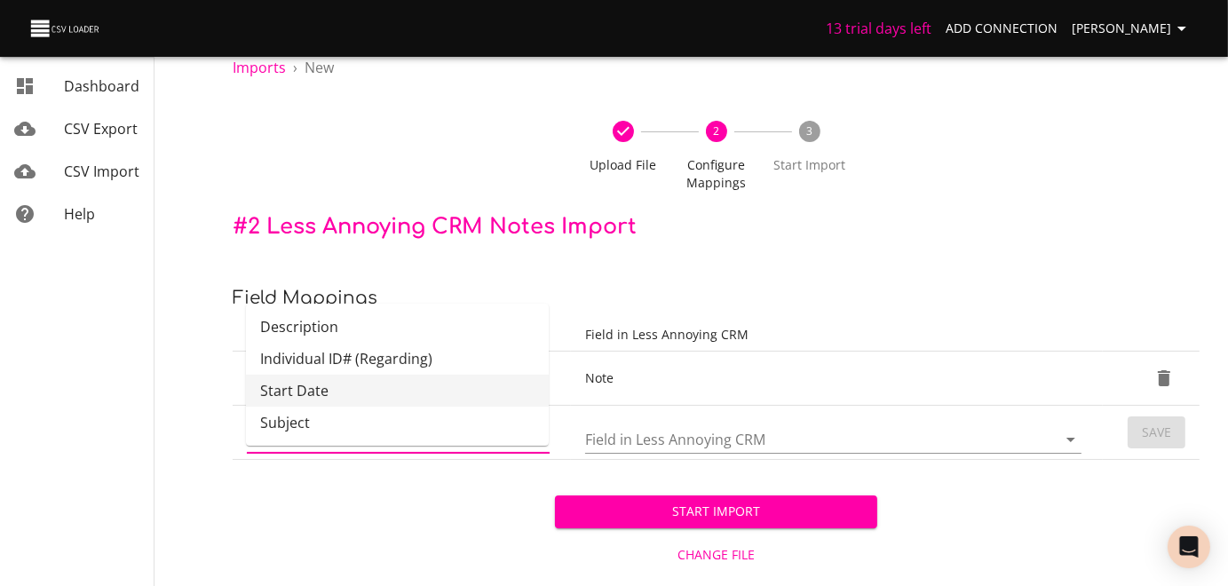
click at [330, 407] on li "Start Date" at bounding box center [397, 391] width 303 height 32
type input "Start Date"
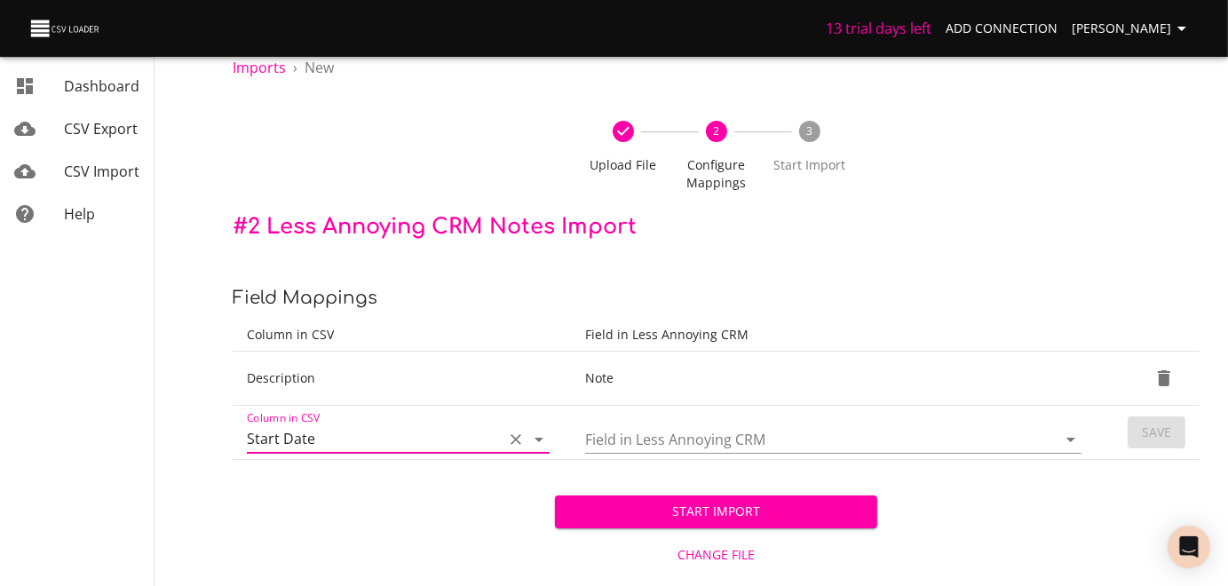
click at [1066, 442] on icon "Open" at bounding box center [1070, 440] width 9 height 4
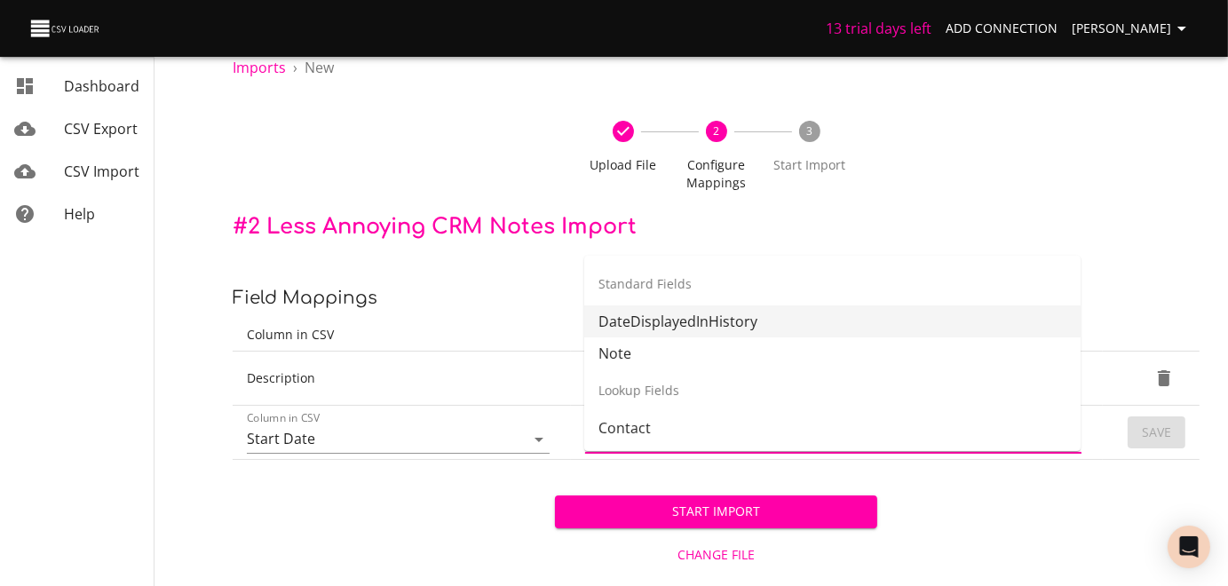
click at [724, 315] on li "DateDisplayedInHistory" at bounding box center [832, 321] width 496 height 32
type input "DateDisplayedInHistory"
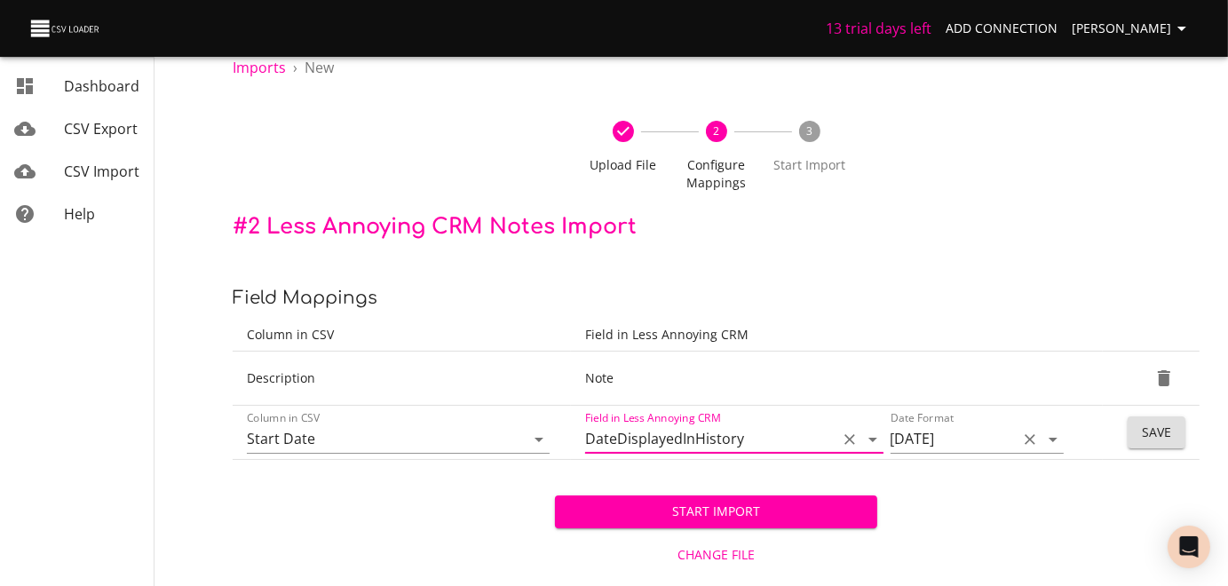
click at [1050, 442] on icon "Open" at bounding box center [1052, 440] width 9 height 4
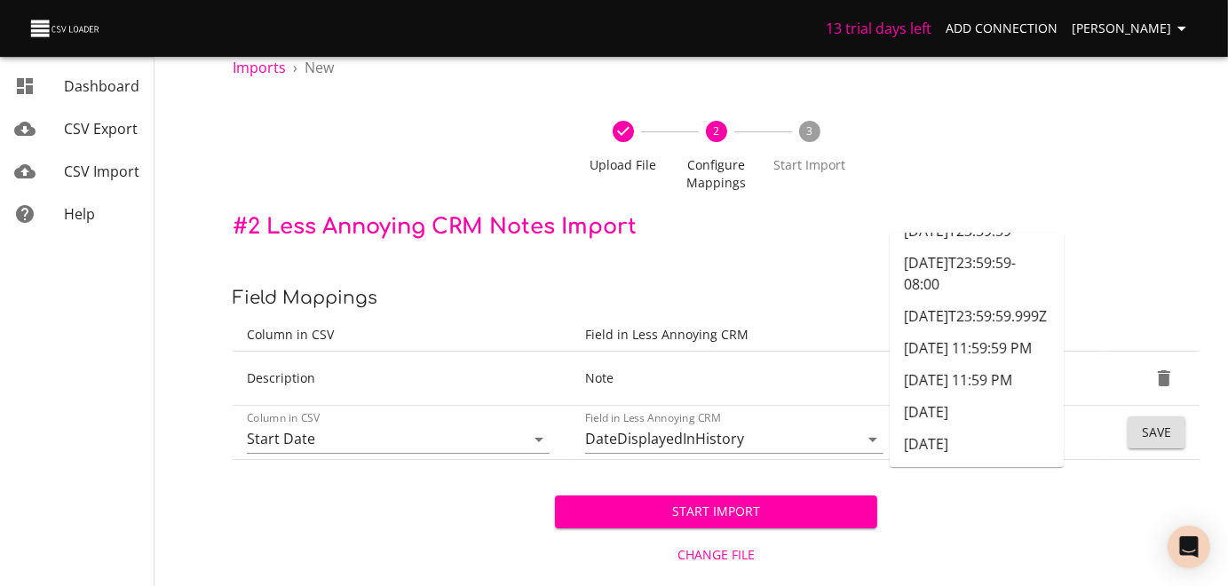
scroll to position [1250, 0]
click at [941, 396] on li "[DATE]" at bounding box center [976, 412] width 174 height 32
type input "[DATE]"
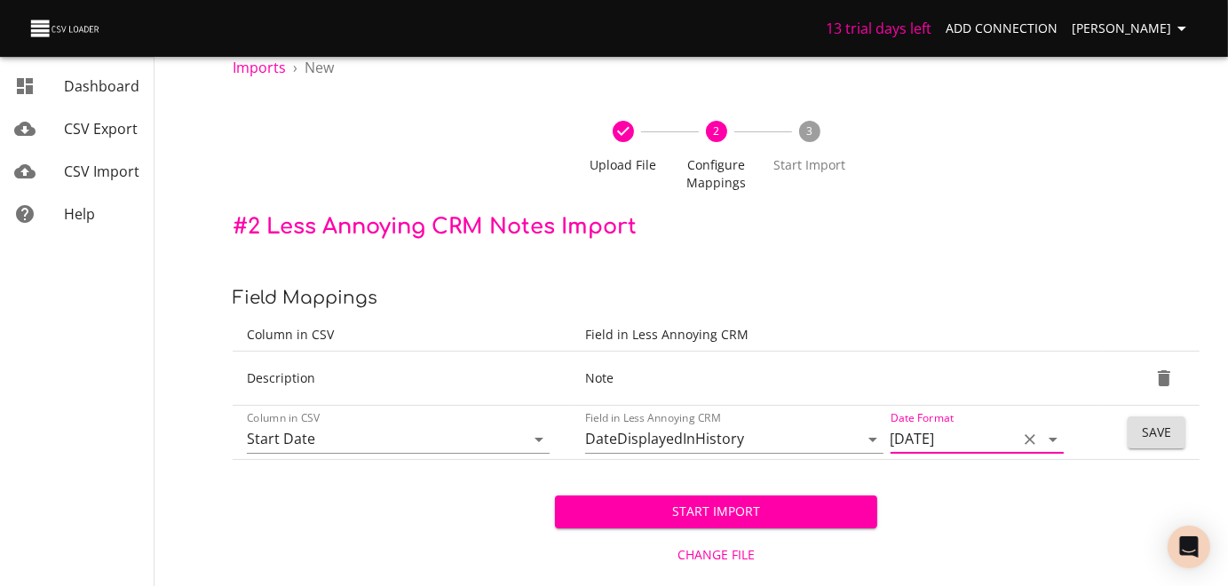
click at [1048, 450] on icon "Open" at bounding box center [1052, 439] width 21 height 21
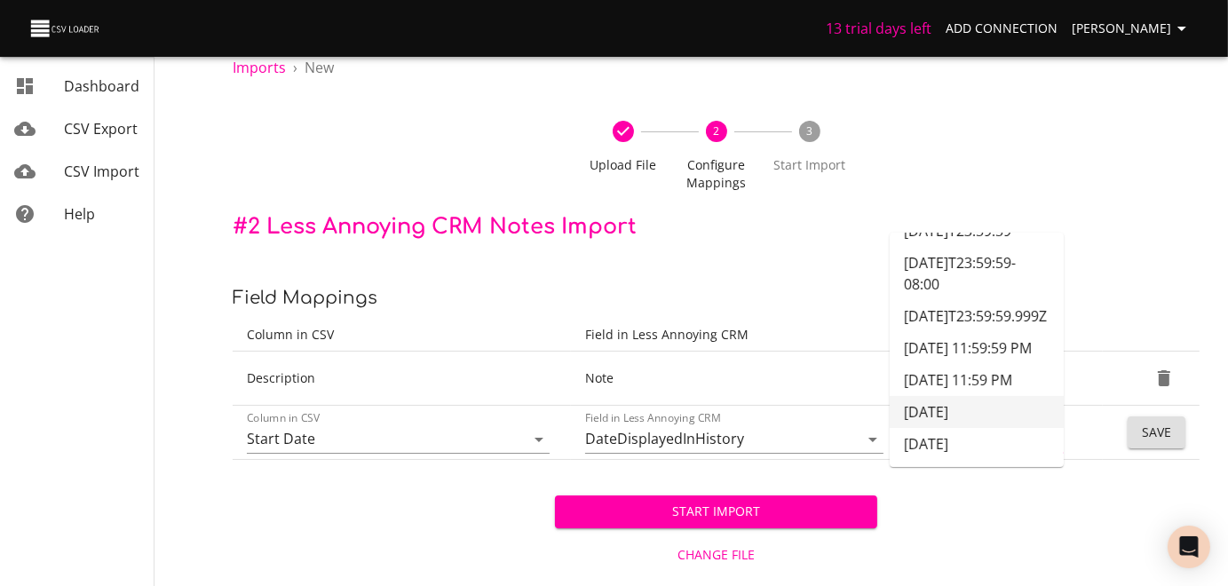
click at [971, 397] on li "[DATE]" at bounding box center [976, 412] width 174 height 32
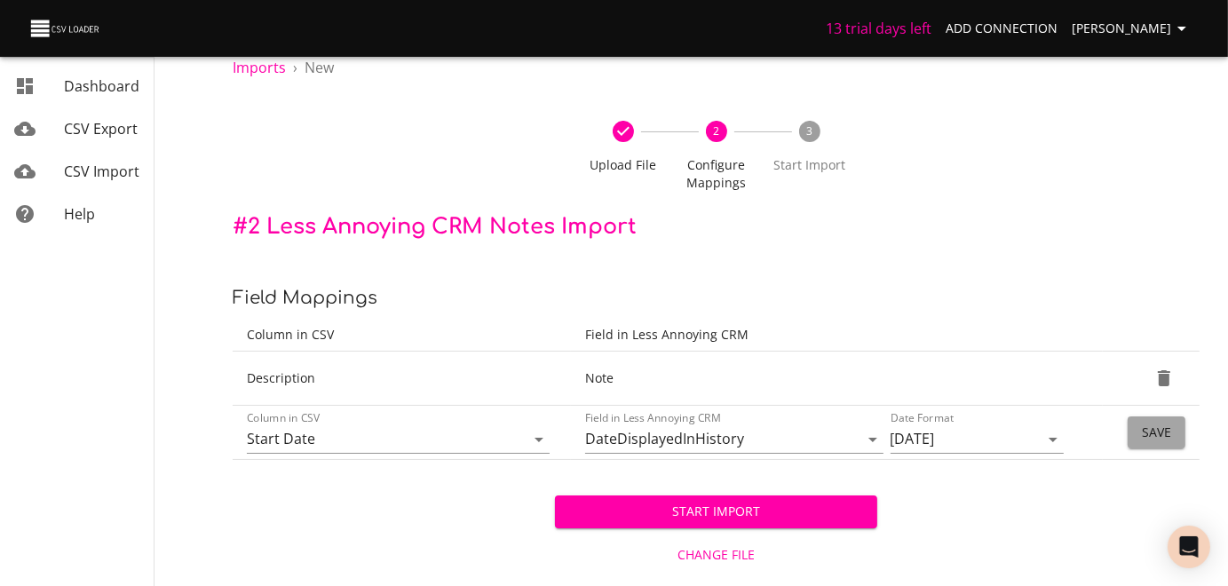
click at [1165, 444] on span "Save" at bounding box center [1156, 433] width 29 height 22
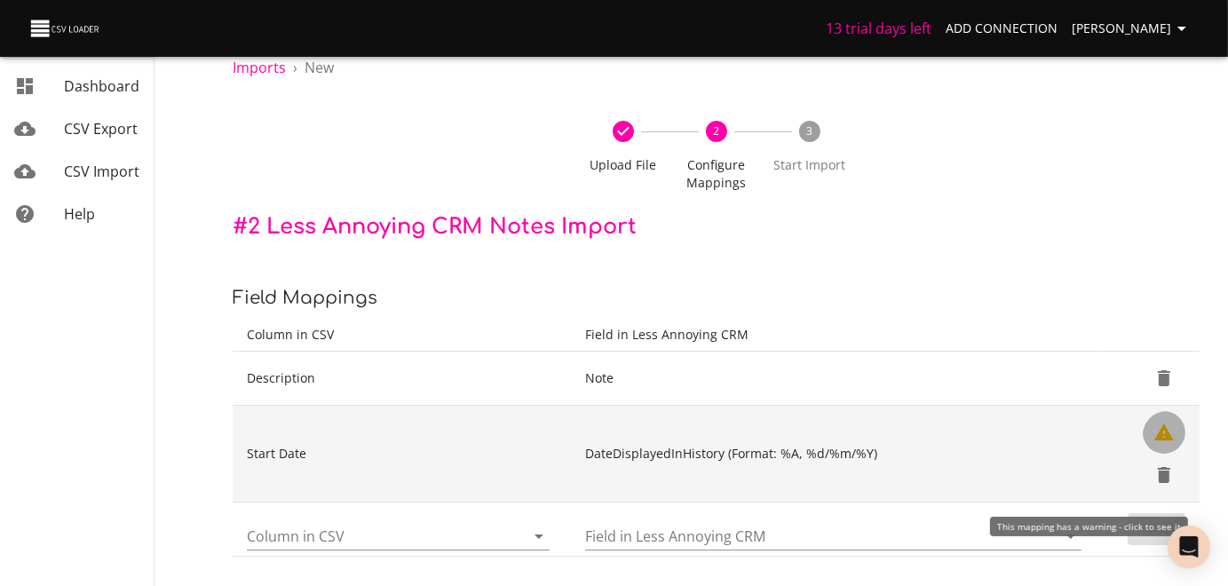
click at [1161, 440] on icon "Show Warnings" at bounding box center [1164, 431] width 20 height 17
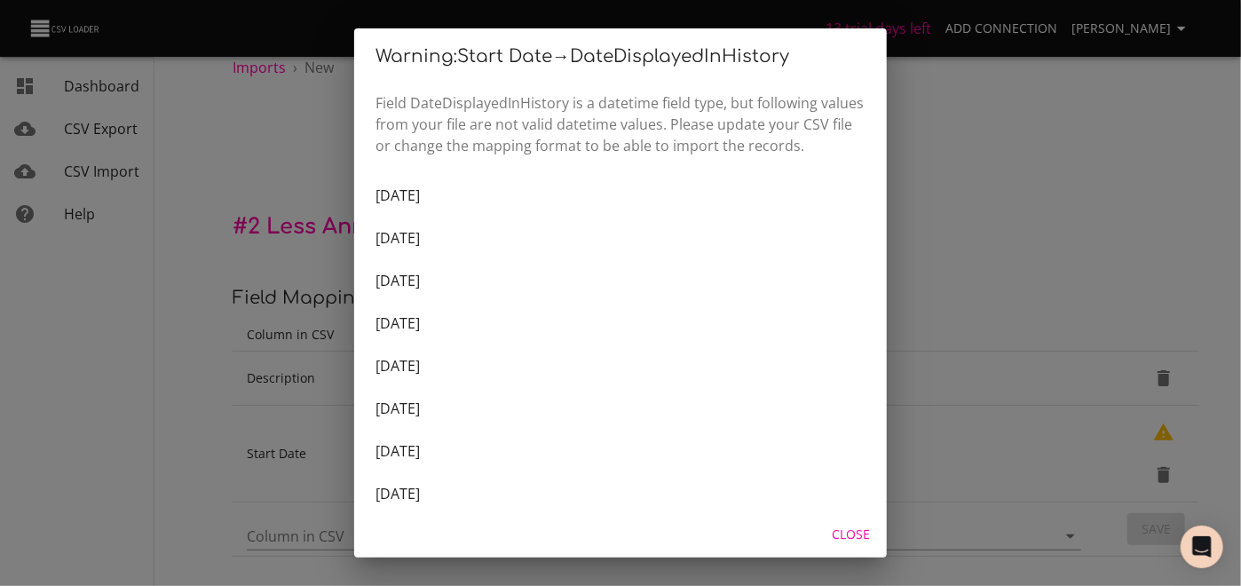
click at [853, 532] on span "Close" at bounding box center [851, 535] width 43 height 22
